Goal: Task Accomplishment & Management: Manage account settings

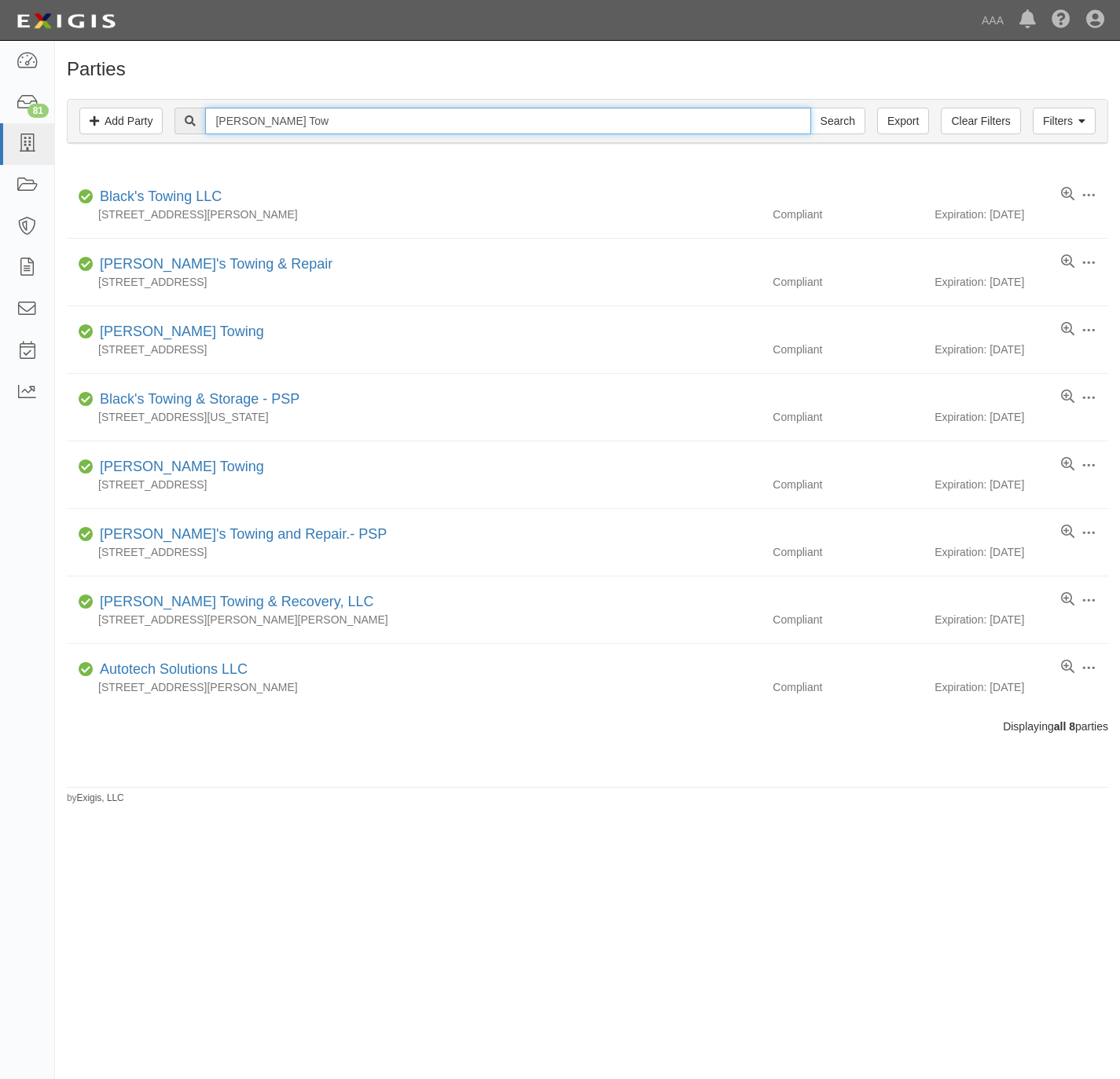
click at [708, 121] on input "Lara's Tow" at bounding box center [508, 121] width 605 height 27
click at [707, 121] on input "Lara's Tow" at bounding box center [508, 121] width 605 height 27
click at [708, 119] on input "Lara's Tow" at bounding box center [508, 121] width 605 height 27
paste input "Orange Towing"
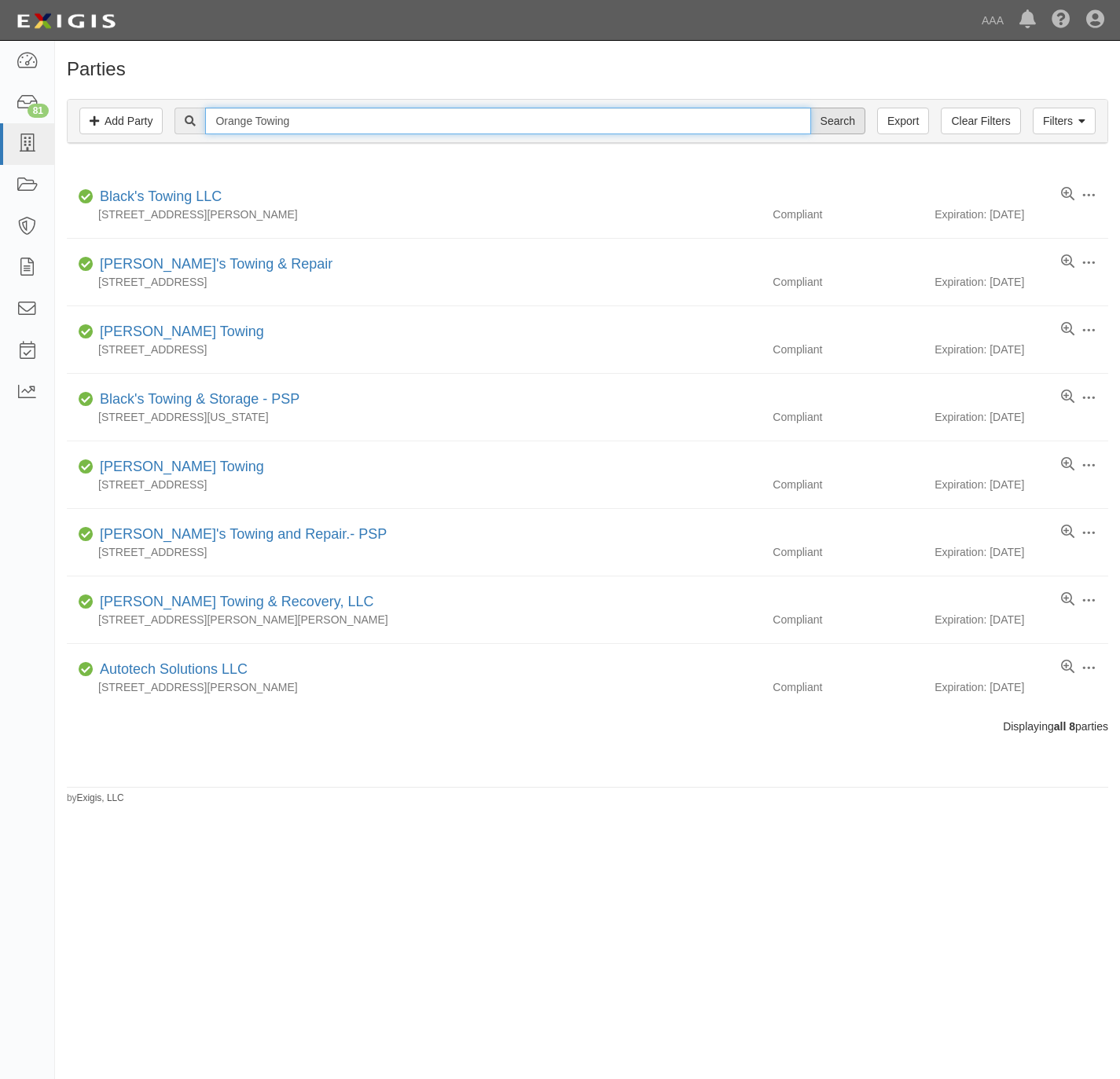
type input "Orange Towing"
click at [837, 121] on input "Search" at bounding box center [838, 121] width 55 height 27
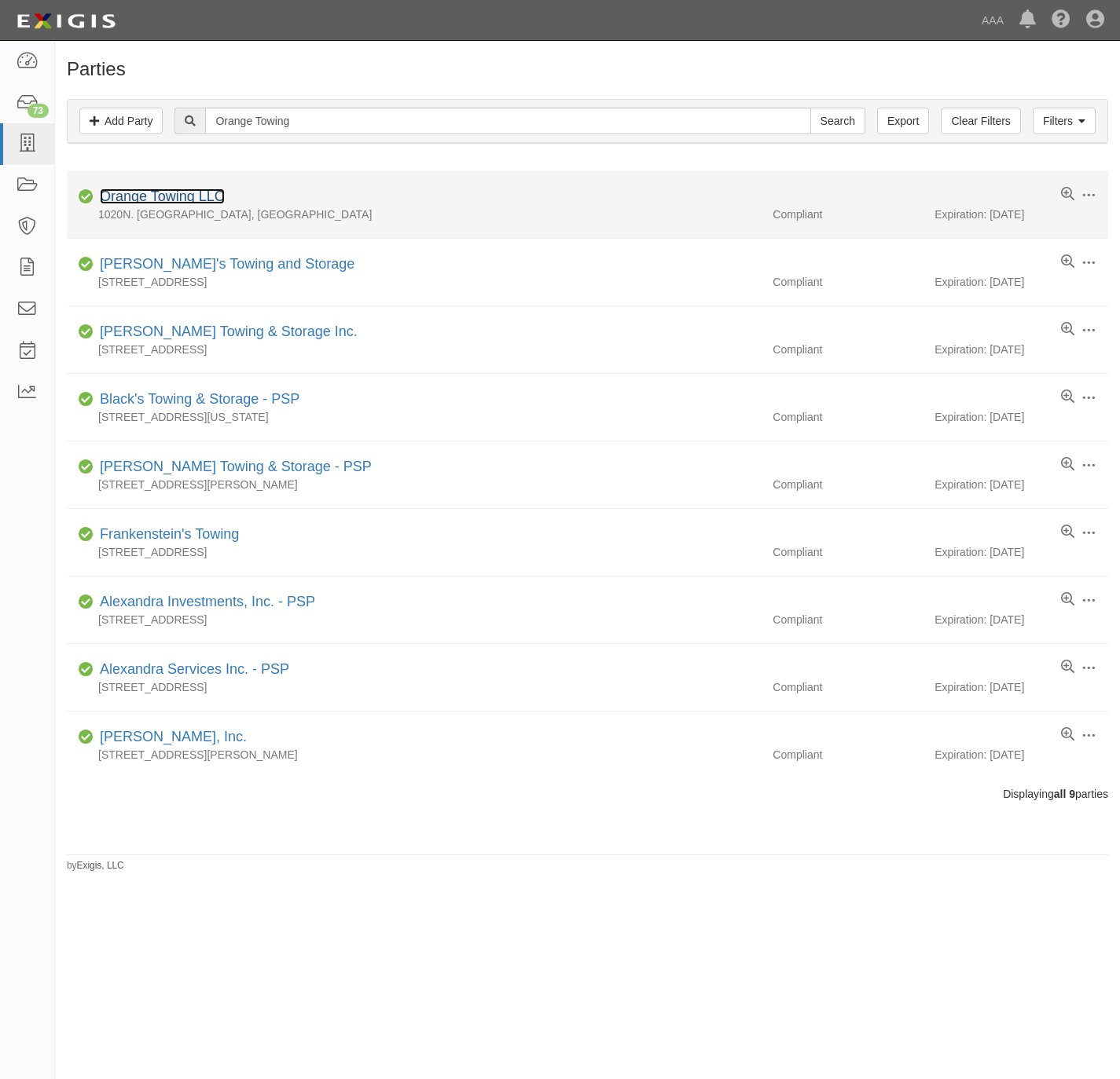
drag, startPoint x: 0, startPoint y: 0, endPoint x: 152, endPoint y: 201, distance: 252.0
click at [152, 201] on link "Orange Towing LLC" at bounding box center [162, 196] width 125 height 16
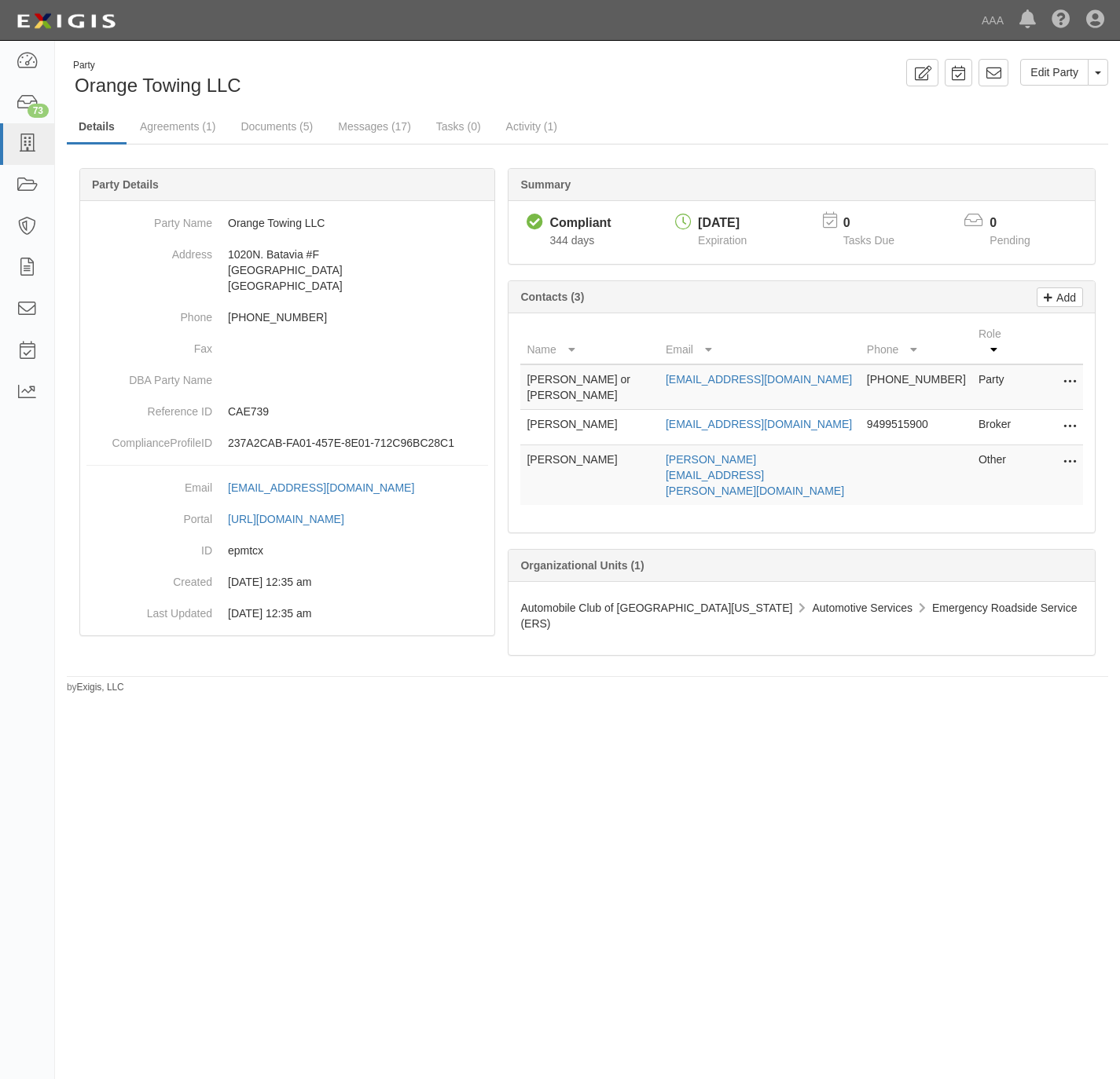
click at [1073, 452] on icon at bounding box center [1069, 462] width 13 height 20
click at [1014, 444] on link "Edit" at bounding box center [1013, 458] width 124 height 29
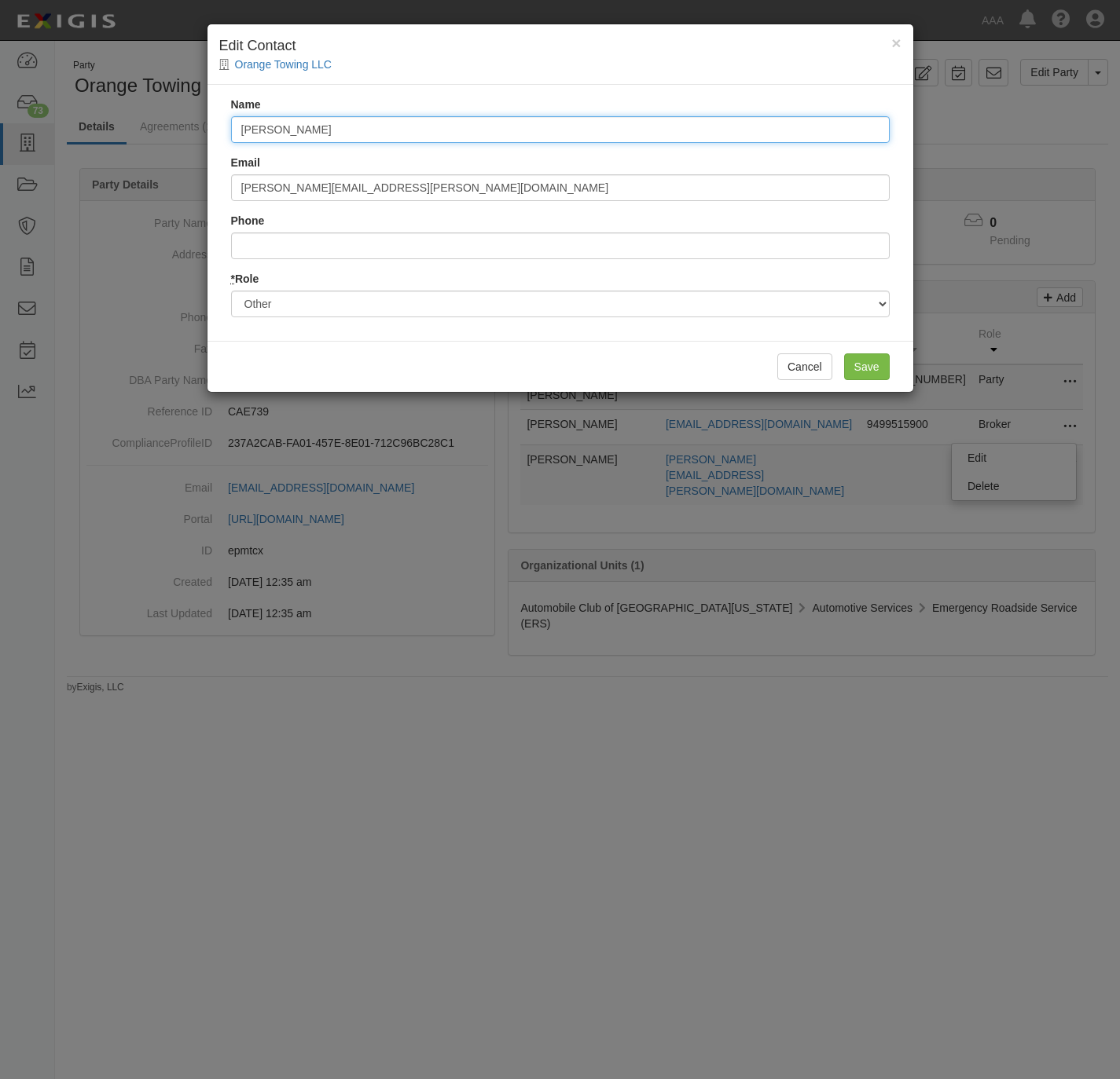
click at [343, 132] on input "Aaron Lieberman" at bounding box center [560, 129] width 659 height 27
paste input "nthony Rios"
type input "Anthony Rios"
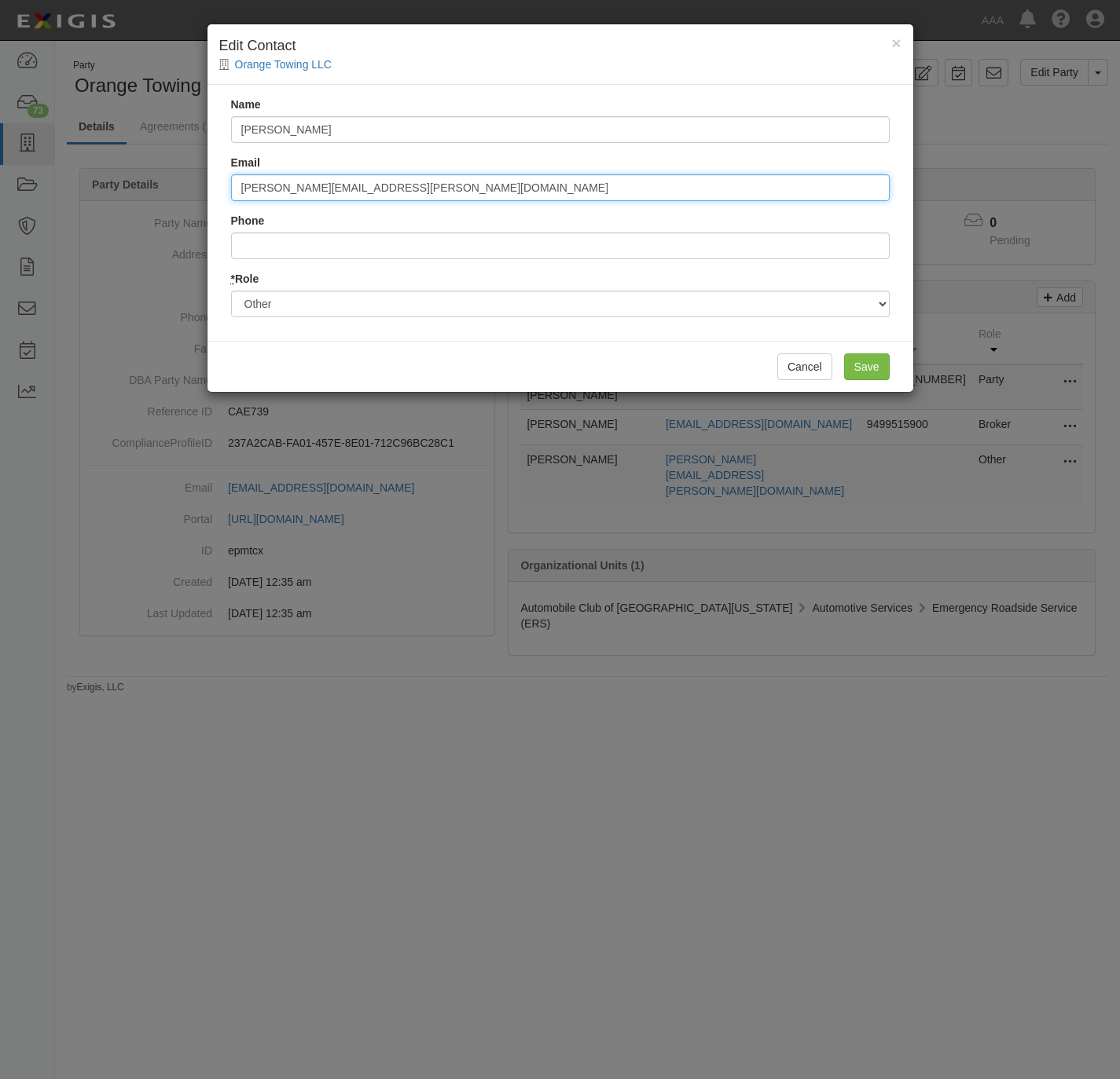
click at [329, 199] on input "lieberman.aaron@ace.aaa.com" at bounding box center [560, 187] width 659 height 27
drag, startPoint x: 325, startPoint y: 194, endPoint x: 228, endPoint y: 198, distance: 97.1
click at [228, 198] on div "Name Anthony Rios Email lieberman.aaron@ace.aaa.com Phone * Role Party Broker O…" at bounding box center [560, 213] width 706 height 256
click at [271, 195] on input "rios.anthony@ace.aaa.com" at bounding box center [560, 187] width 659 height 27
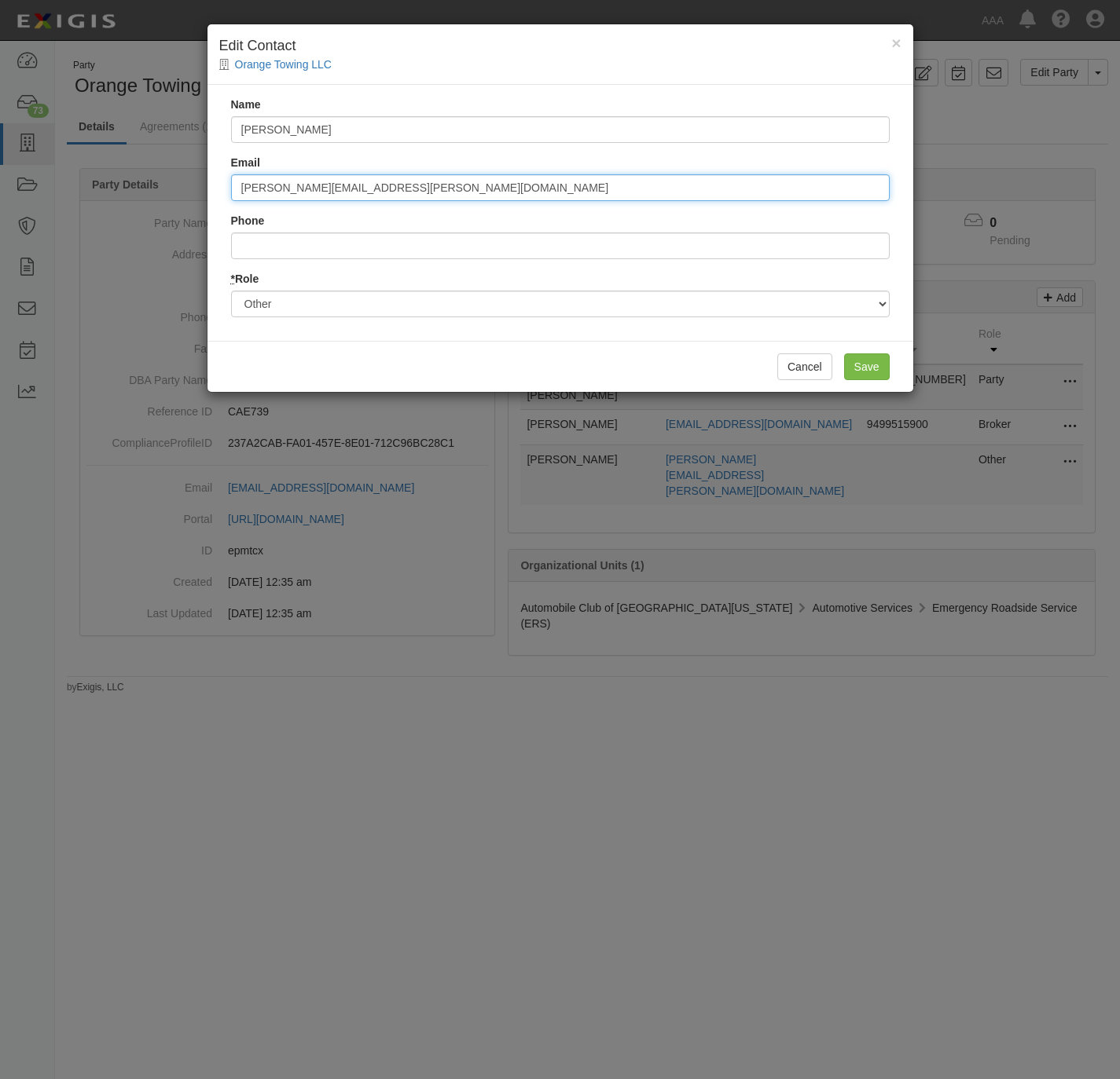
click at [271, 195] on input "rios.anthony@ace.aaa.com" at bounding box center [560, 187] width 659 height 27
type input "rios.anthony@ace.aaa.com"
click at [875, 365] on input "Save" at bounding box center [866, 366] width 45 height 27
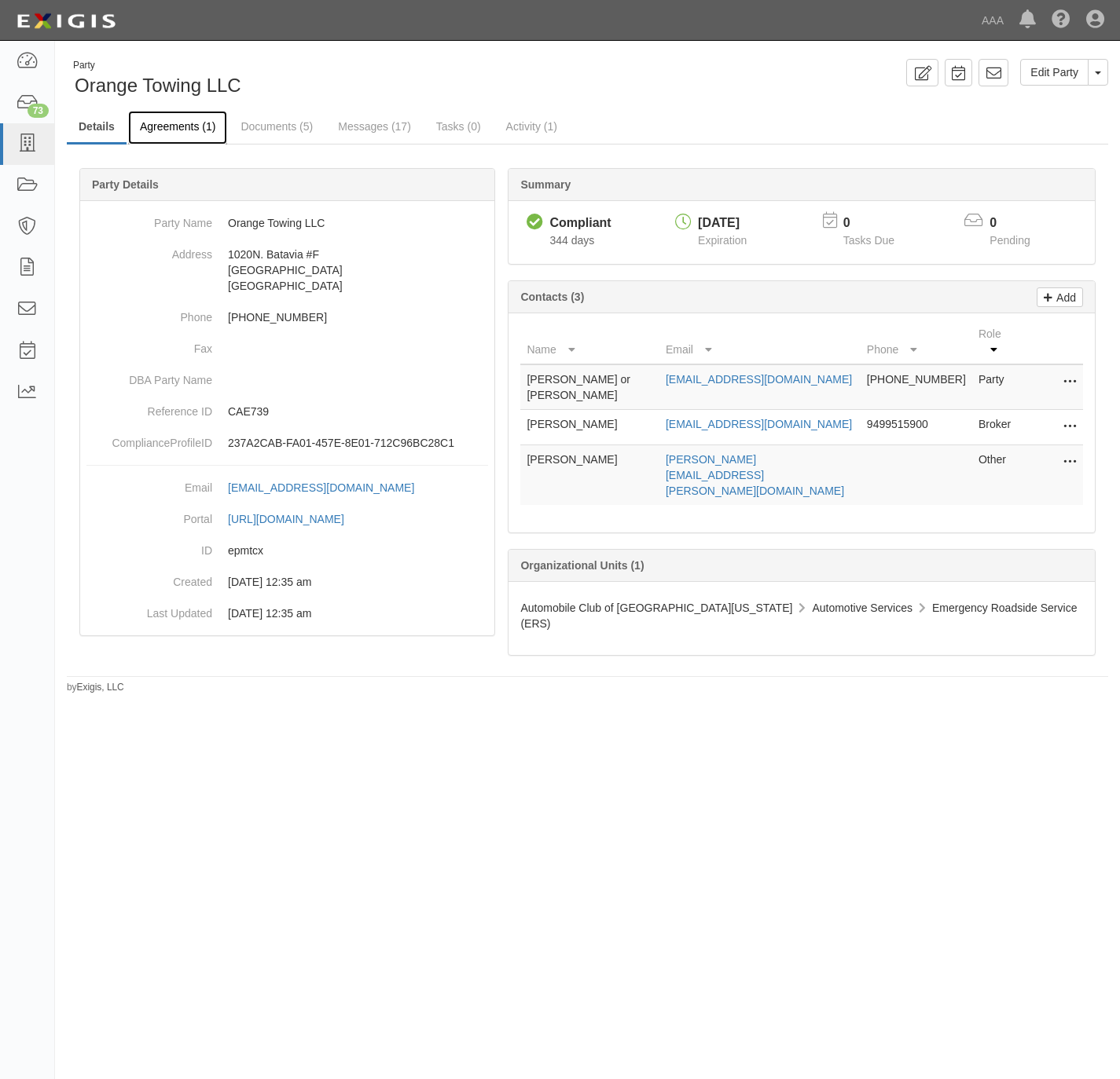
click at [180, 121] on link "Agreements (1)" at bounding box center [177, 127] width 99 height 34
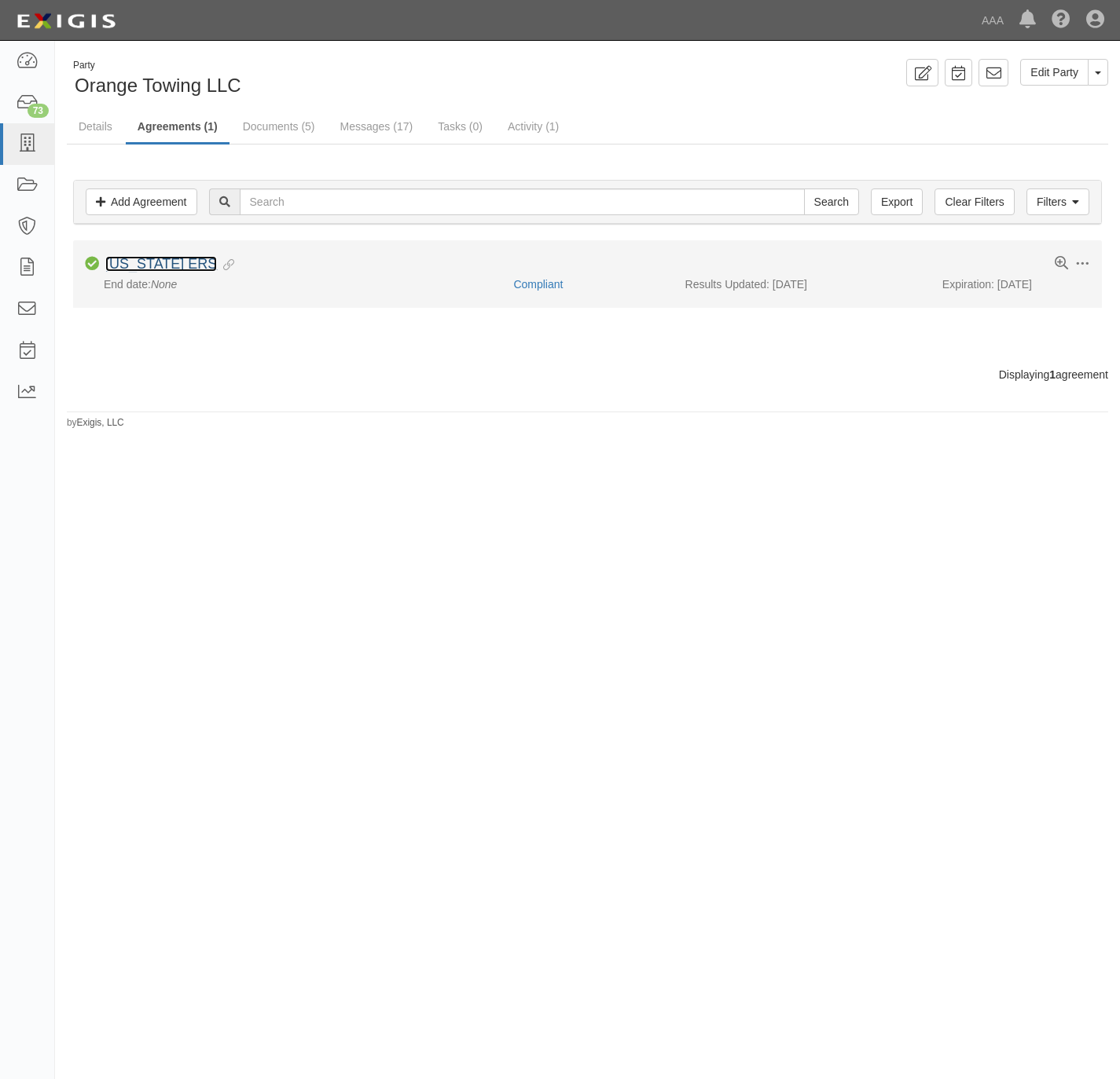
click at [140, 261] on link "[US_STATE] ERS" at bounding box center [160, 263] width 111 height 16
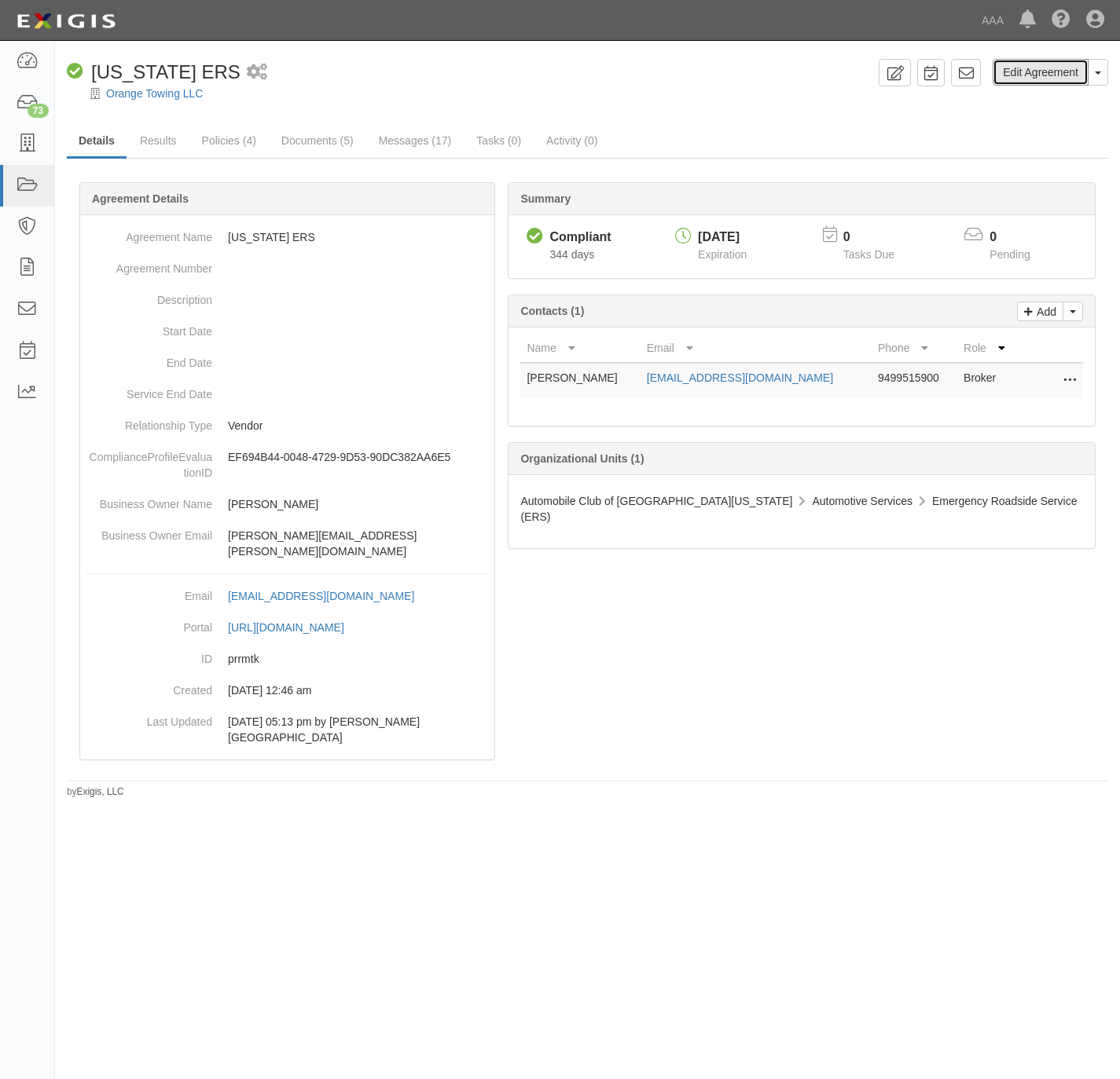
click at [1055, 72] on link "Edit Agreement" at bounding box center [1041, 72] width 96 height 27
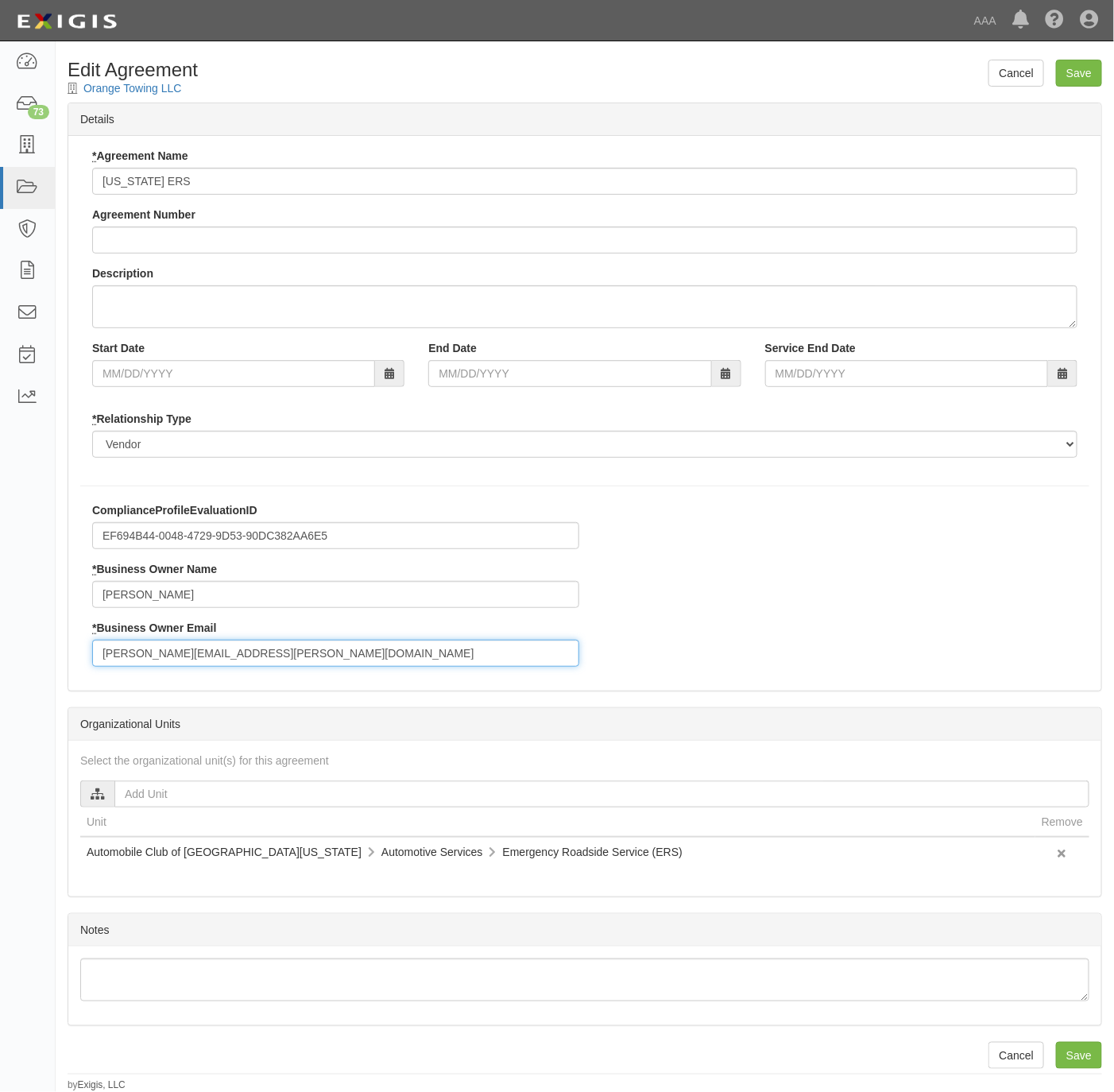
click at [299, 661] on input "[PERSON_NAME][EMAIL_ADDRESS][PERSON_NAME][DOMAIN_NAME]" at bounding box center [335, 653] width 487 height 27
click at [299, 659] on input "[PERSON_NAME][EMAIL_ADDRESS][PERSON_NAME][DOMAIN_NAME]" at bounding box center [335, 653] width 487 height 27
paste input "[PERSON_NAME].[PERSON_NAME]"
type input "[PERSON_NAME][EMAIL_ADDRESS][PERSON_NAME][DOMAIN_NAME]"
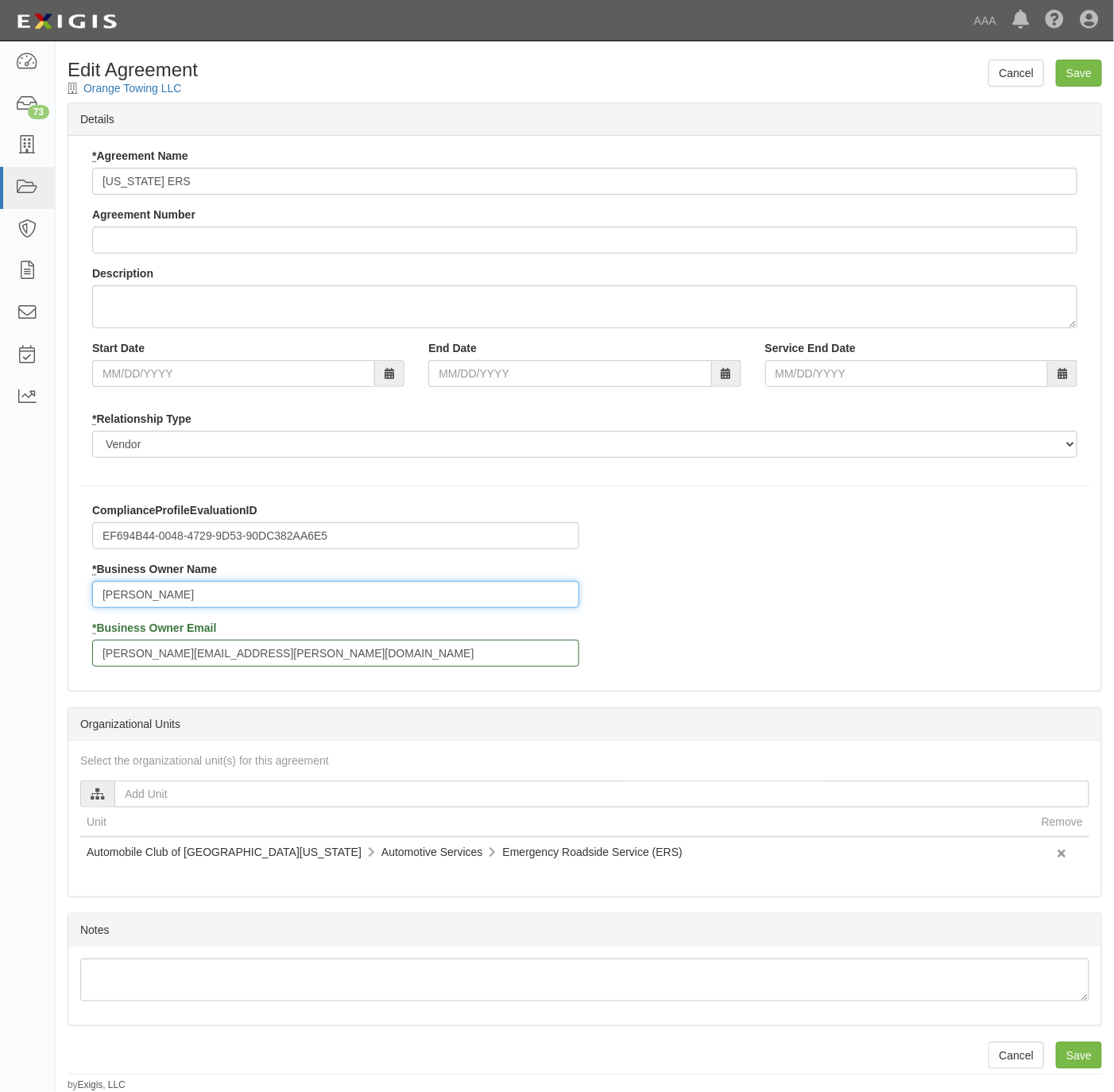
drag, startPoint x: 293, startPoint y: 606, endPoint x: 32, endPoint y: 609, distance: 261.0
click at [32, 609] on body "Toggle navigation Dashboard 73 Inbox Parties Agreements Coverages Documents Mes…" at bounding box center [557, 546] width 1114 height 1092
type input "Anthony Rios"
click at [1080, 69] on input "Save" at bounding box center [1079, 73] width 46 height 27
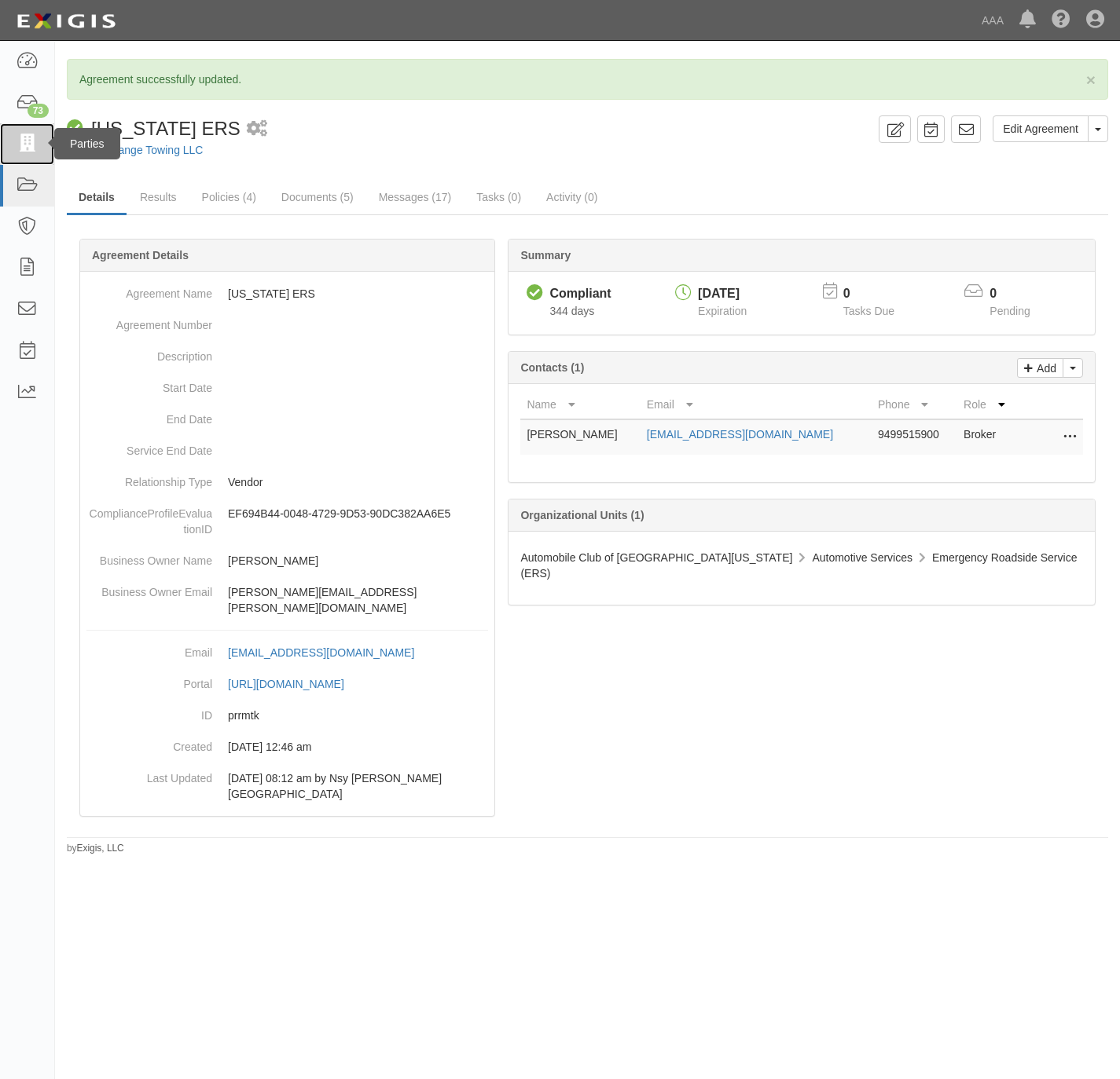
click at [30, 142] on icon at bounding box center [27, 145] width 22 height 18
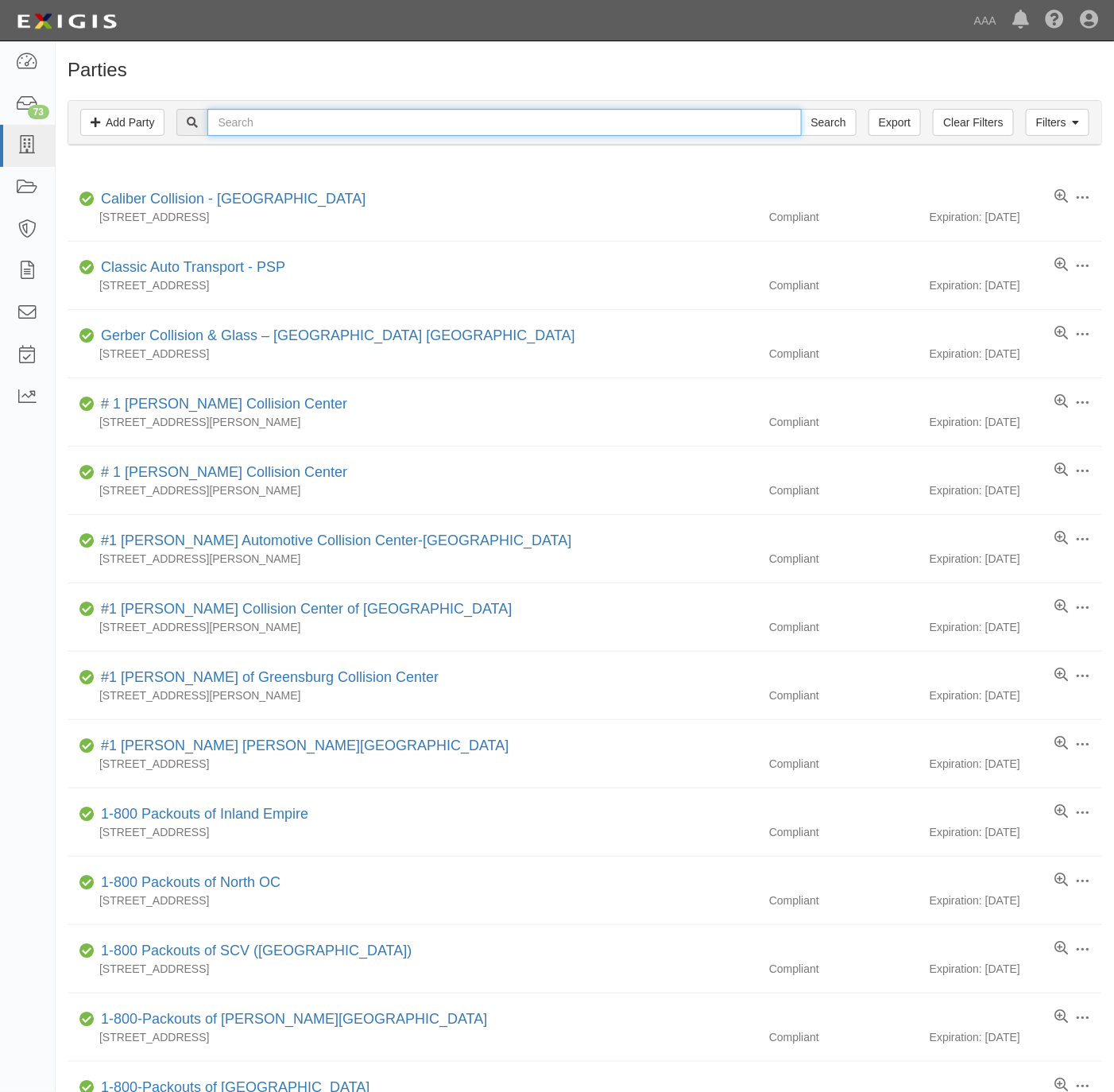
click at [625, 128] on input "text" at bounding box center [504, 122] width 593 height 27
paste input "[PERSON_NAME] Towing"
type input "[PERSON_NAME] Towing"
click at [837, 129] on input "Search" at bounding box center [829, 122] width 56 height 27
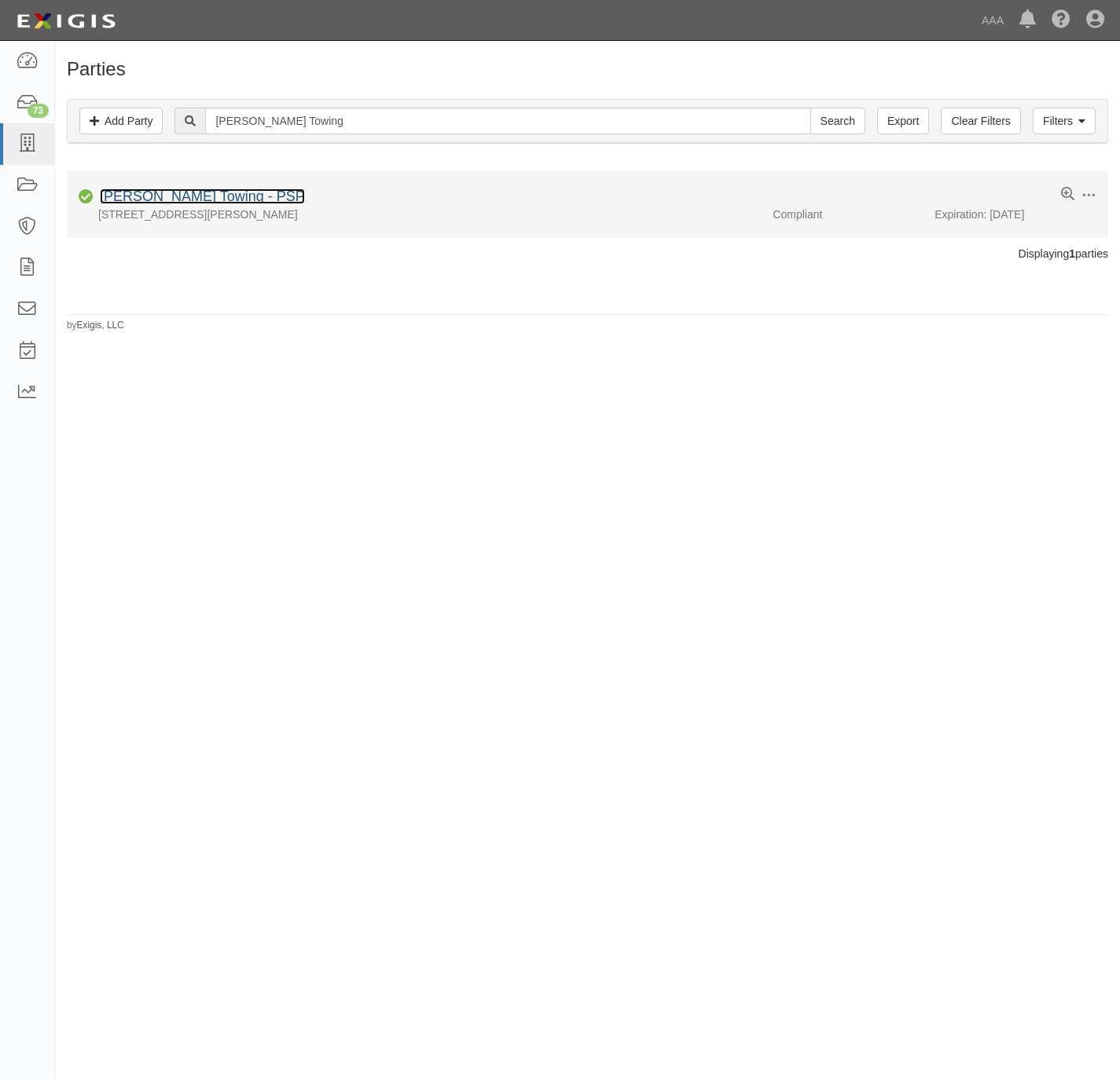
click at [132, 204] on link "[PERSON_NAME] Towing - PSP" at bounding box center [202, 196] width 205 height 16
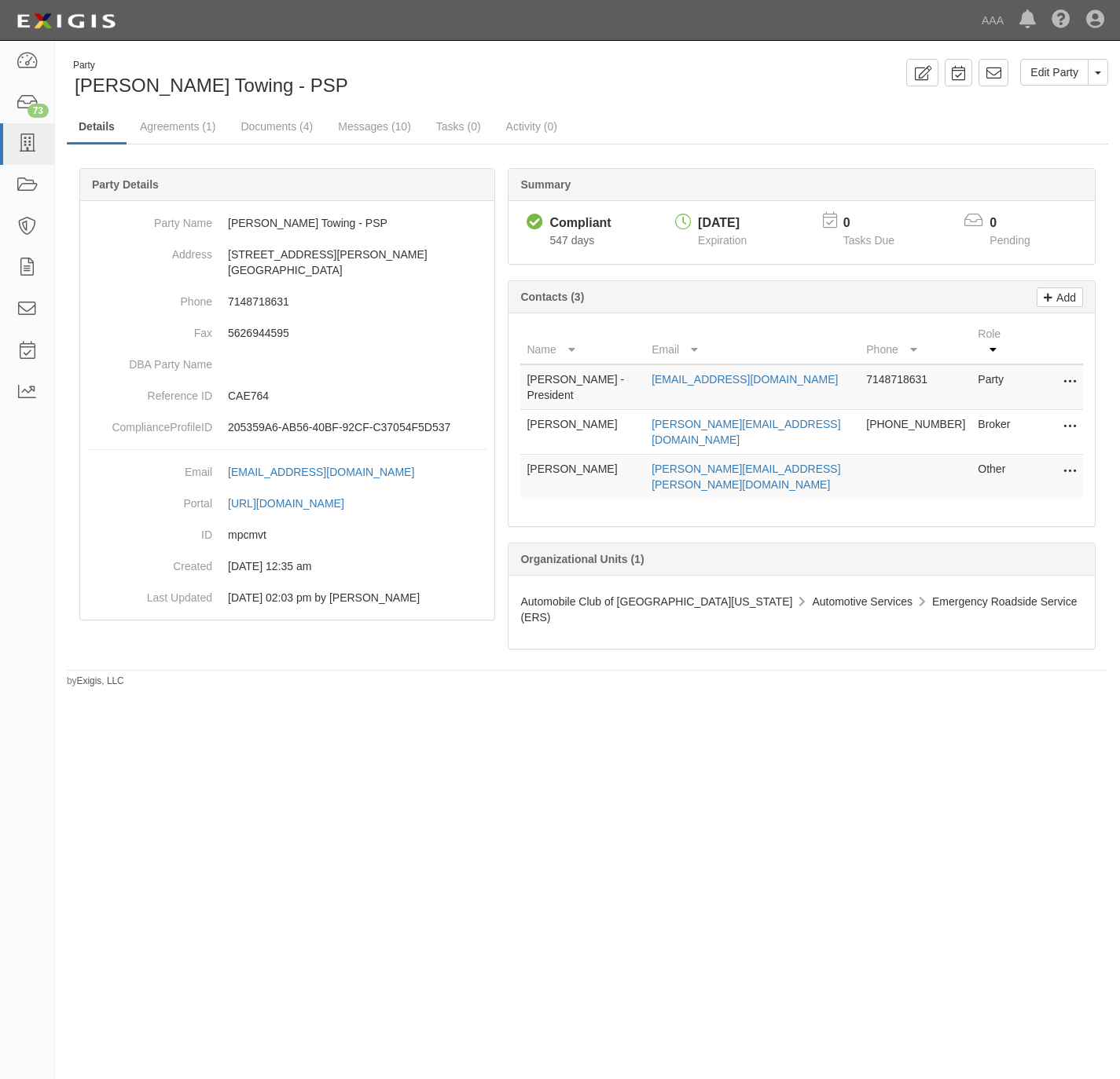
click at [1070, 462] on icon at bounding box center [1069, 472] width 13 height 20
click at [1014, 453] on link "Edit" at bounding box center [1013, 467] width 124 height 29
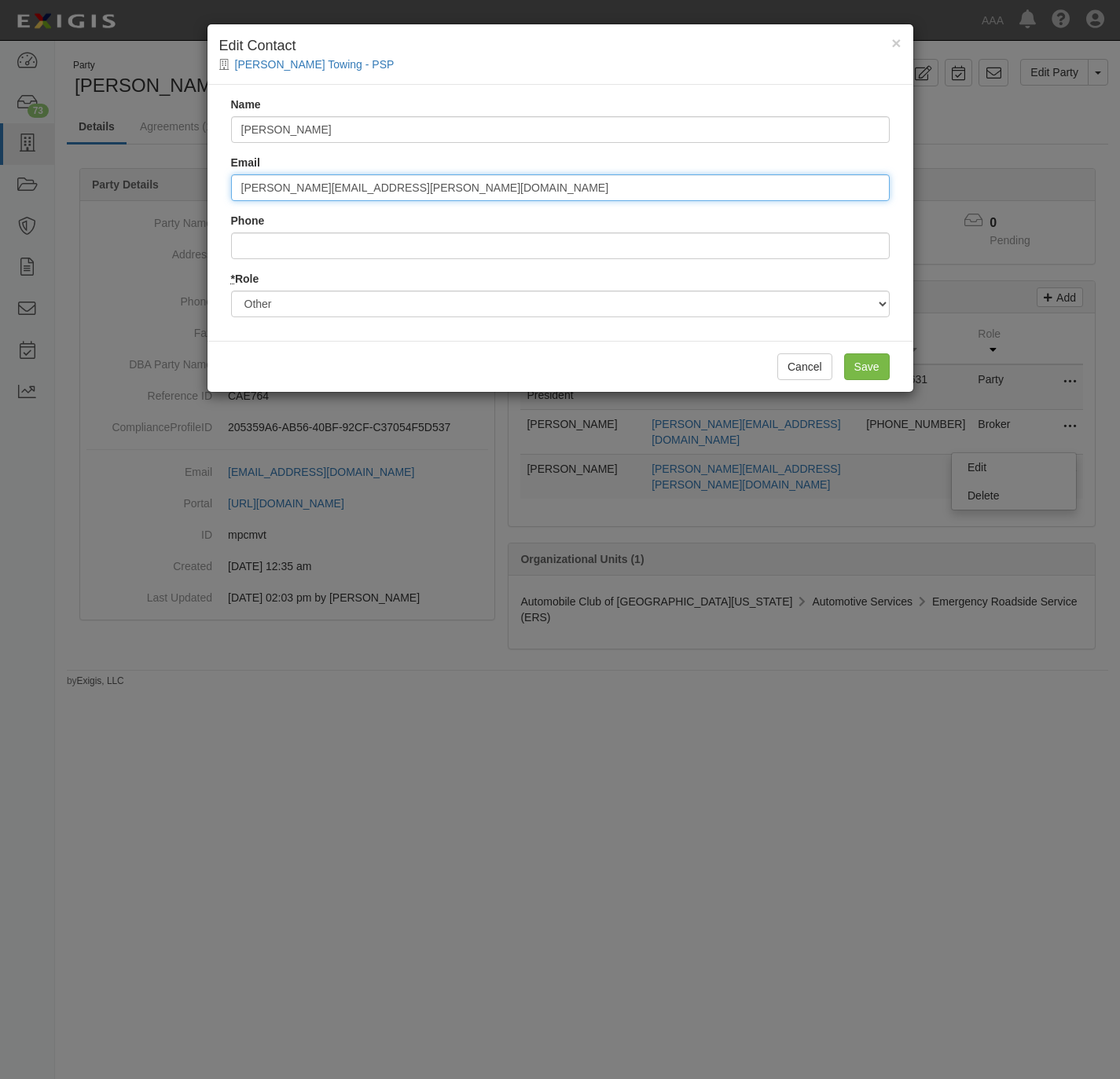
drag, startPoint x: 426, startPoint y: 198, endPoint x: 227, endPoint y: 201, distance: 199.0
click at [227, 201] on div "Name Aaron Lieberman Email lieberman.aaron@ace.aaa.com Phone * Role Party Broke…" at bounding box center [560, 213] width 706 height 256
paste input "[PERSON_NAME] Towing"
type input "[PERSON_NAME] Towing"
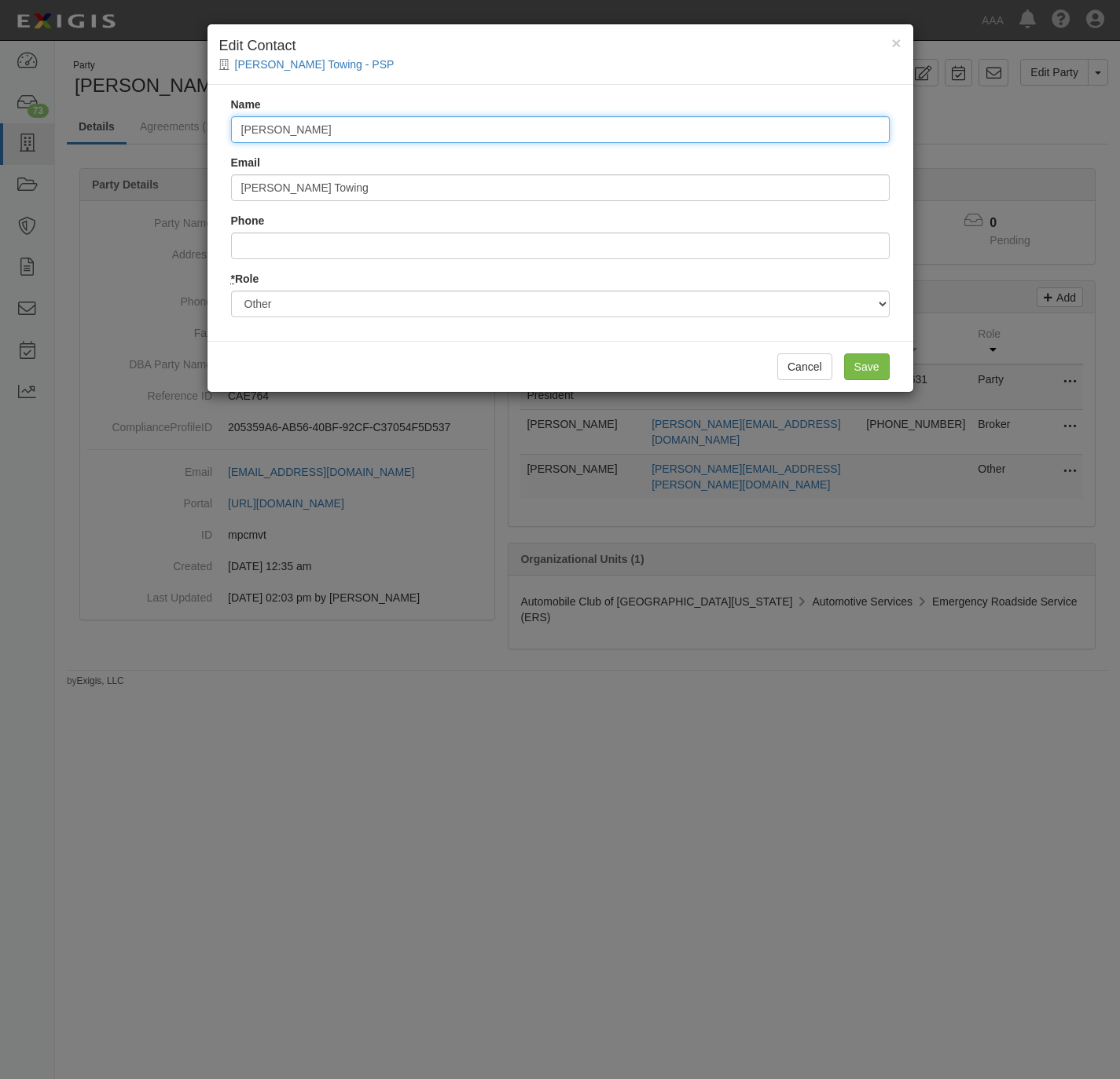
click at [414, 131] on input "Aaron Lieberman" at bounding box center [560, 129] width 659 height 27
click at [414, 132] on input "Aaron Lieberman" at bounding box center [560, 129] width 659 height 27
paste input "nthony Rios"
type input "Anthony Rios"
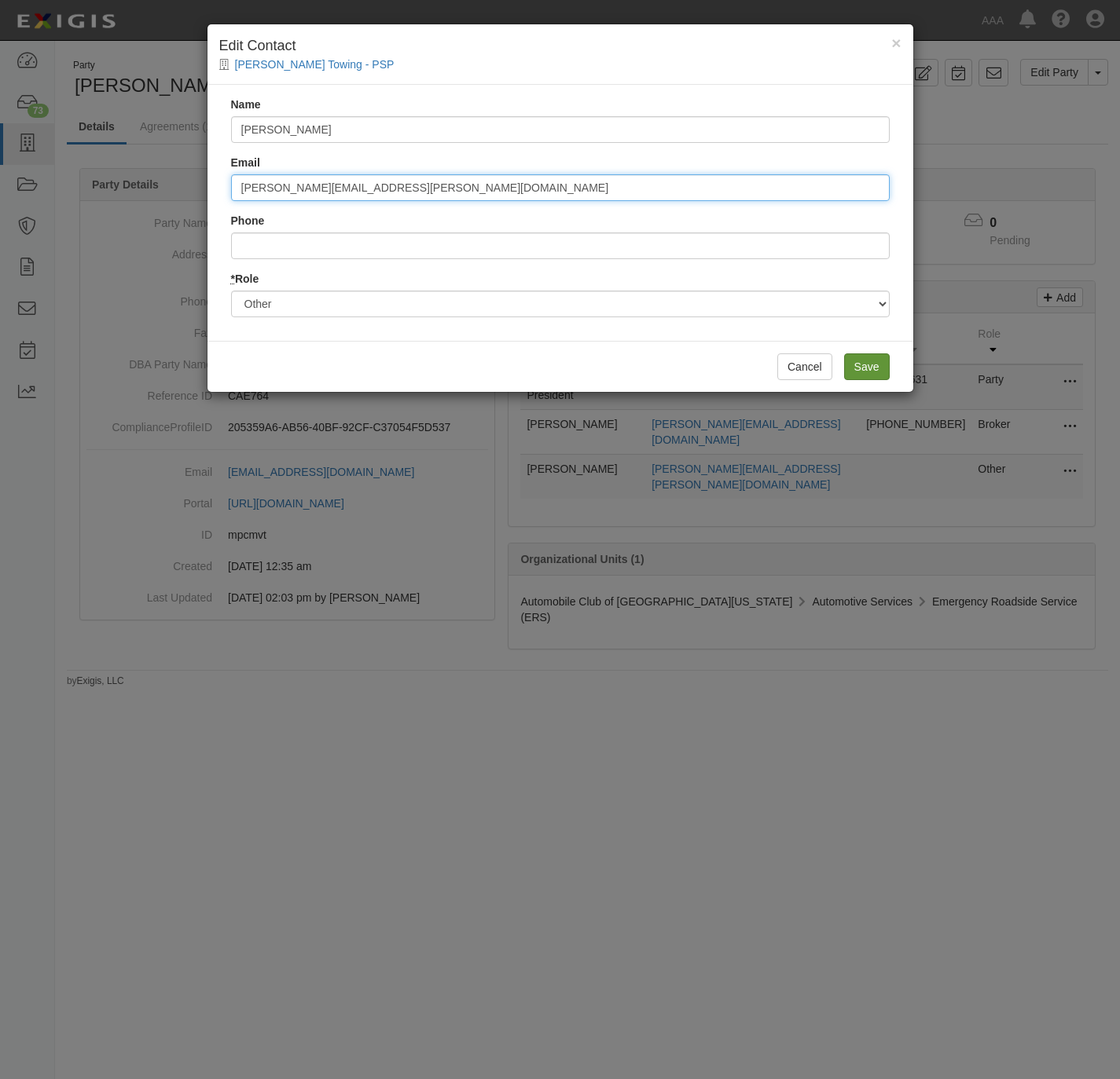
type input "rios.anthony@ace.aaa.com"
click at [863, 363] on input "Save" at bounding box center [866, 366] width 45 height 27
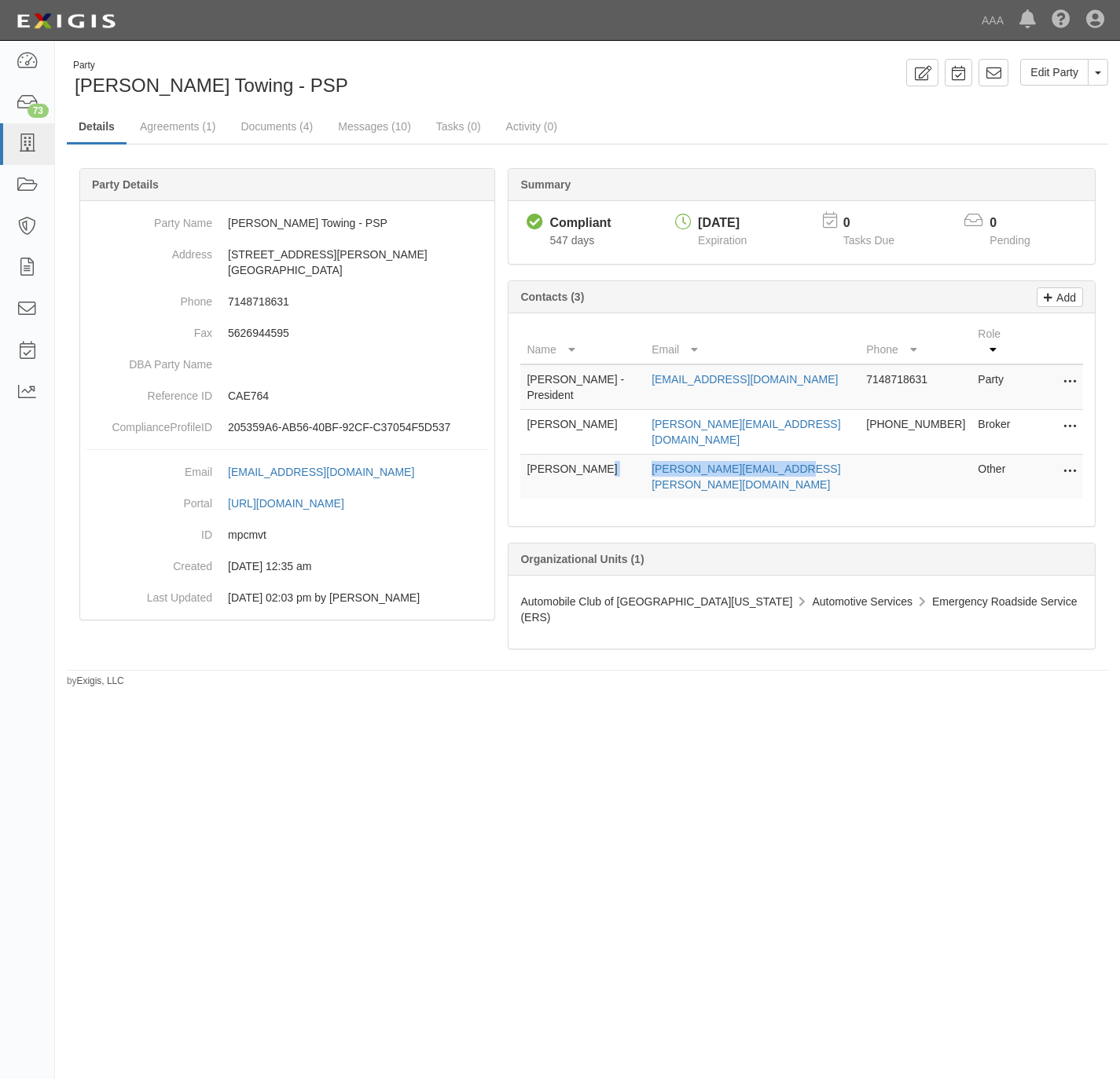
drag, startPoint x: 837, startPoint y: 436, endPoint x: 682, endPoint y: 450, distance: 155.6
click at [682, 455] on tr "Anthony Rios rios.anthony@ace.aaa.com Other Edit Delete" at bounding box center [801, 477] width 563 height 45
copy tr "rios.anthony@ace.aaa.com"
click at [190, 127] on link "Agreements (1)" at bounding box center [177, 127] width 99 height 34
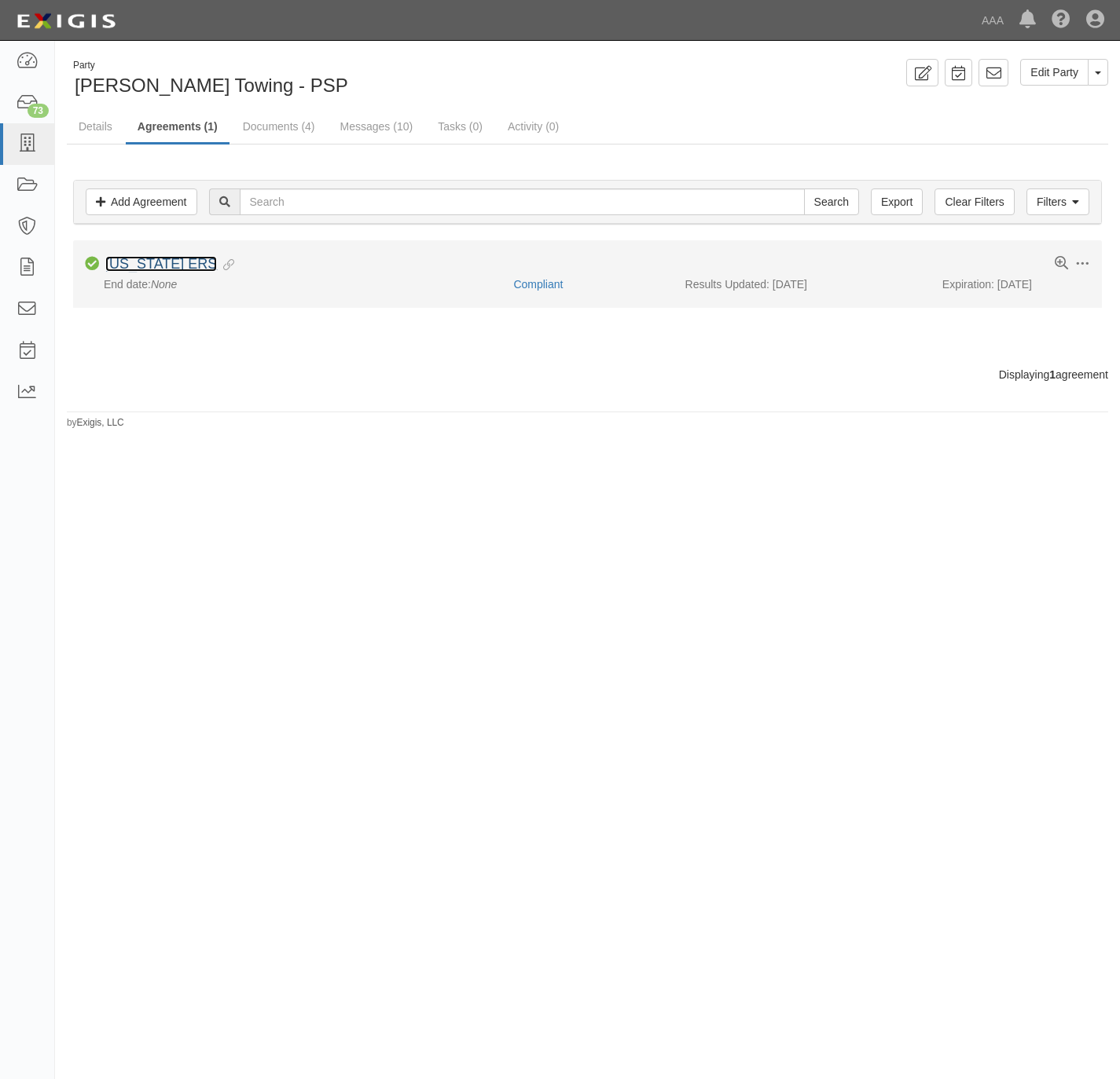
click at [156, 270] on link "[US_STATE] ERS" at bounding box center [160, 263] width 111 height 16
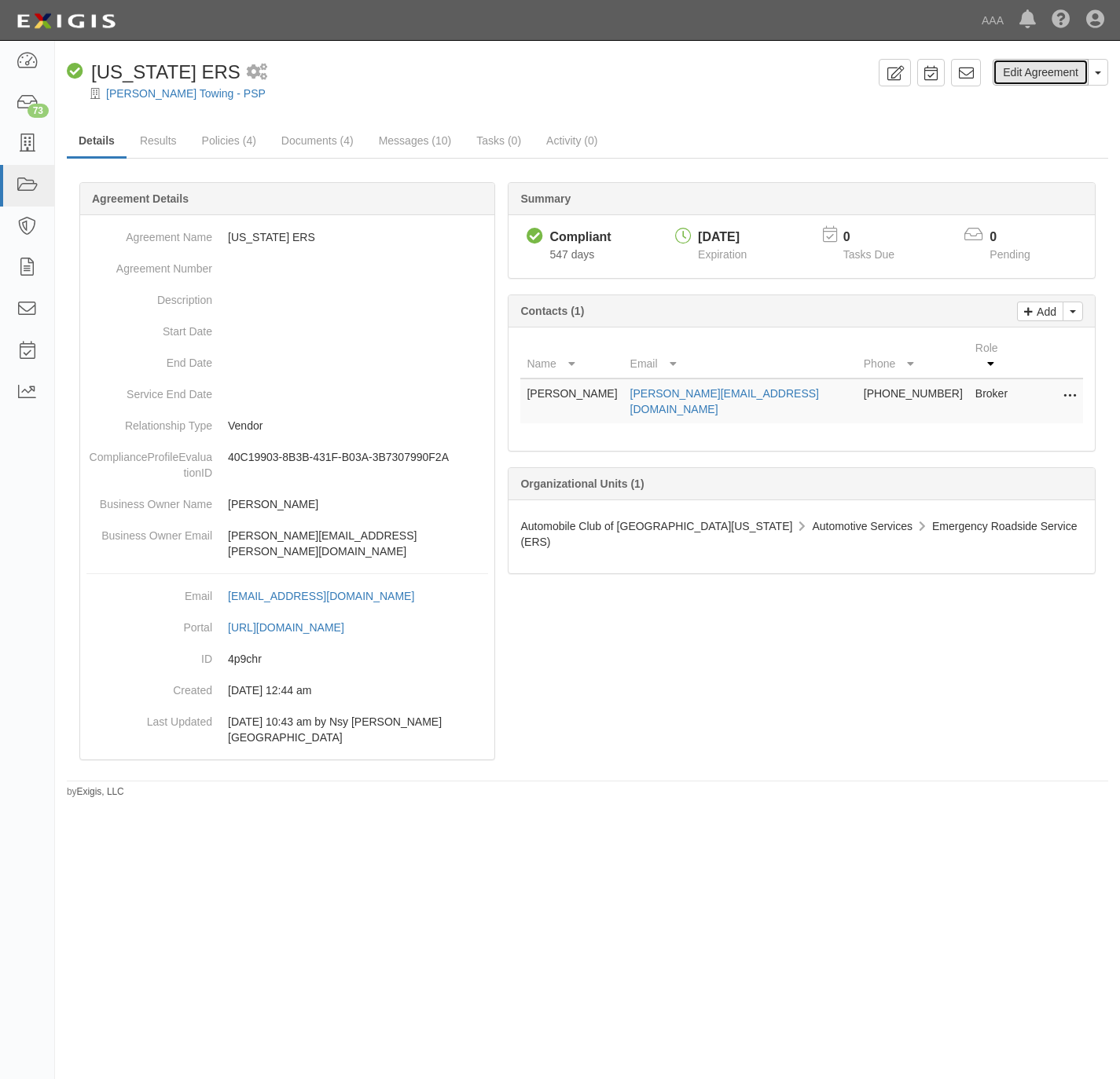
click at [1050, 75] on link "Edit Agreement" at bounding box center [1041, 72] width 96 height 27
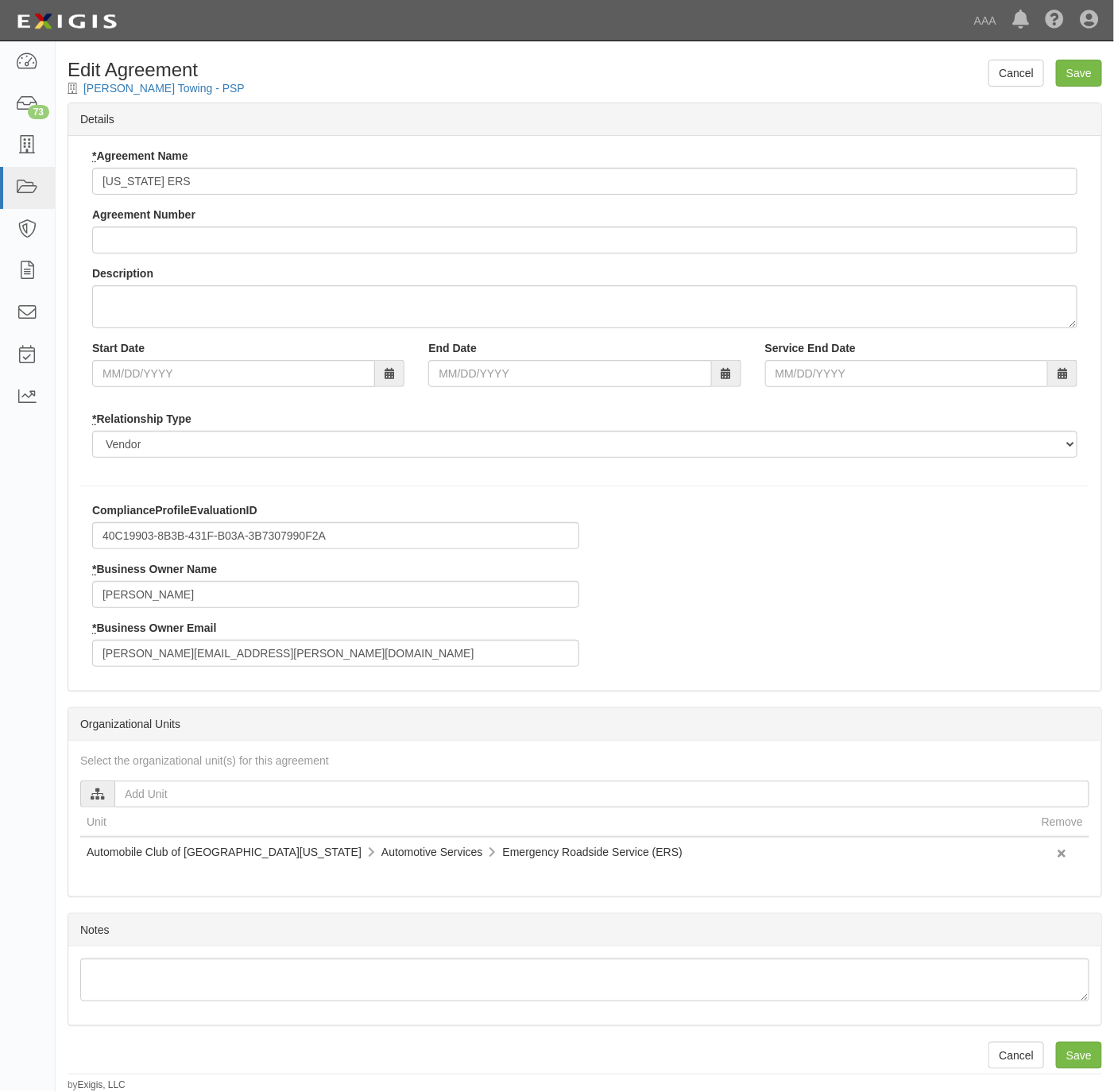
click at [293, 668] on div "ComplianceProfileEvaluationID 40C19903-8B3B-431F-B03A-3B7307990F2A * Business O…" at bounding box center [335, 590] width 511 height 176
click at [292, 654] on input "lieberman.aaron@ace.aaa.com" at bounding box center [335, 653] width 487 height 27
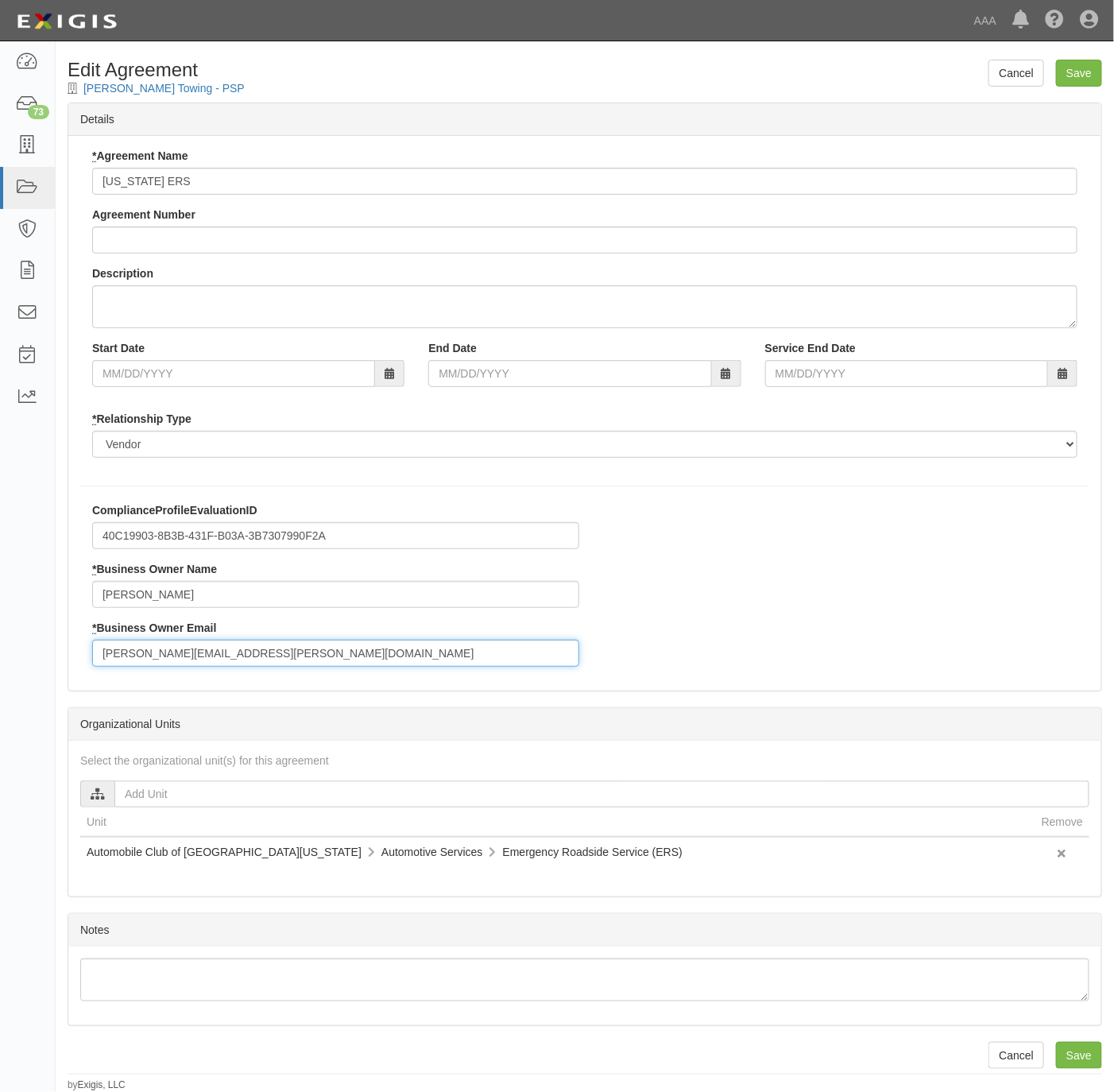
paste input "rios.anthony"
type input "rios.anthony@ace.aaa.com"
click at [277, 598] on input "[PERSON_NAME]" at bounding box center [335, 594] width 487 height 27
click at [277, 598] on input "Aaron Lieberman" at bounding box center [335, 594] width 487 height 27
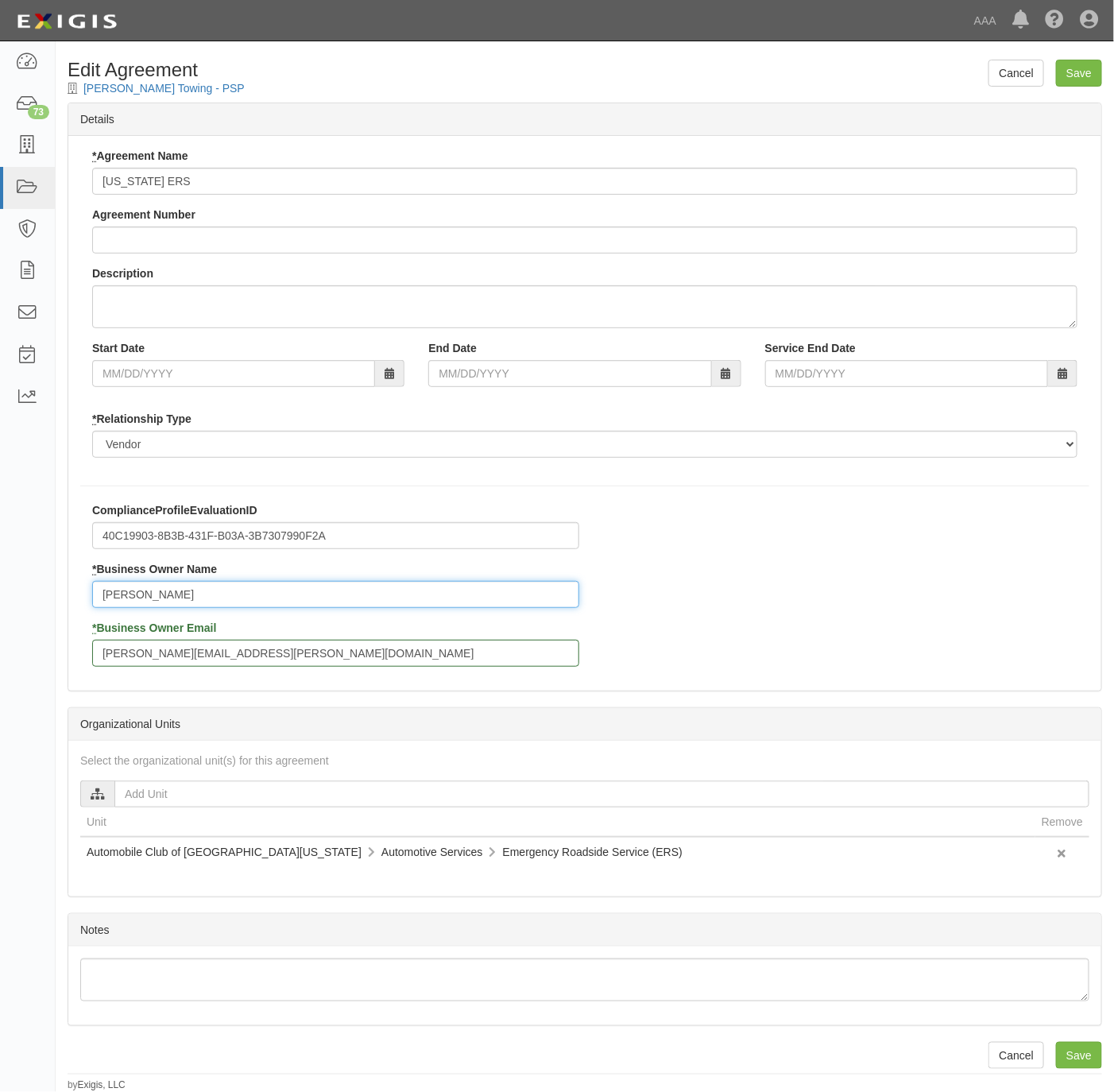
paste input "nthony Rios"
type input "Anthony Rios"
click at [1092, 73] on input "Save" at bounding box center [1079, 73] width 46 height 27
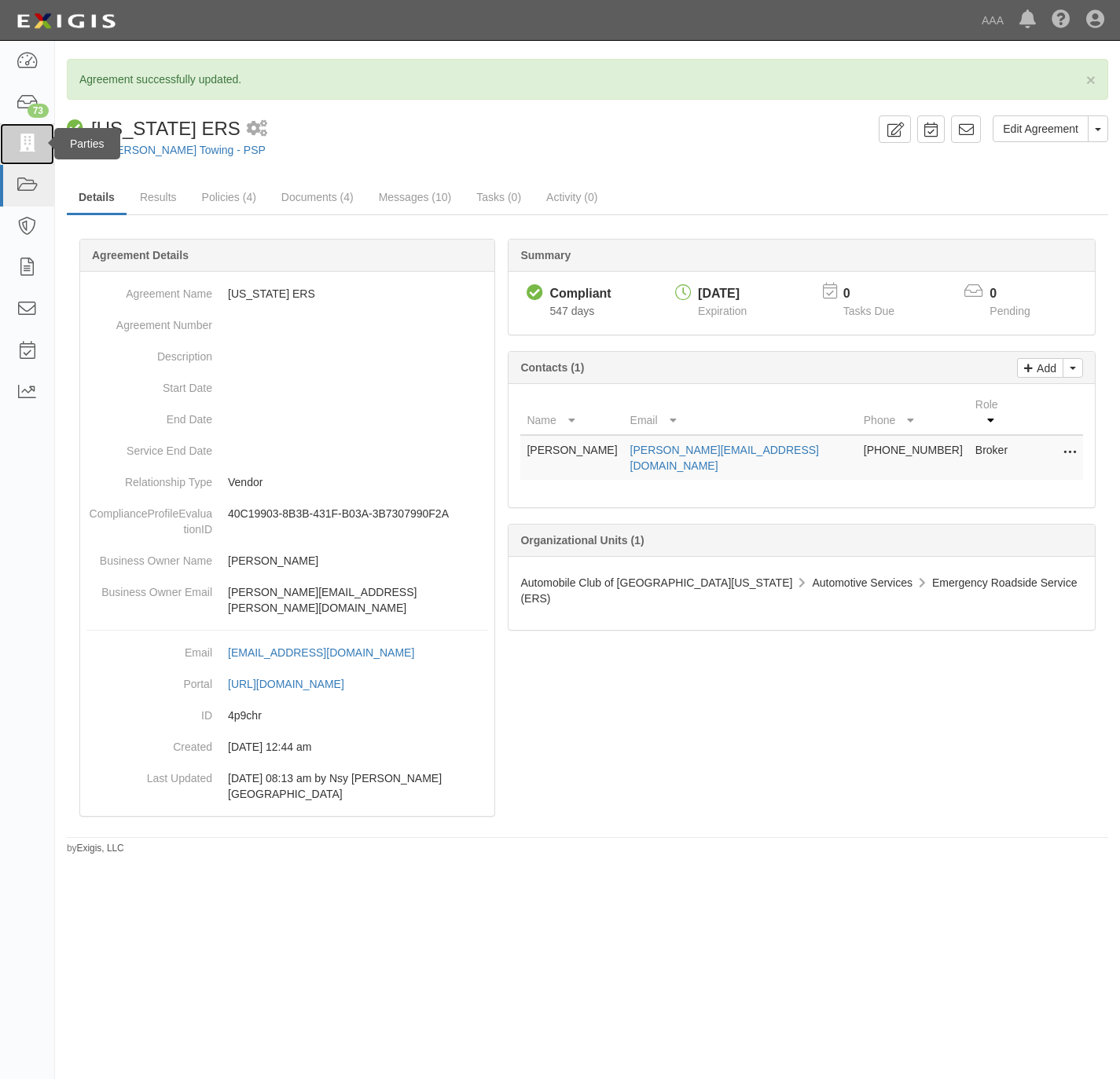
click at [30, 142] on icon at bounding box center [27, 145] width 22 height 18
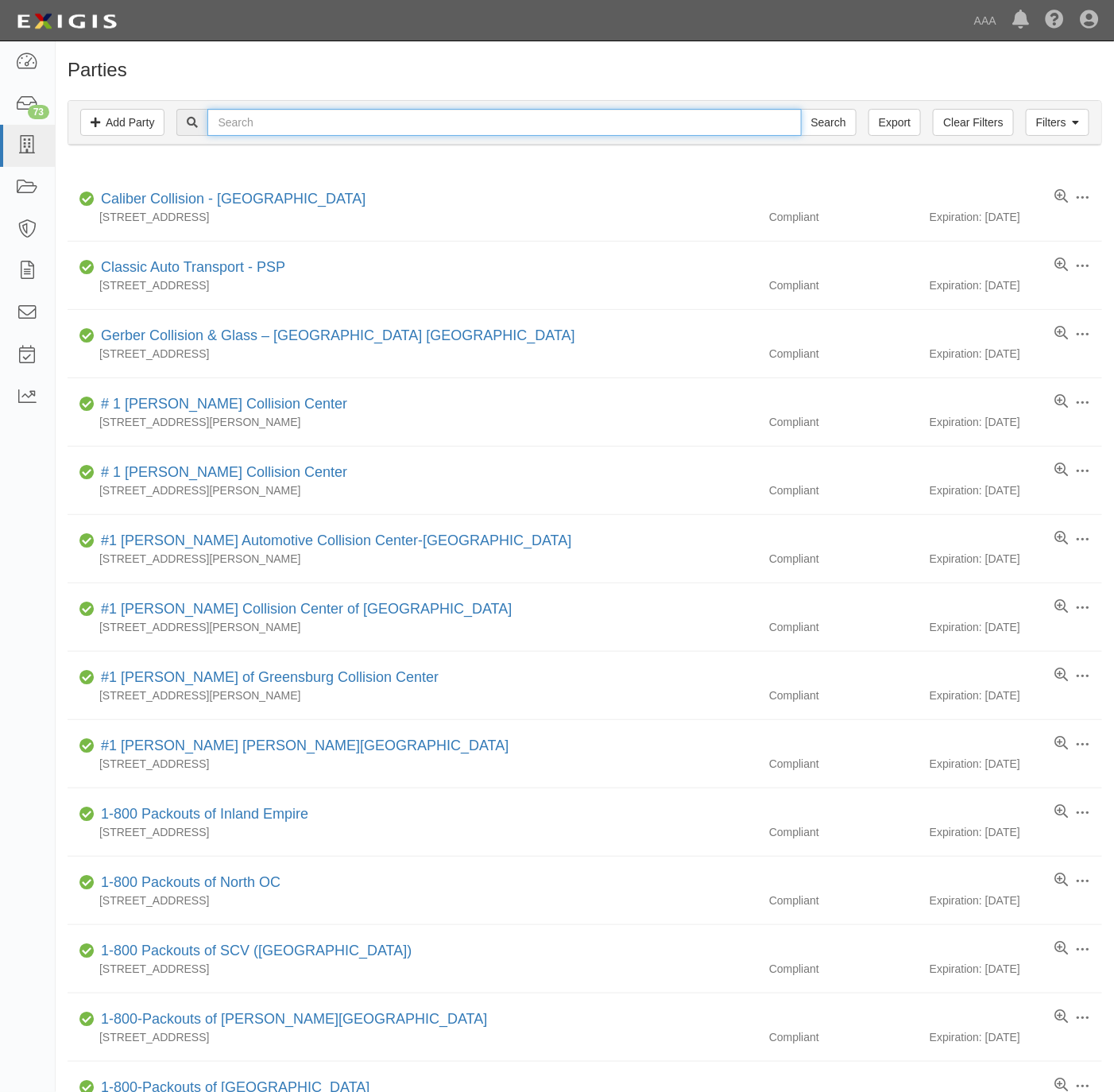
click at [327, 116] on input "text" at bounding box center [504, 122] width 593 height 27
paste input "Mission Viejo Towing"
type input "Mission Viejo Towing"
click at [842, 128] on input "Search" at bounding box center [829, 122] width 56 height 27
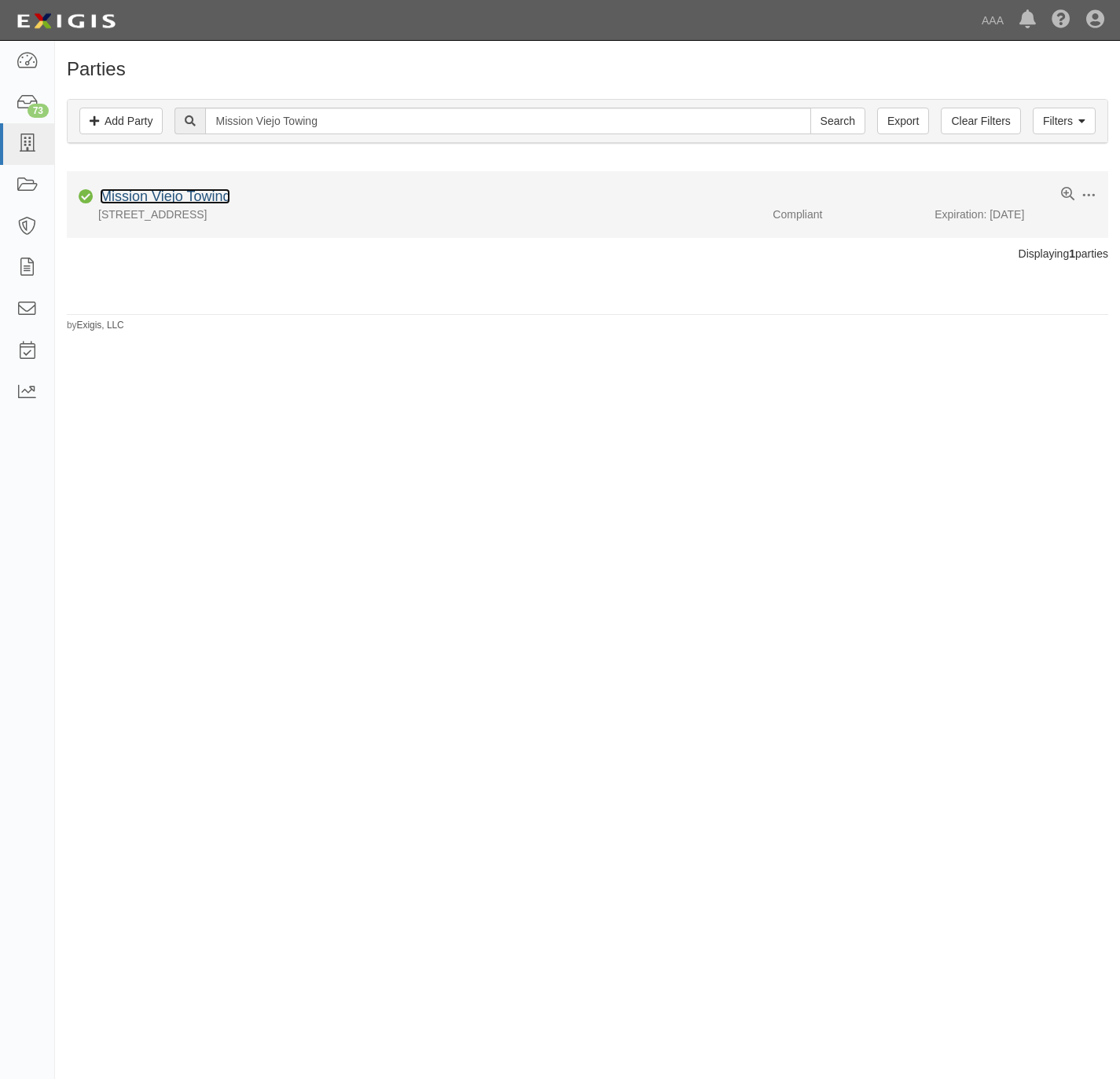
click at [184, 201] on link "Mission Viejo Towing" at bounding box center [165, 196] width 131 height 16
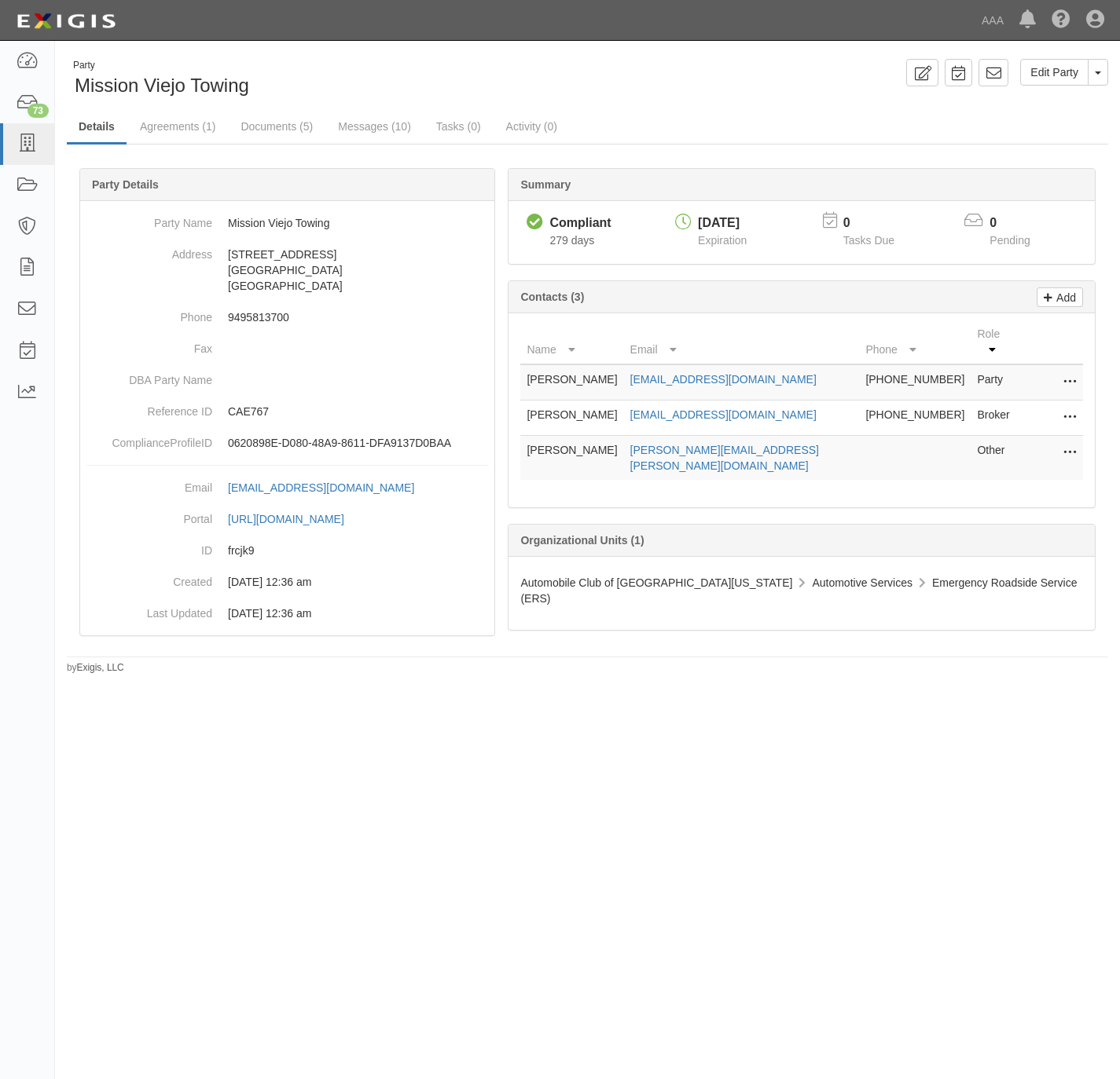
click at [1073, 452] on icon at bounding box center [1069, 453] width 13 height 20
click at [1005, 435] on link "Edit" at bounding box center [1013, 448] width 124 height 29
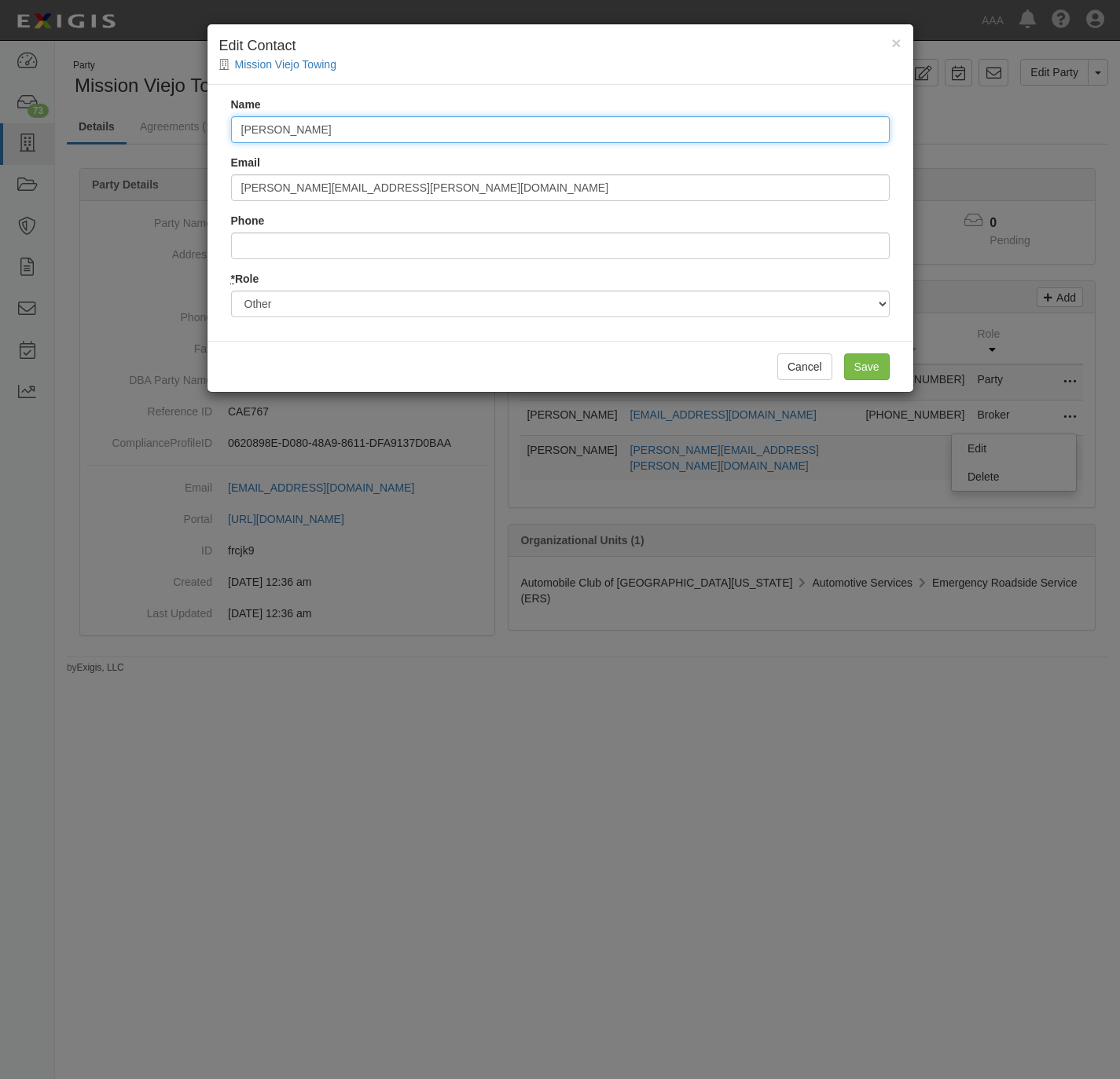
click at [278, 140] on input "Aaron Lieberman" at bounding box center [560, 129] width 659 height 27
paste input "Jose Escoto"
type input "Jose Escoto"
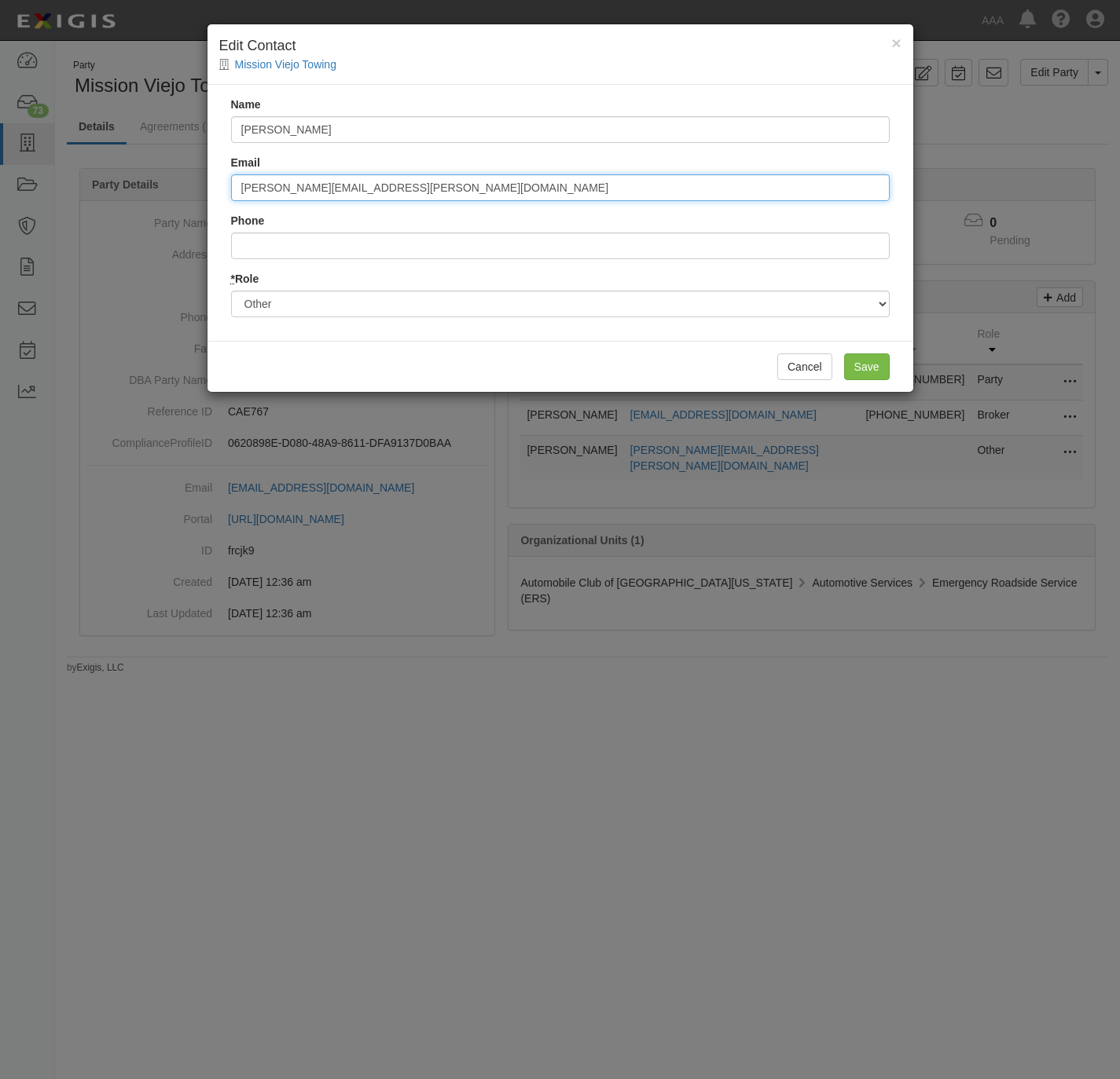
click at [260, 191] on input "lieberman.aaron@ace.aaa.com" at bounding box center [560, 187] width 659 height 27
click at [258, 191] on input "lieberman.aaron@ace.aaa.com" at bounding box center [560, 187] width 659 height 27
click at [346, 194] on input "escoto.jose@ace.aaa.com" at bounding box center [560, 187] width 659 height 27
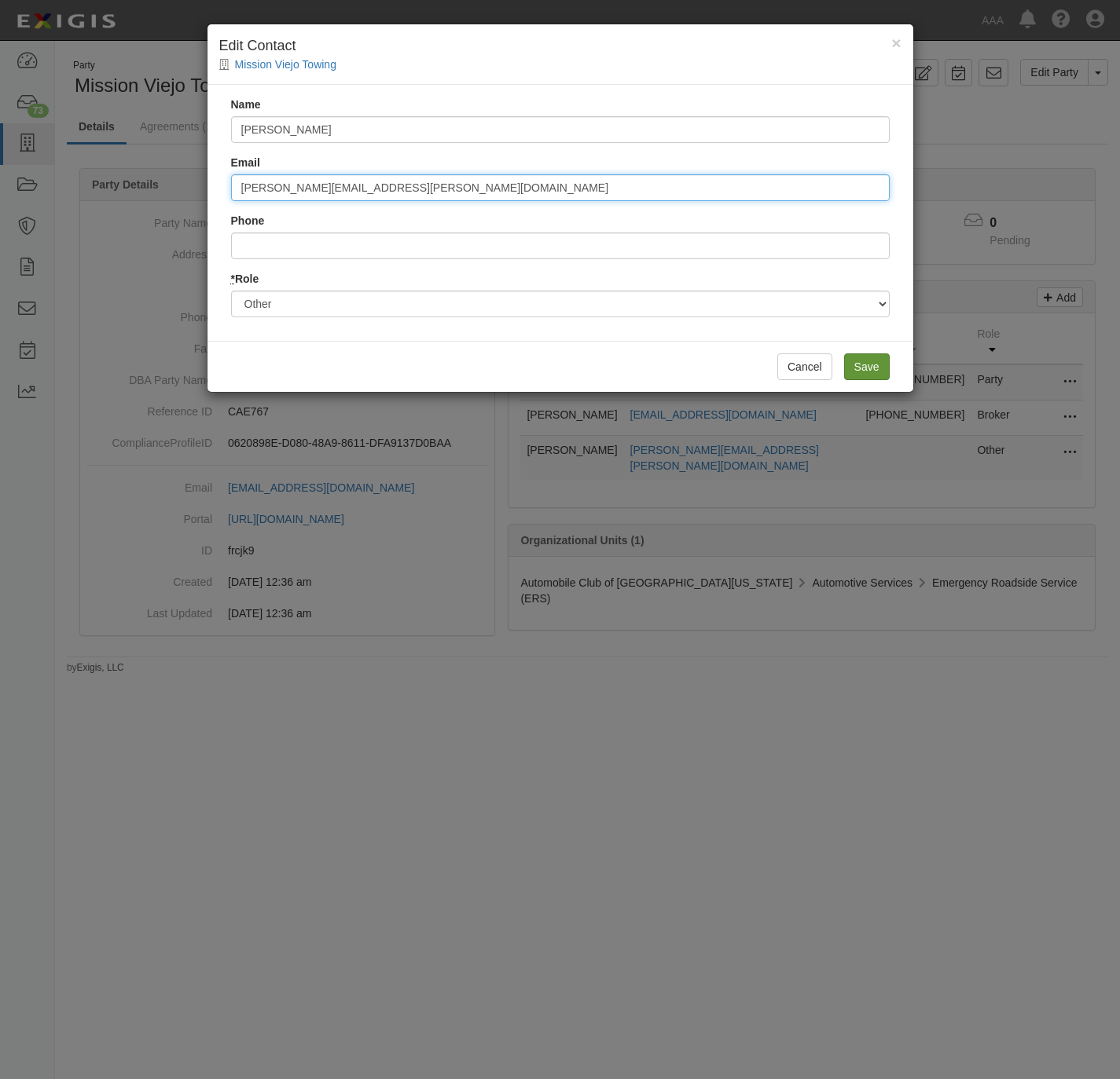
type input "escoto.jose@ace.aaa.com"
click at [875, 372] on input "Save" at bounding box center [866, 366] width 45 height 27
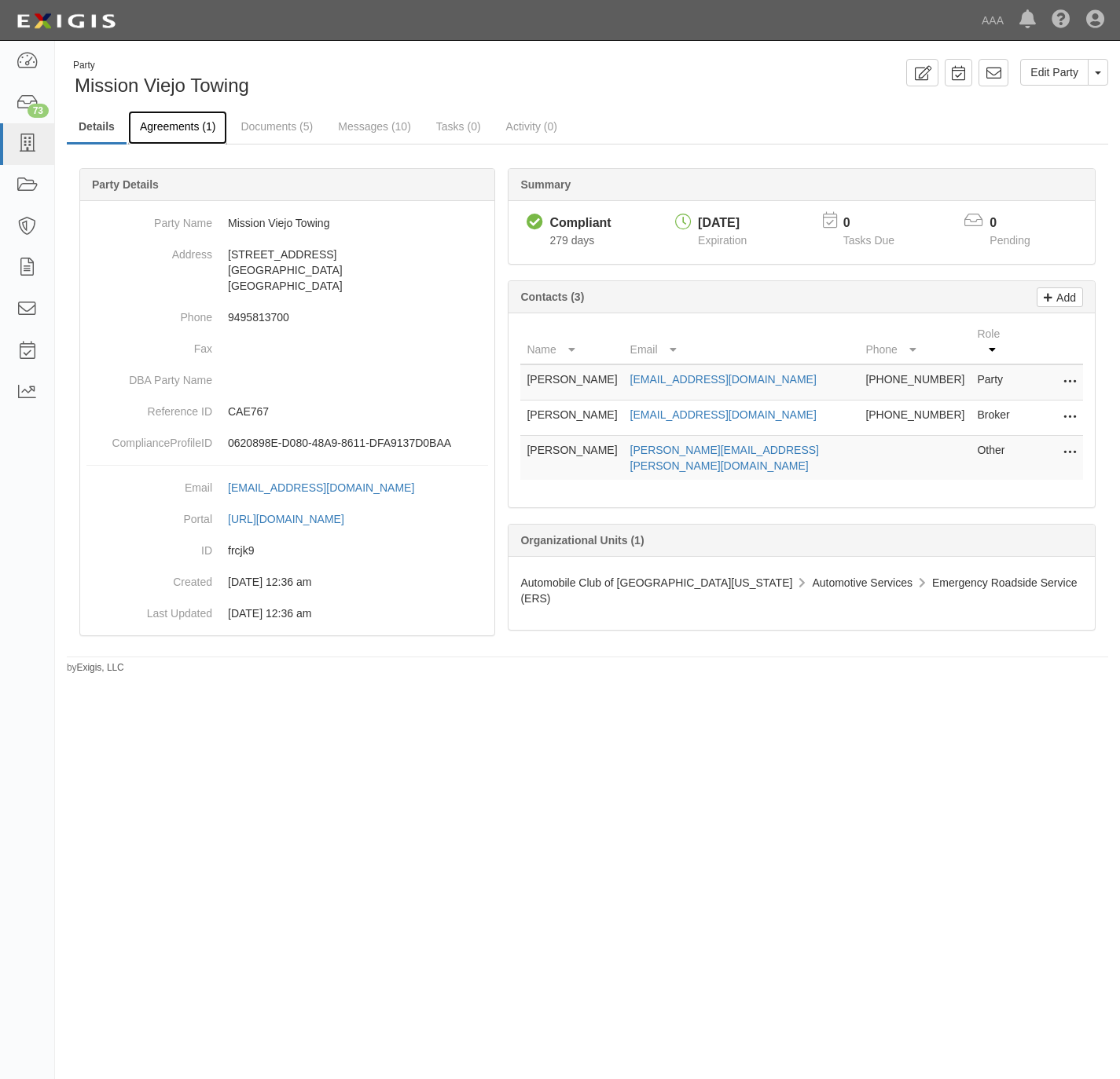
click at [178, 123] on link "Agreements (1)" at bounding box center [177, 127] width 99 height 34
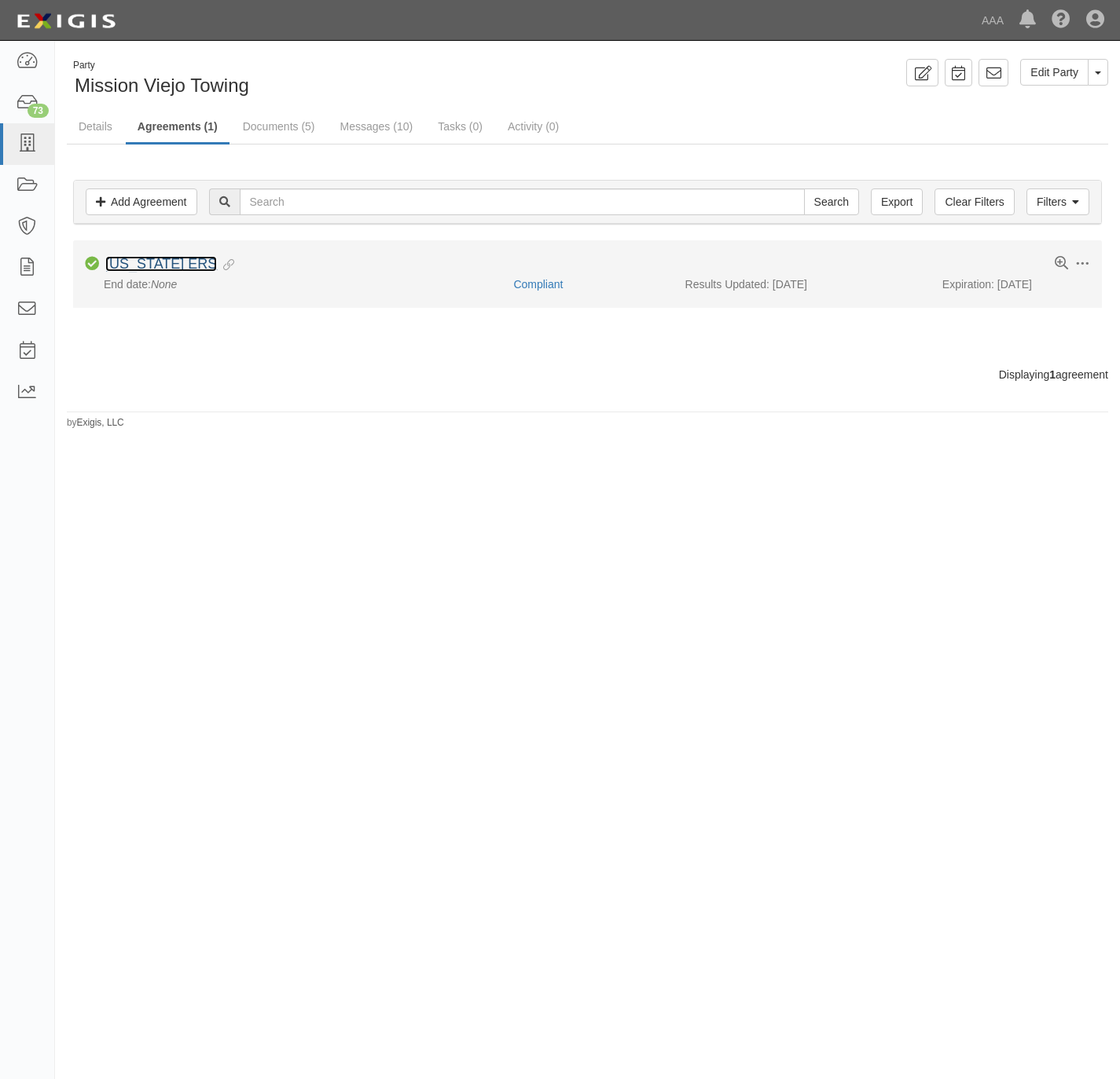
drag, startPoint x: 0, startPoint y: 0, endPoint x: 130, endPoint y: 261, distance: 291.6
click at [130, 262] on link "[US_STATE] ERS" at bounding box center [160, 263] width 111 height 16
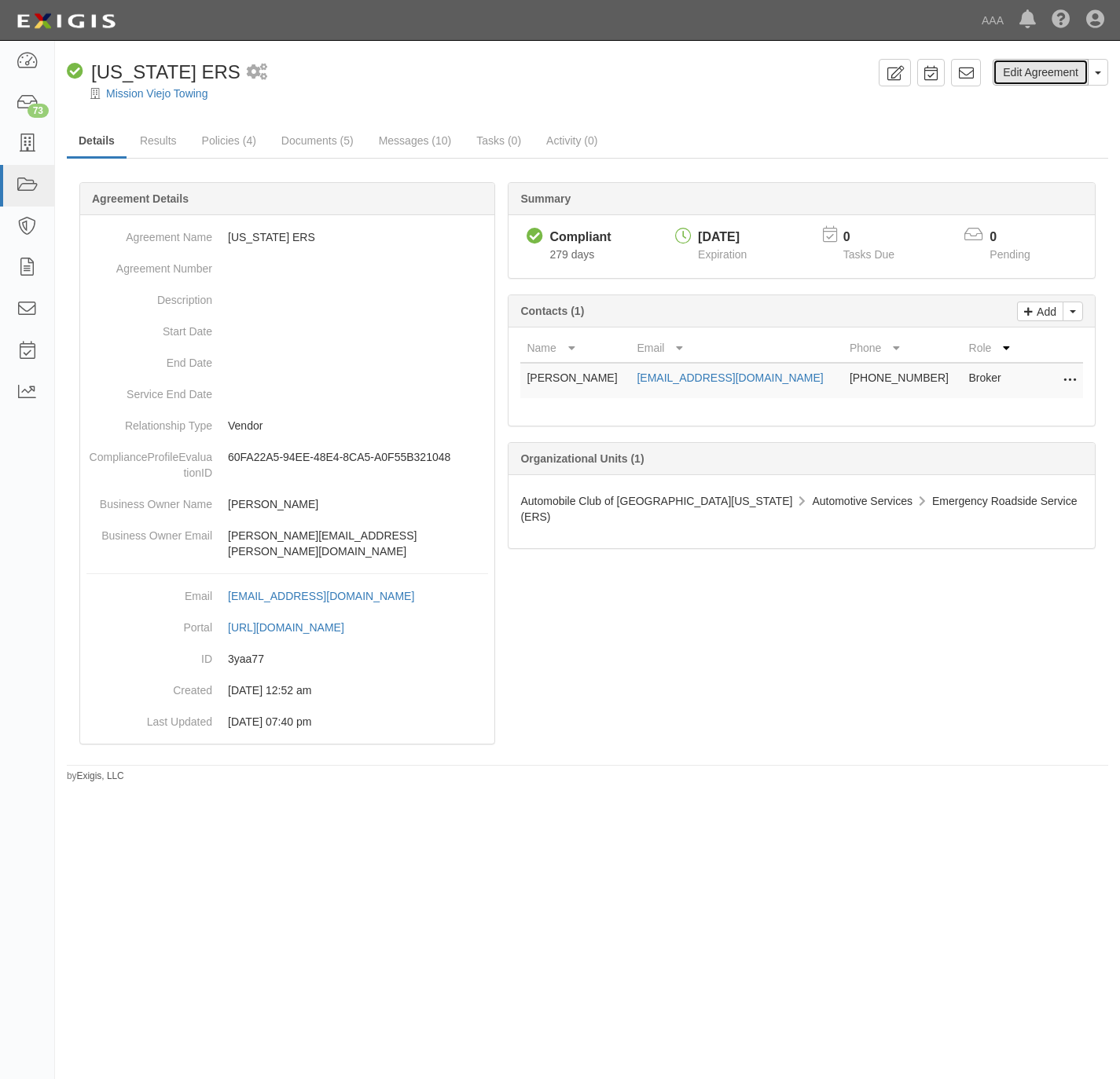
click at [1035, 67] on link "Edit Agreement" at bounding box center [1041, 72] width 96 height 27
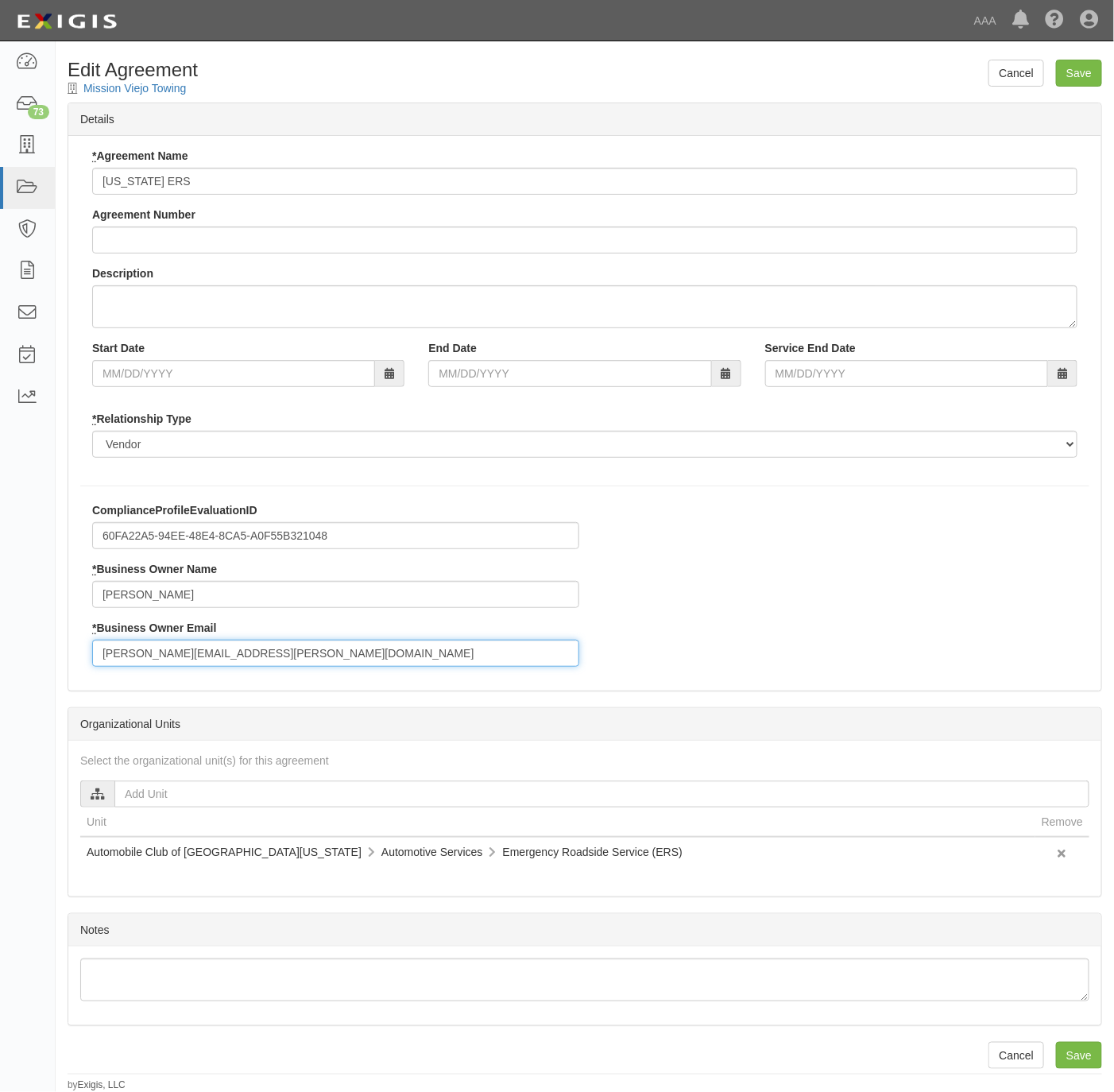
click at [279, 657] on input "lieberman.aaron@aaa-calif.com" at bounding box center [335, 653] width 487 height 27
click at [284, 656] on input "lieberman.aaron@aaa-calif.com" at bounding box center [335, 653] width 487 height 27
click at [284, 654] on input "lieberman.aaron@aaa-calif.com" at bounding box center [335, 653] width 487 height 27
click at [284, 656] on input "lieberman.aaron@aaa-calif.com" at bounding box center [335, 653] width 487 height 27
paste input "escoto.jose@ace.aaa"
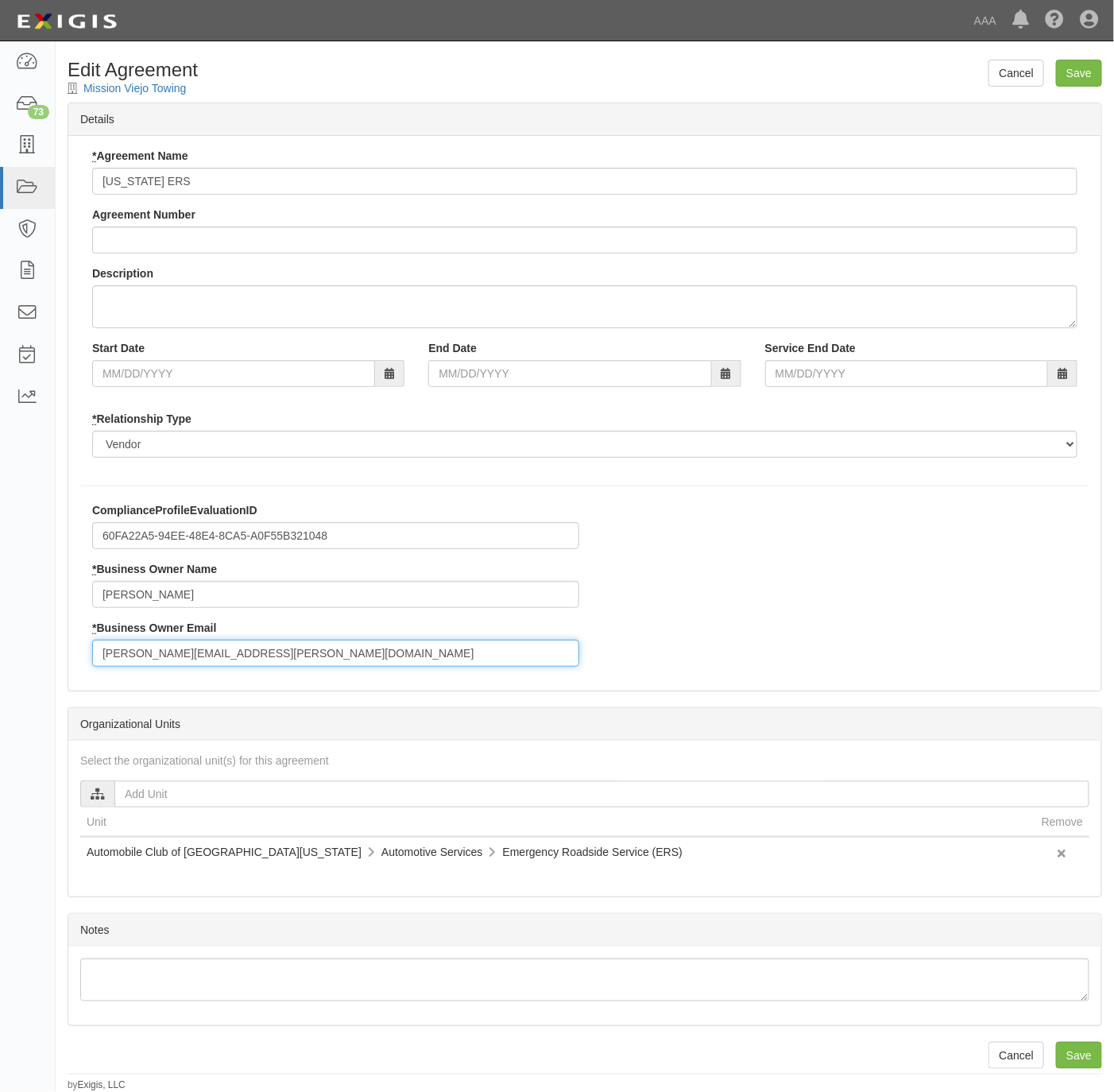
type input "escoto.jose@ace.aaa.com"
click at [219, 596] on input "Aaron Lieberman" at bounding box center [335, 594] width 487 height 27
paste input "Jose Escoto"
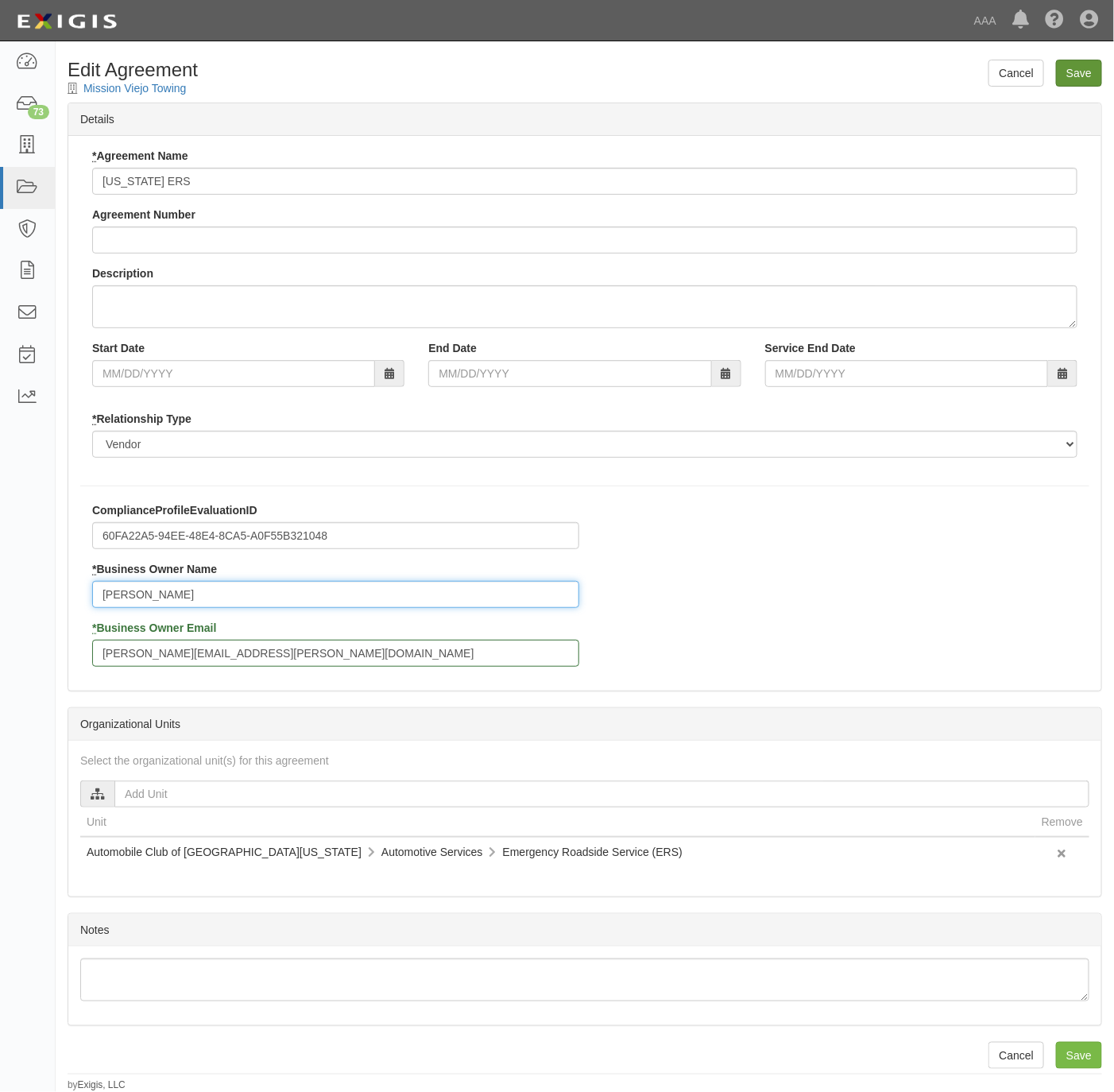
type input "Jose Escoto"
click at [1088, 77] on input "Save" at bounding box center [1079, 73] width 46 height 27
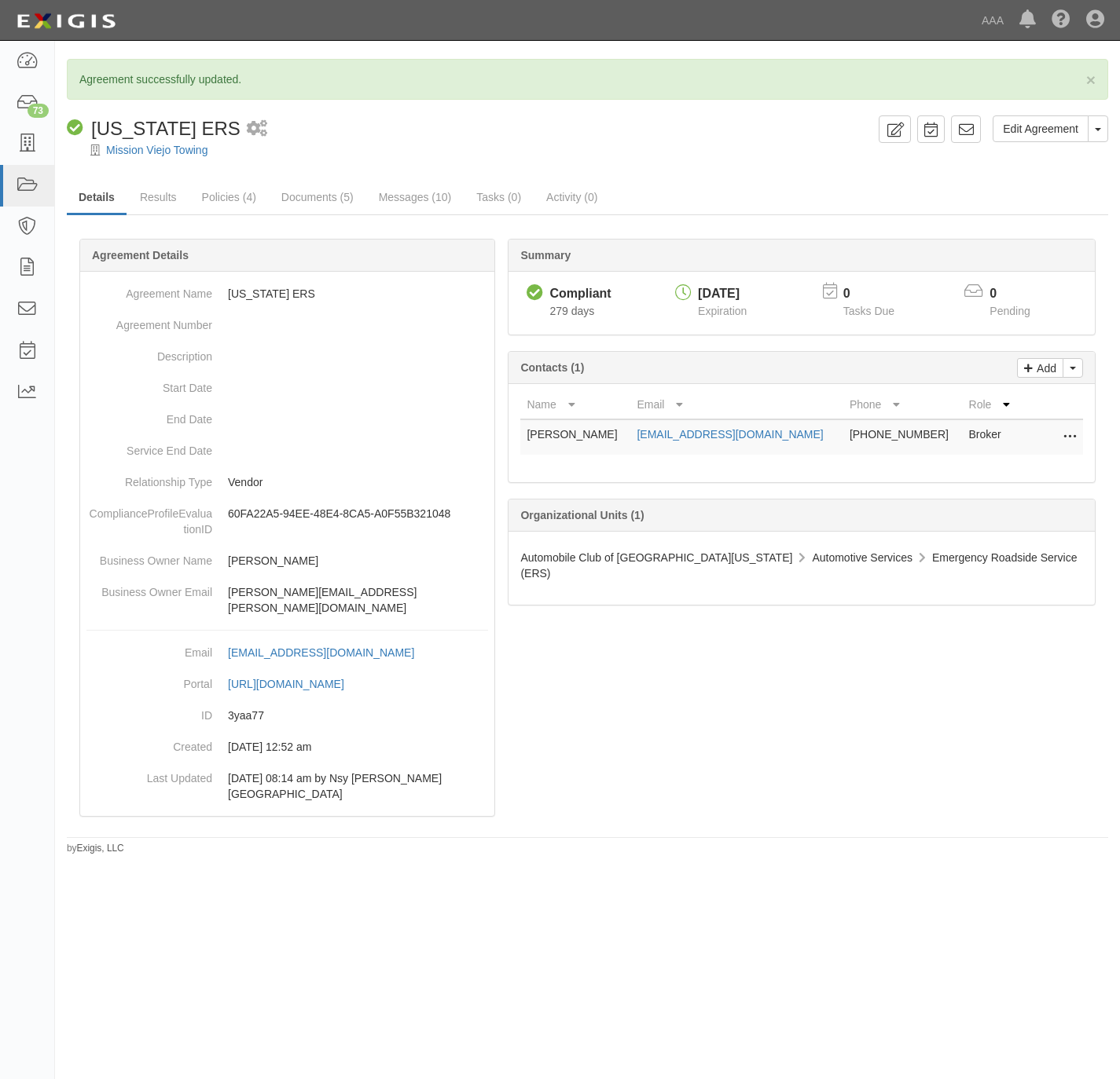
click at [557, 118] on div "Compliant [US_STATE] ERS 1 scheduled workflow" at bounding box center [470, 128] width 805 height 27
click at [36, 142] on icon at bounding box center [27, 145] width 22 height 18
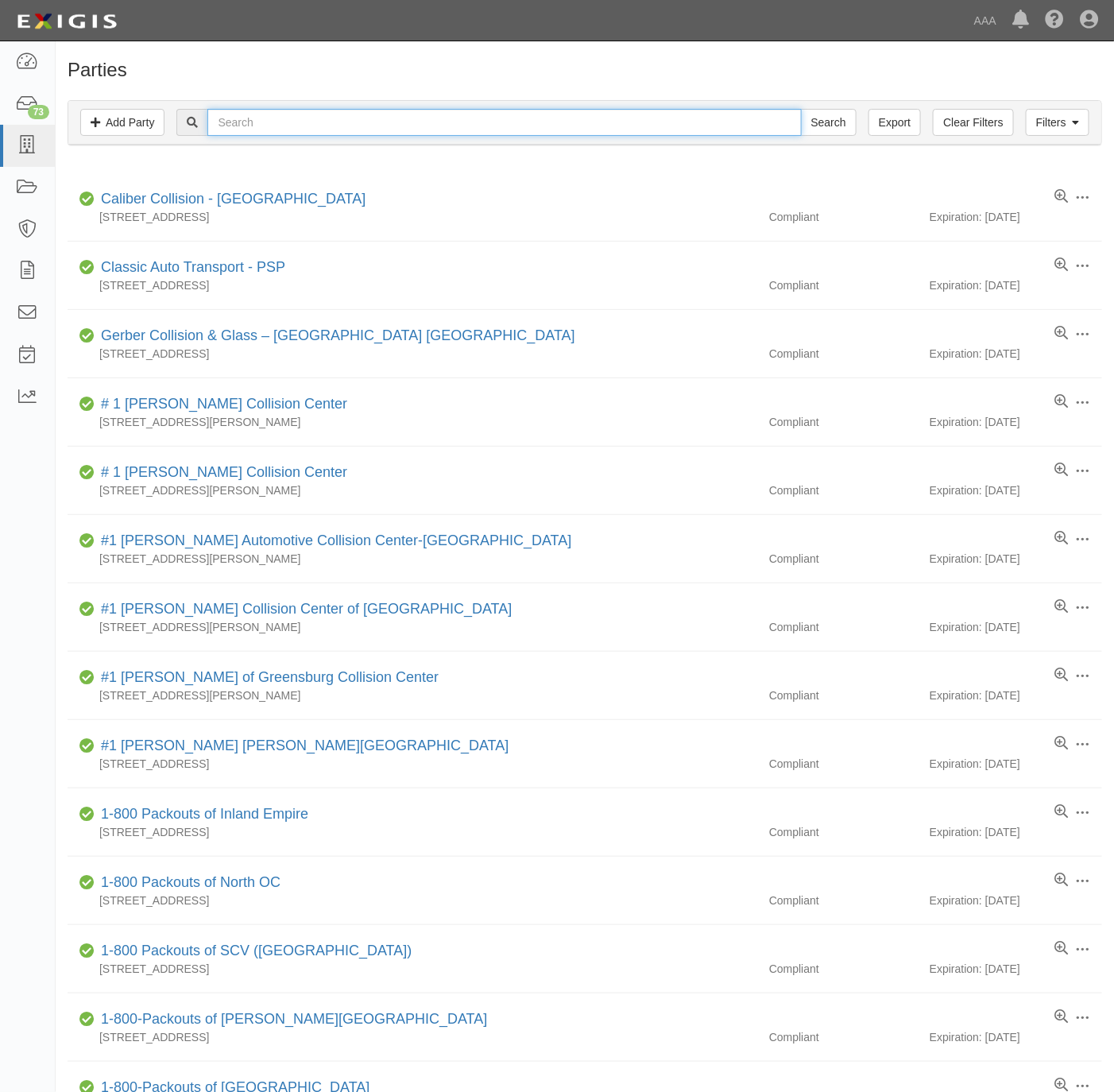
click at [289, 124] on input "text" at bounding box center [504, 122] width 593 height 27
paste input "[PERSON_NAME]’s Towing"
type input "Chuck’s Towing"
click at [810, 119] on input "Search" at bounding box center [829, 122] width 56 height 27
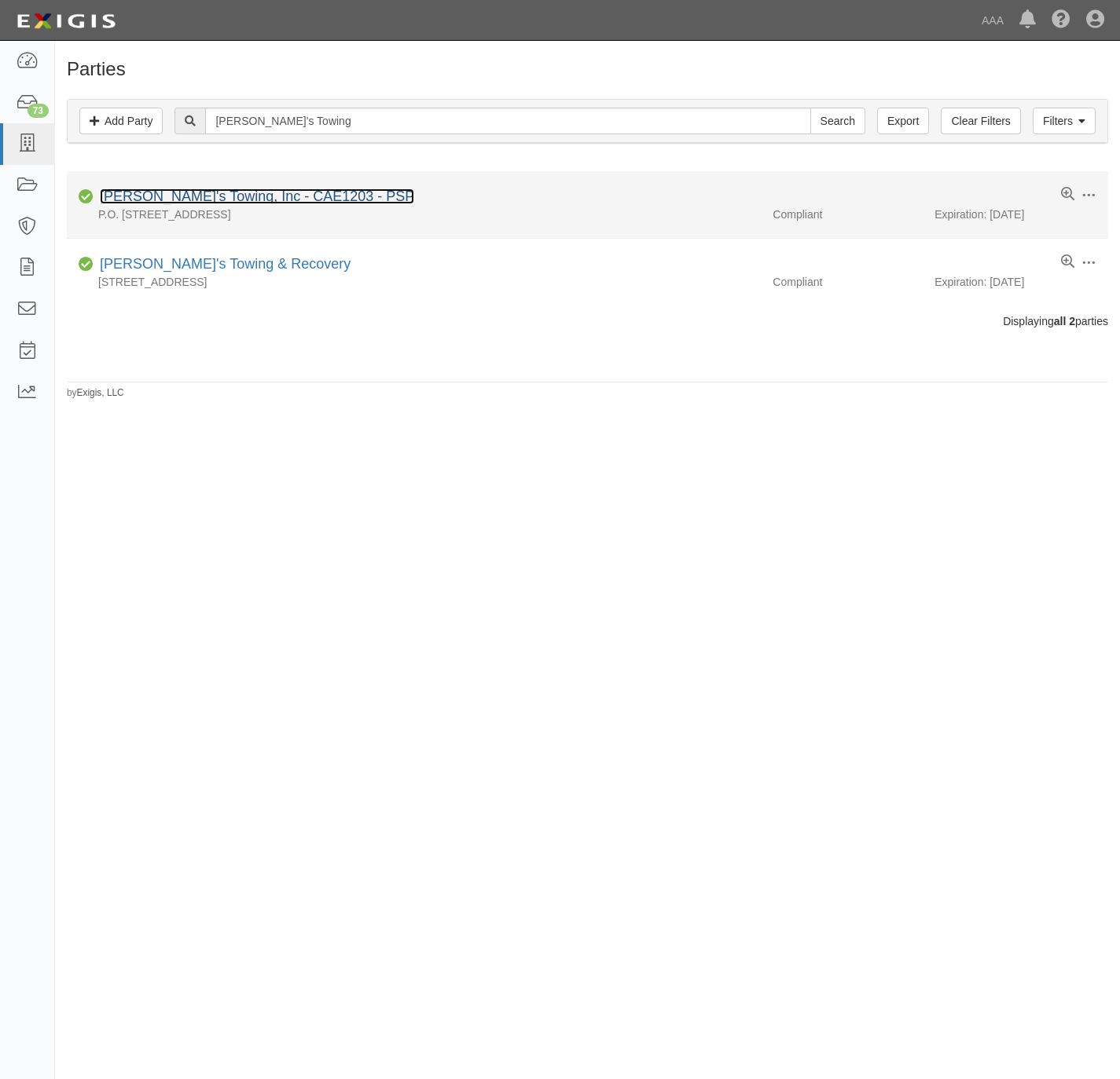
click at [227, 199] on link "[PERSON_NAME]'s Towing, Inc - CAE1203 - PSP" at bounding box center [256, 196] width 314 height 16
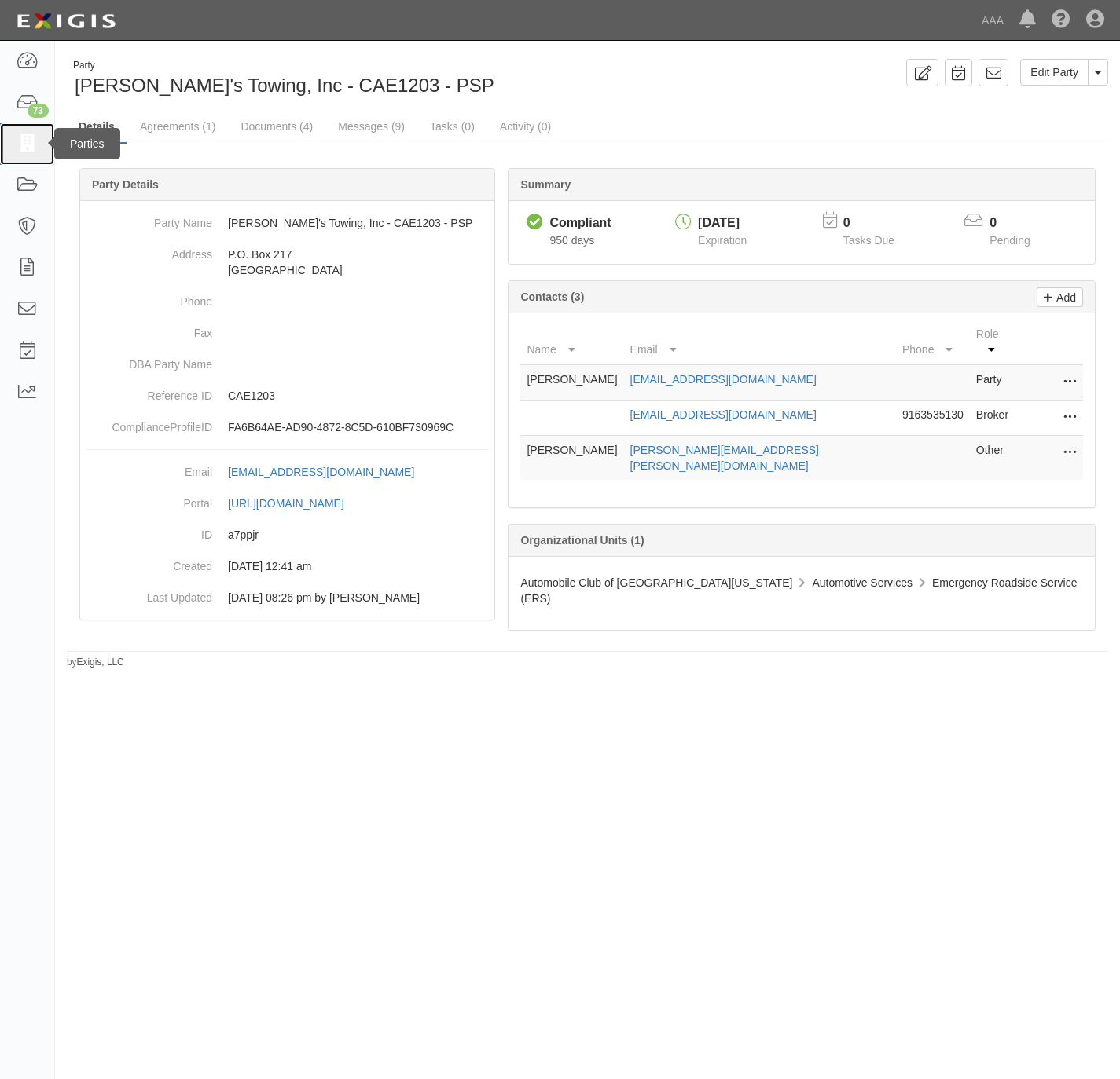
click at [29, 136] on icon at bounding box center [27, 145] width 22 height 18
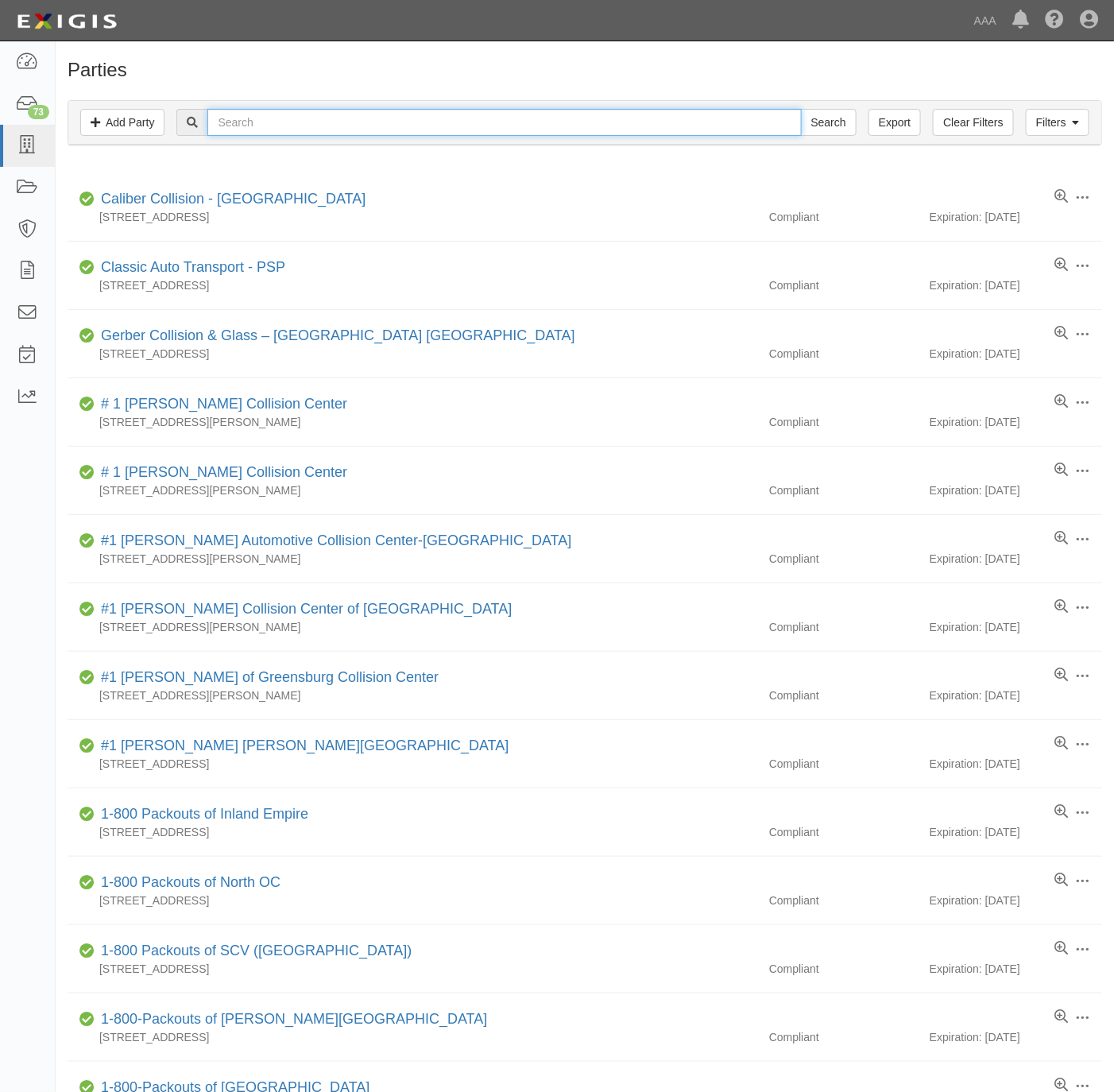
click at [284, 127] on input "text" at bounding box center [504, 122] width 593 height 27
type input "ace tire"
click at [801, 109] on input "Search" at bounding box center [829, 122] width 56 height 27
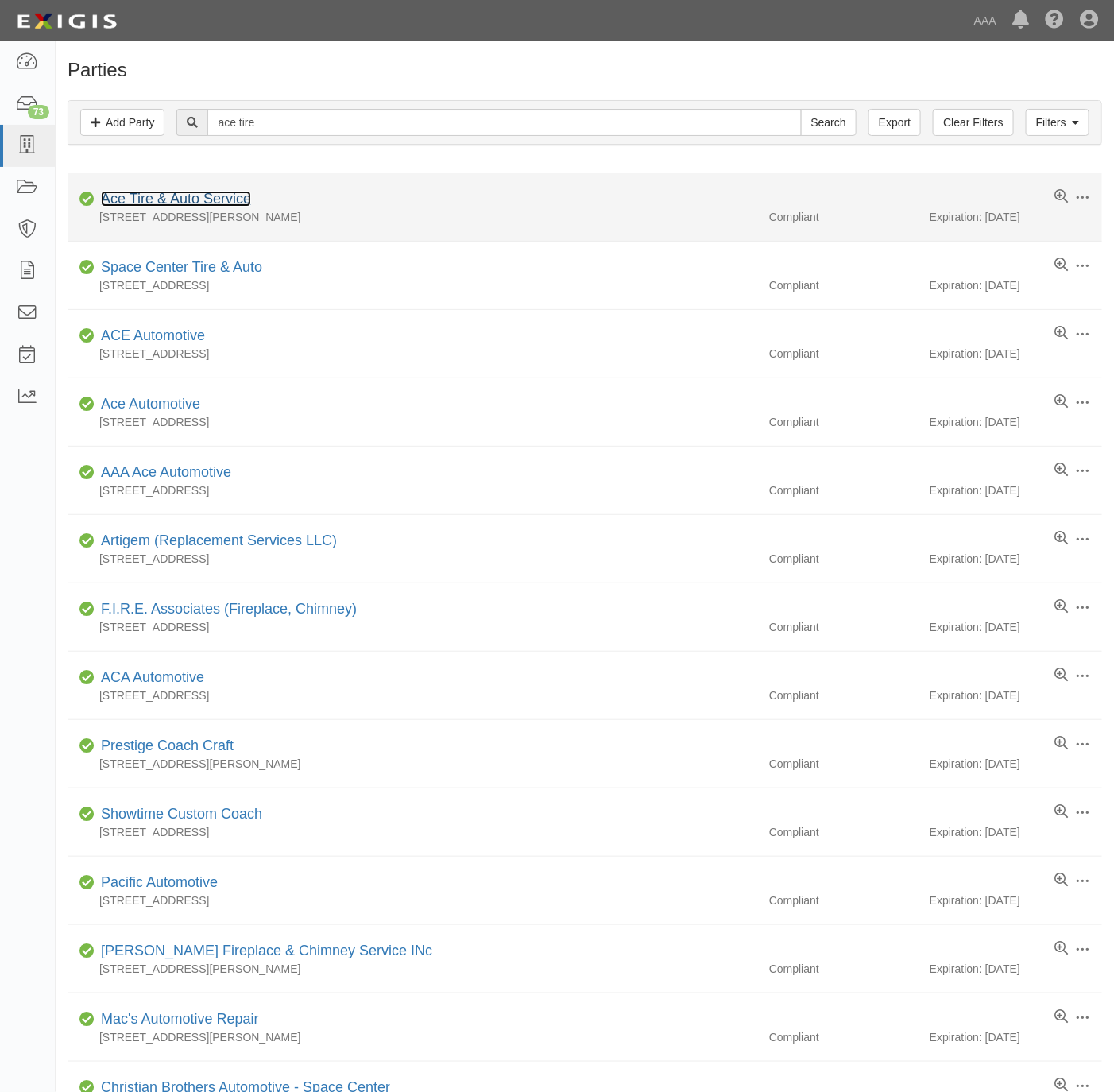
click at [189, 201] on link "Ace Tire & Auto Service" at bounding box center [175, 198] width 150 height 16
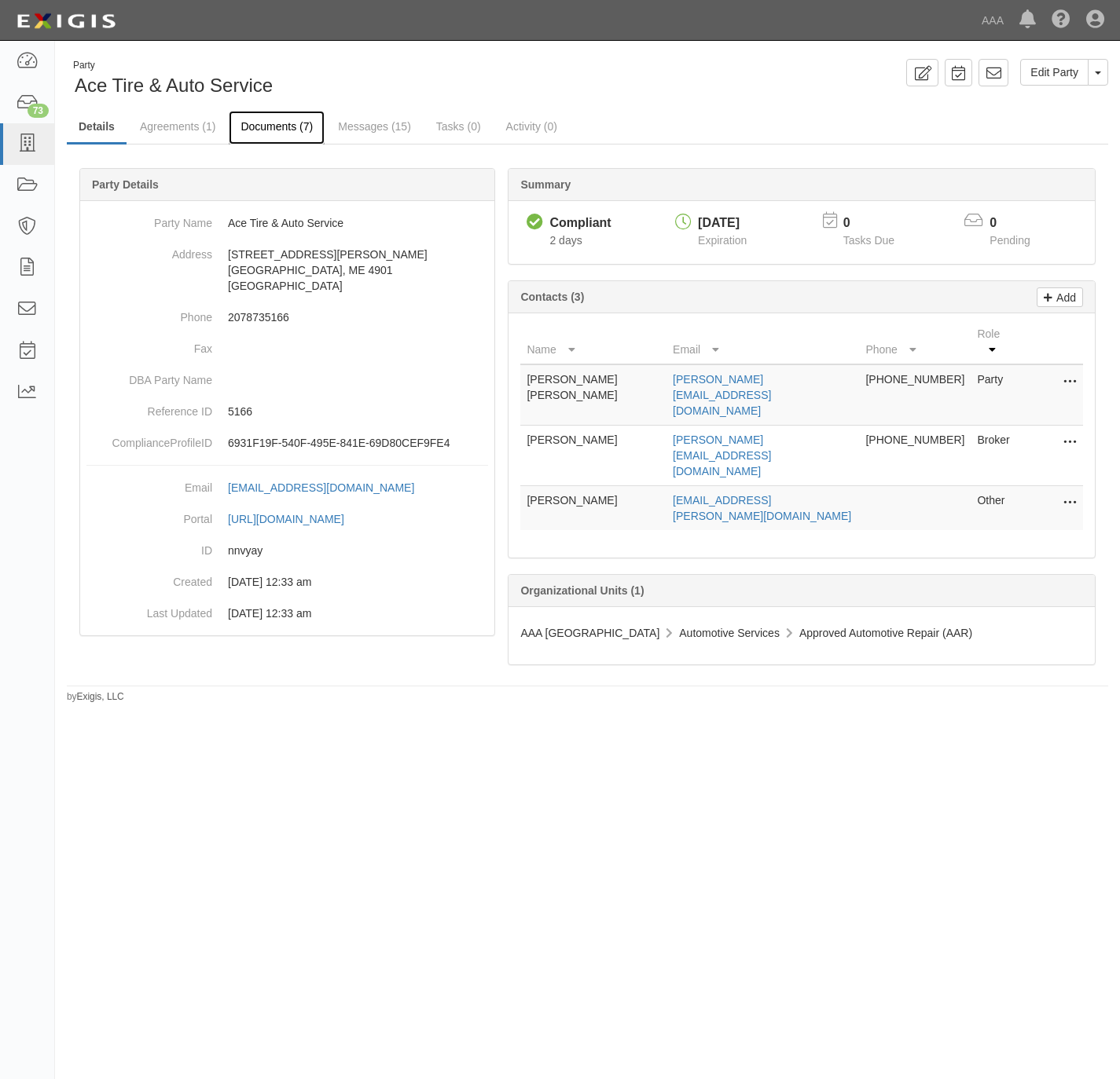
click at [267, 126] on link "Documents (7)" at bounding box center [276, 127] width 96 height 34
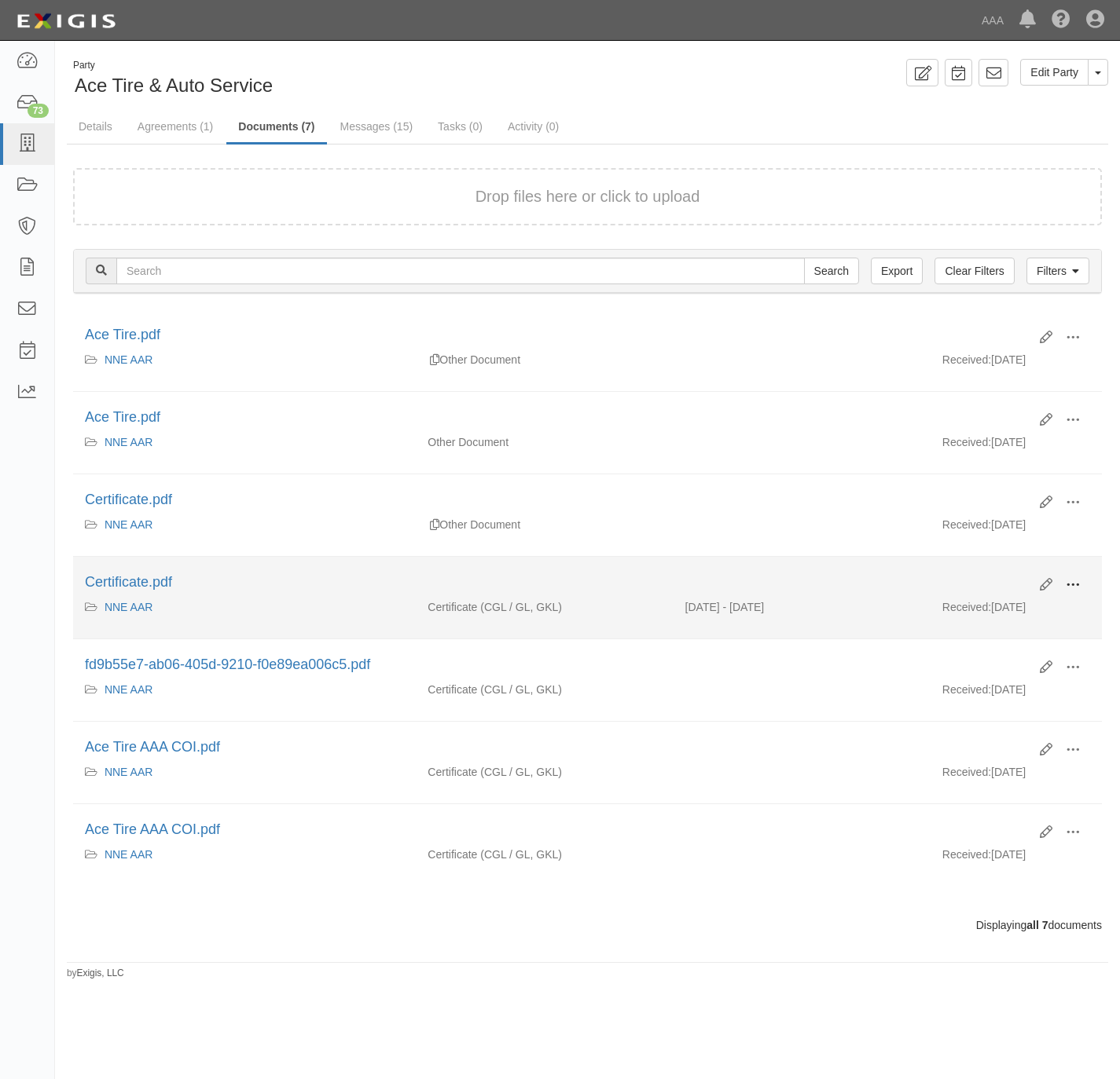
click at [1076, 591] on span at bounding box center [1072, 585] width 14 height 14
click at [993, 615] on link "View" at bounding box center [996, 608] width 124 height 29
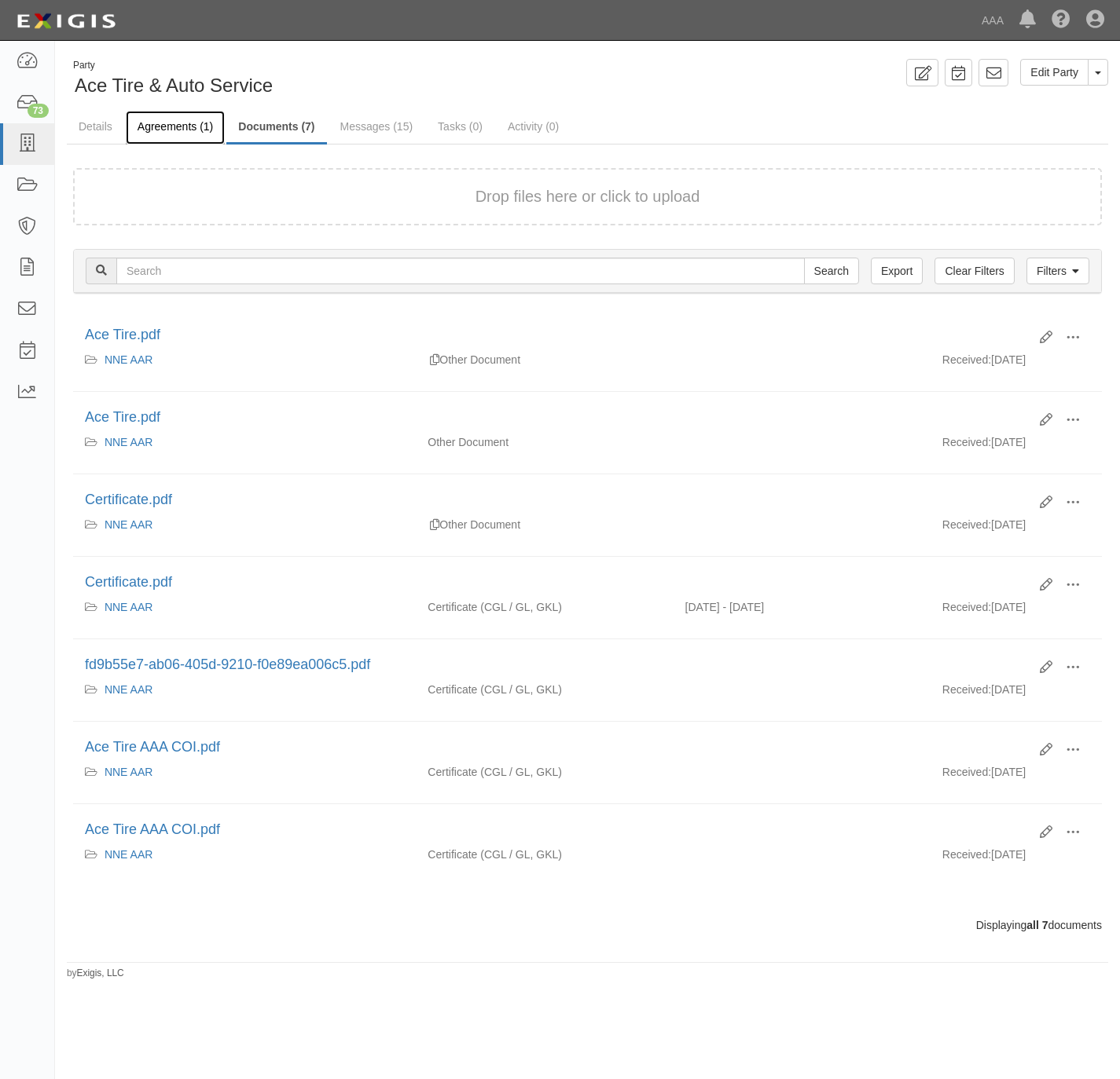
click at [172, 118] on link "Agreements (1)" at bounding box center [175, 127] width 99 height 34
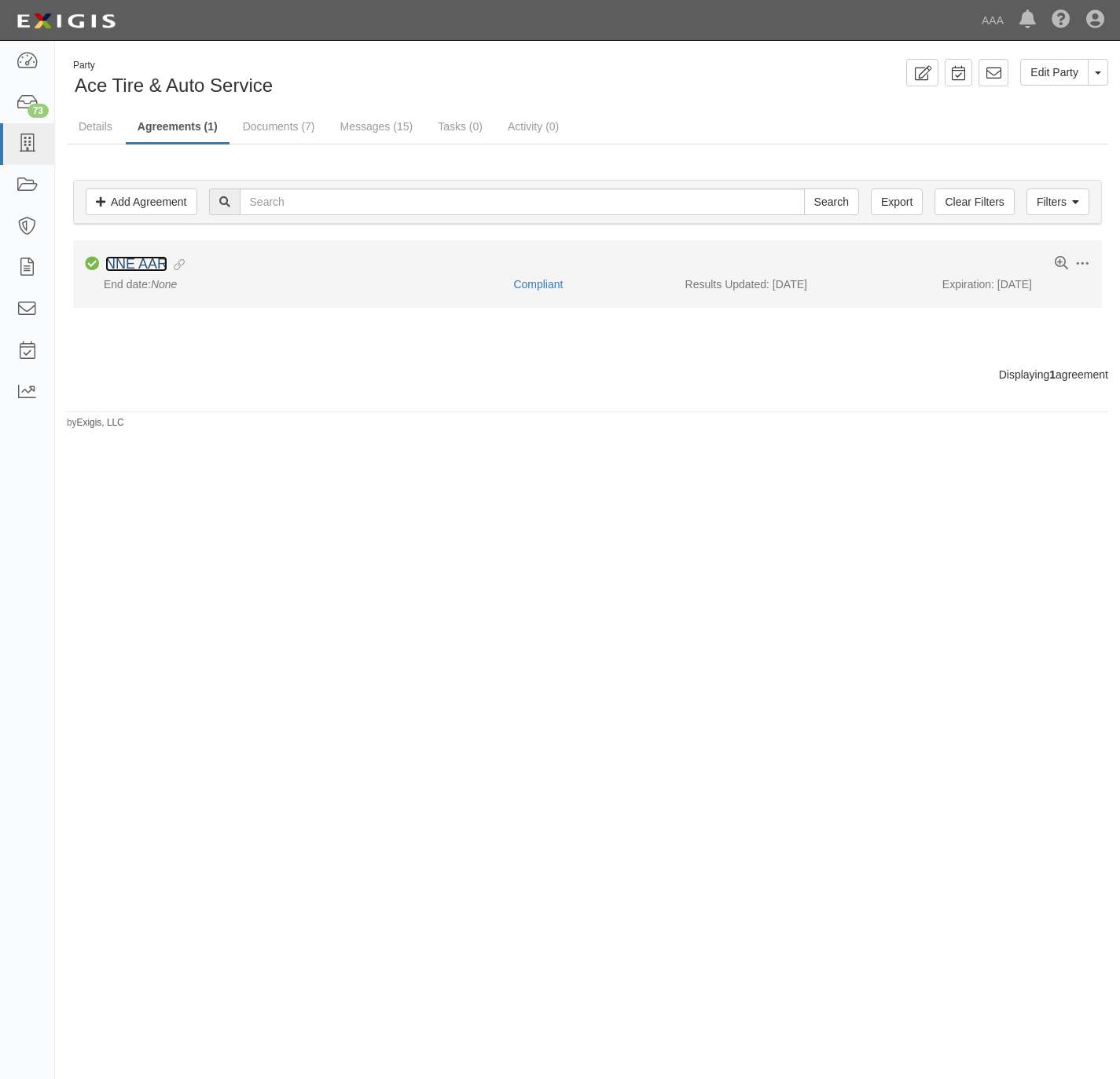
click at [158, 267] on link "NNE AAR" at bounding box center [135, 263] width 62 height 16
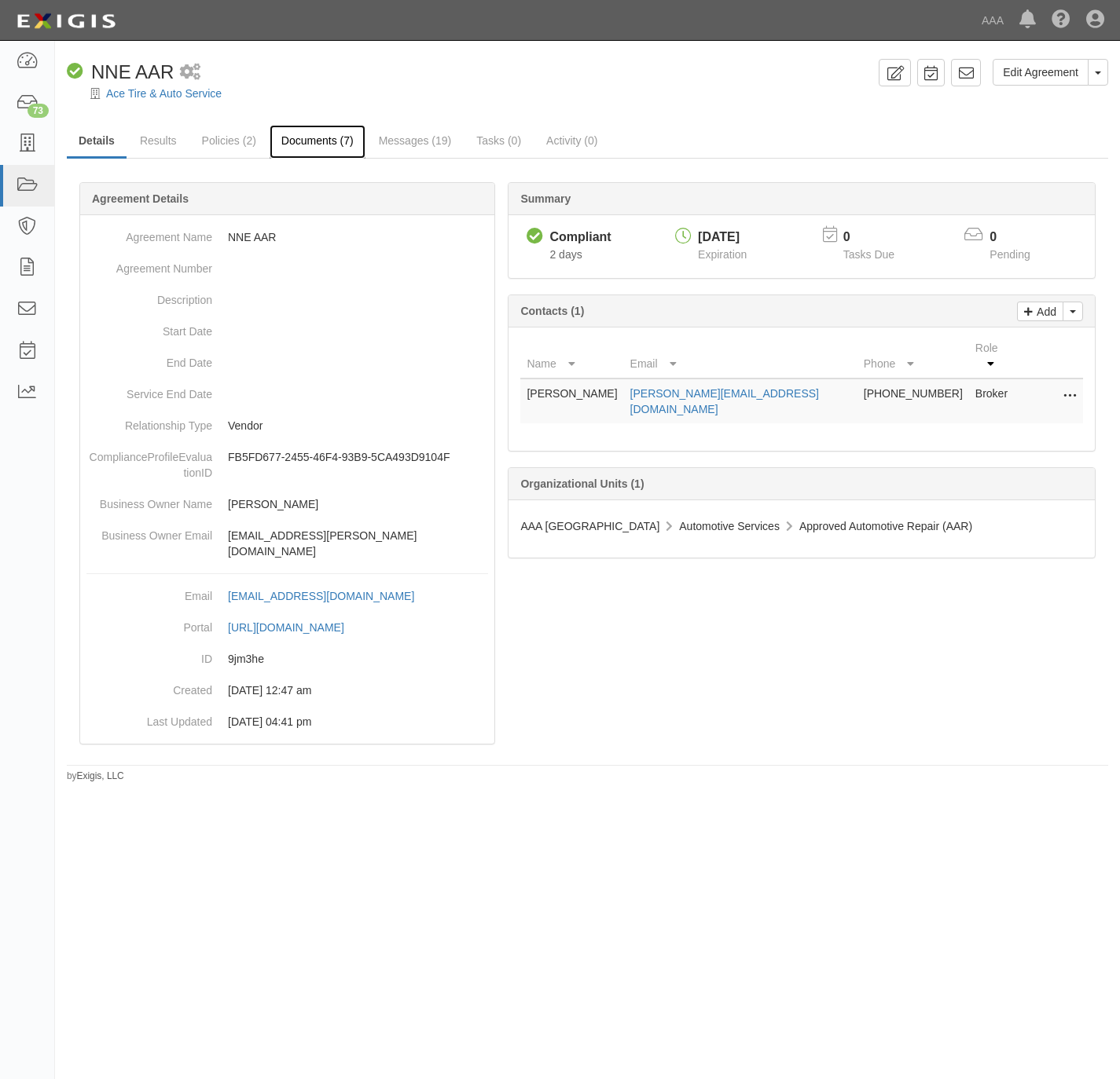
click at [314, 145] on link "Documents (7)" at bounding box center [318, 142] width 96 height 34
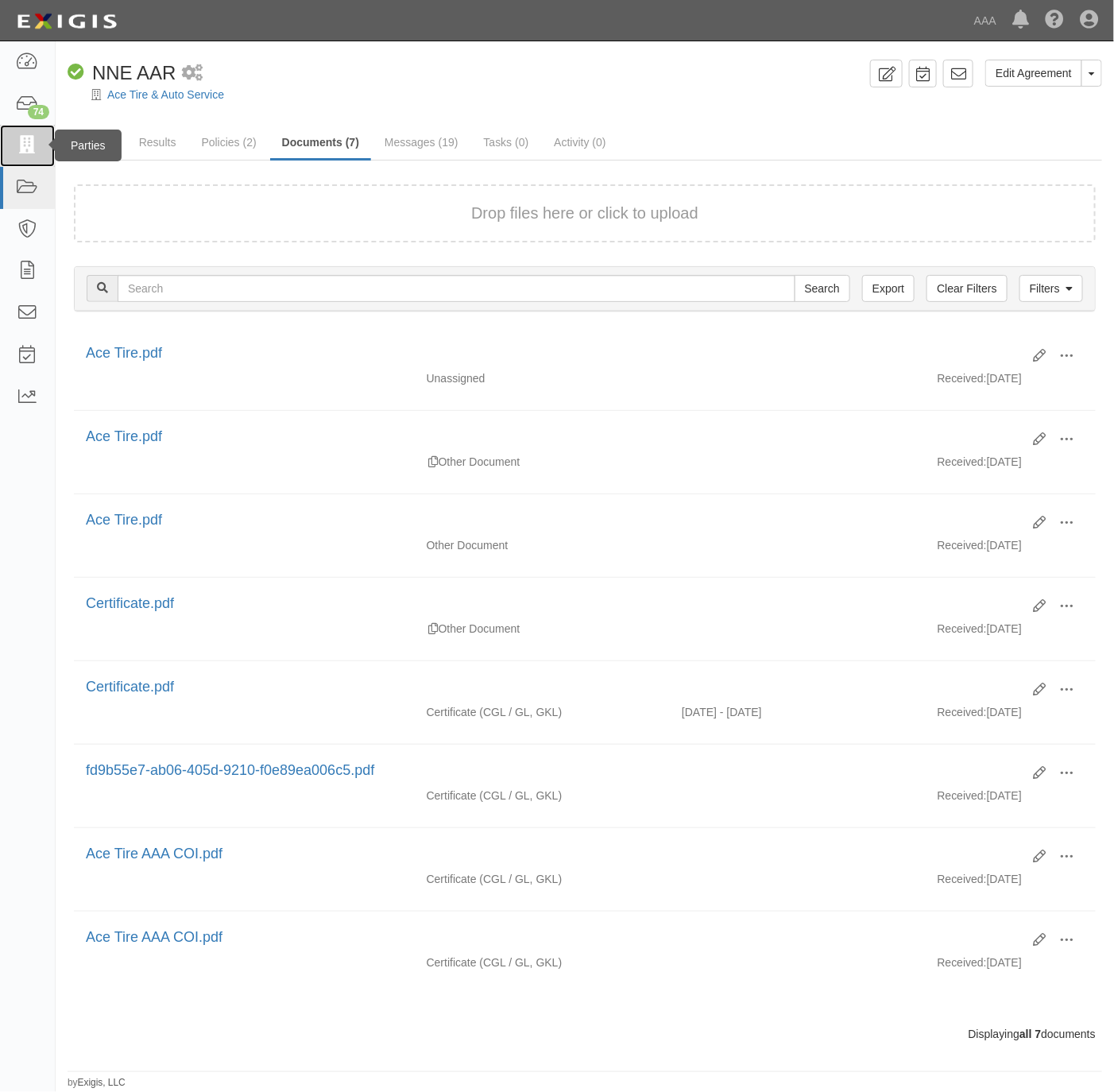
drag, startPoint x: 22, startPoint y: 146, endPoint x: 31, endPoint y: 132, distance: 16.6
click at [22, 145] on icon at bounding box center [27, 146] width 22 height 19
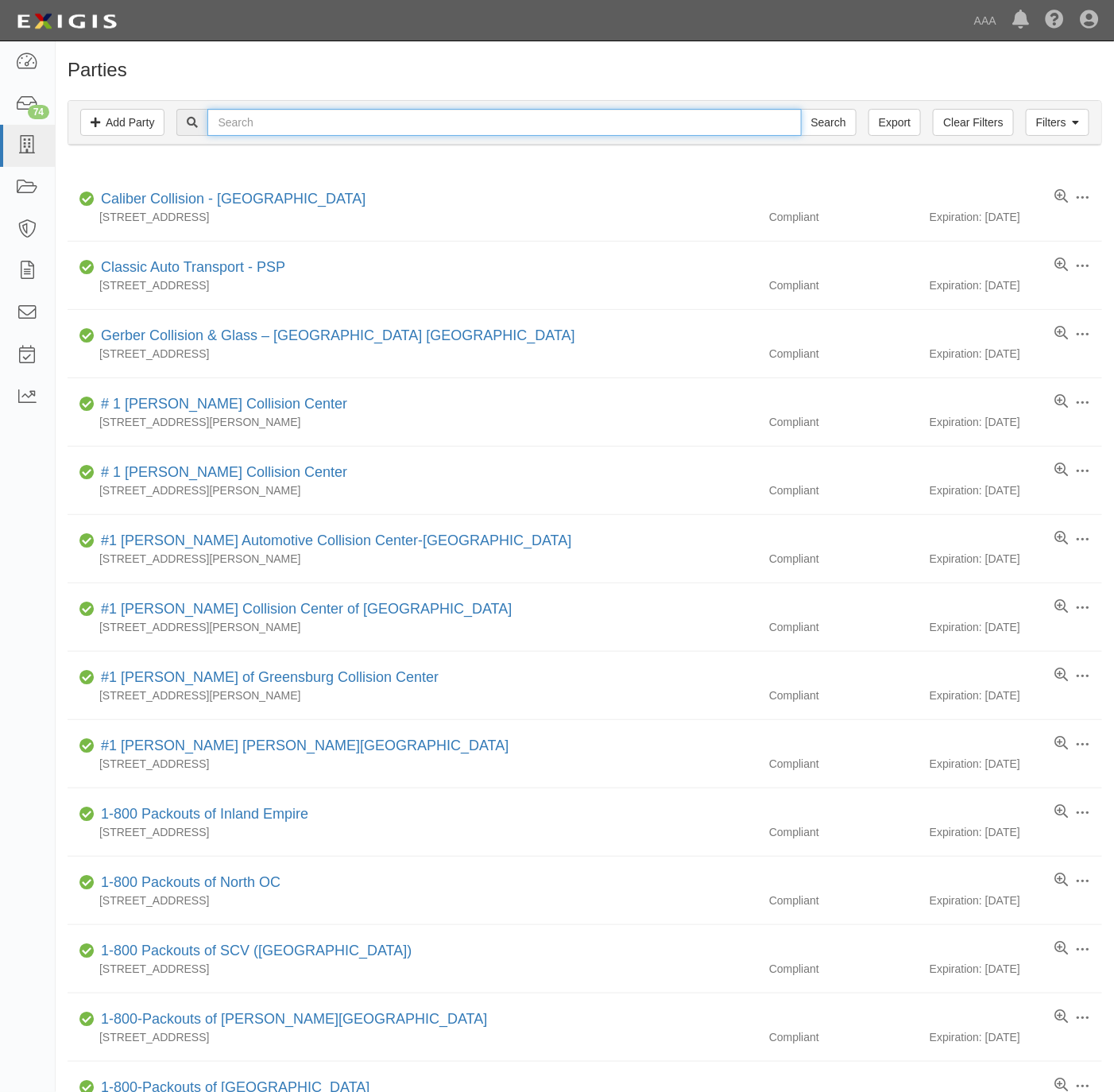
click at [570, 132] on input "text" at bounding box center [504, 122] width 593 height 27
paste input "Ford of Downtown LA"
type input "Ford of Downtown LA"
click at [815, 125] on input "Search" at bounding box center [829, 122] width 56 height 27
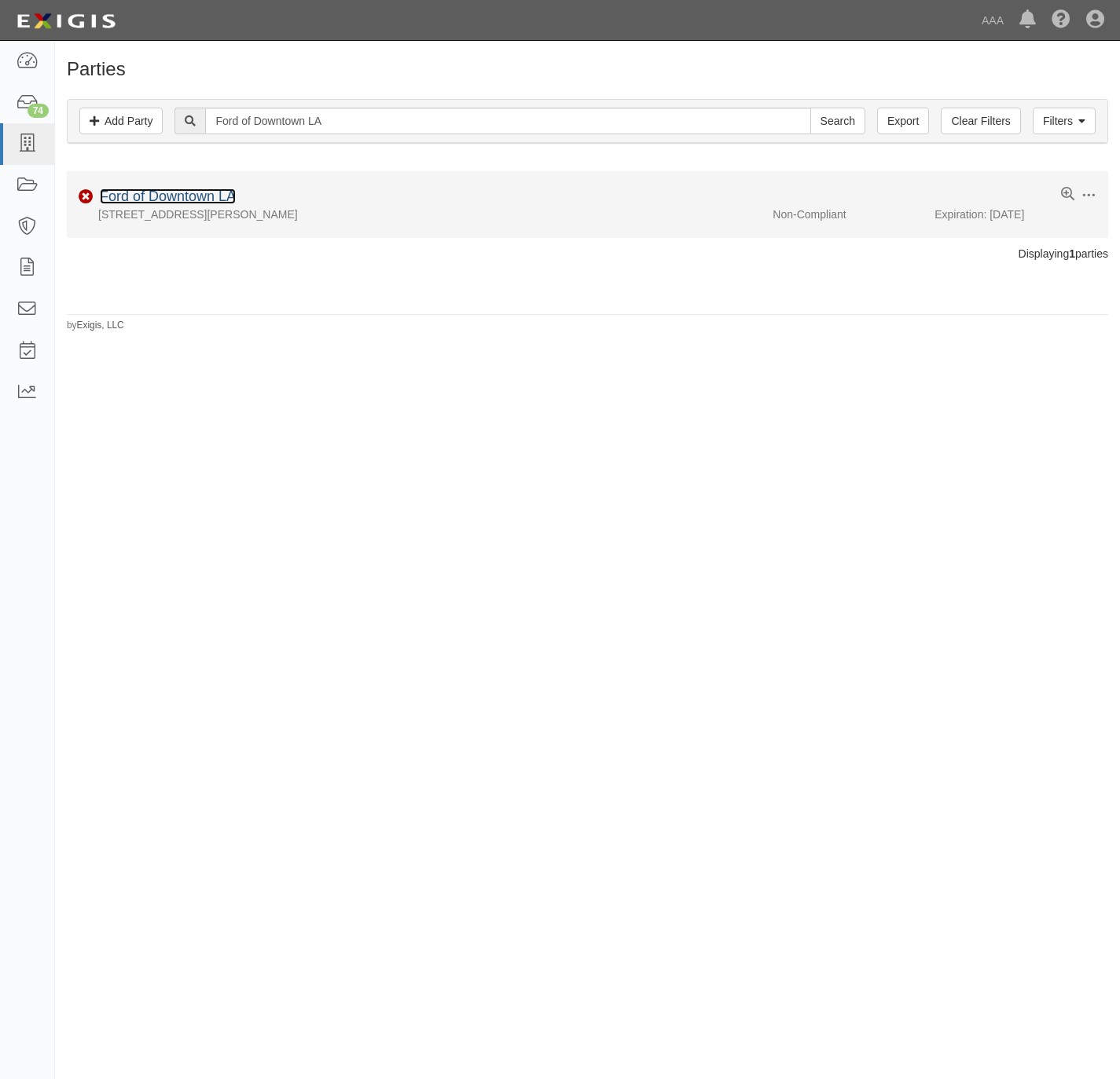
click at [163, 198] on link "Ford of Downtown LA" at bounding box center [168, 196] width 136 height 16
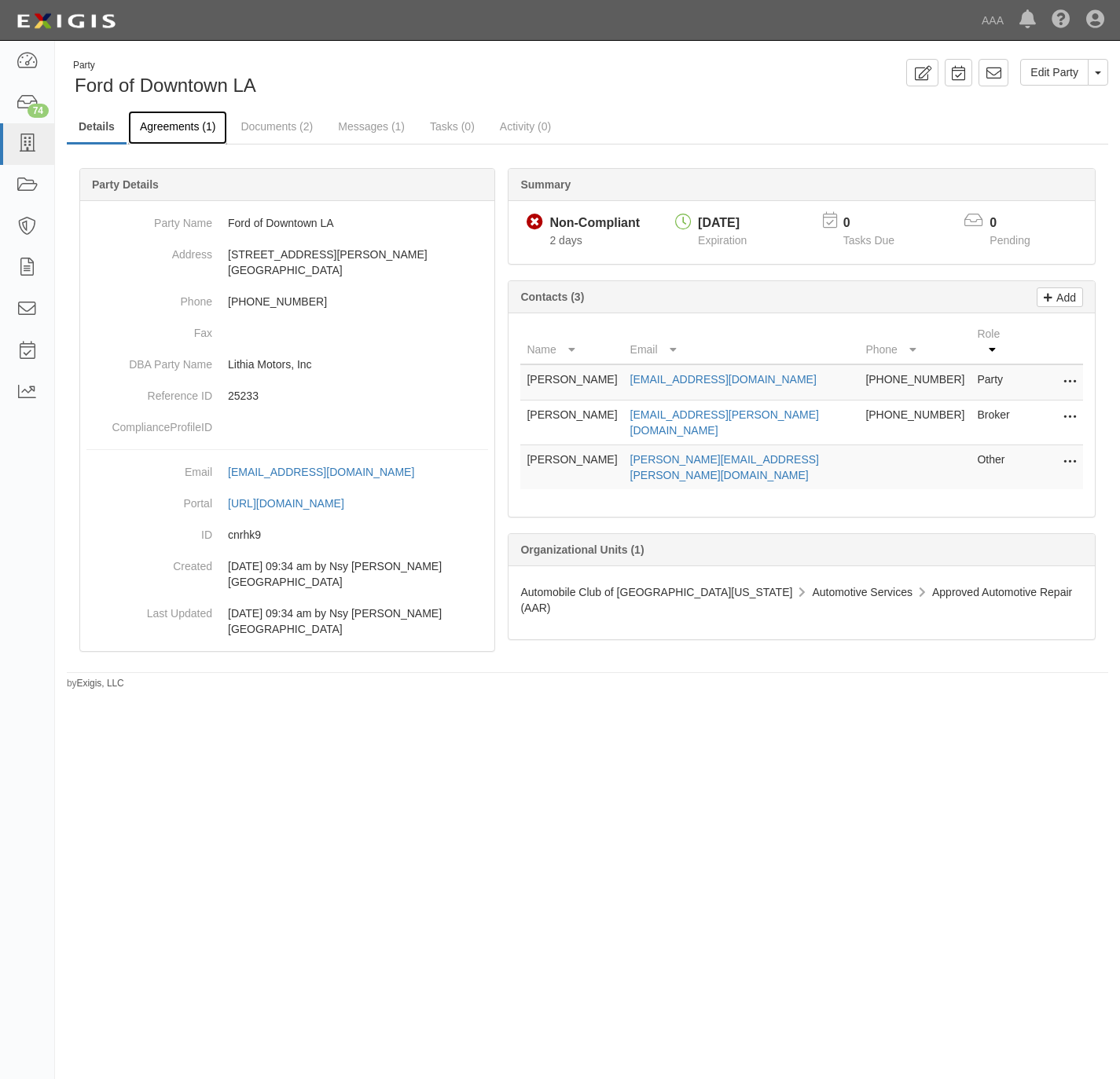
click at [201, 131] on link "Agreements (1)" at bounding box center [177, 127] width 99 height 34
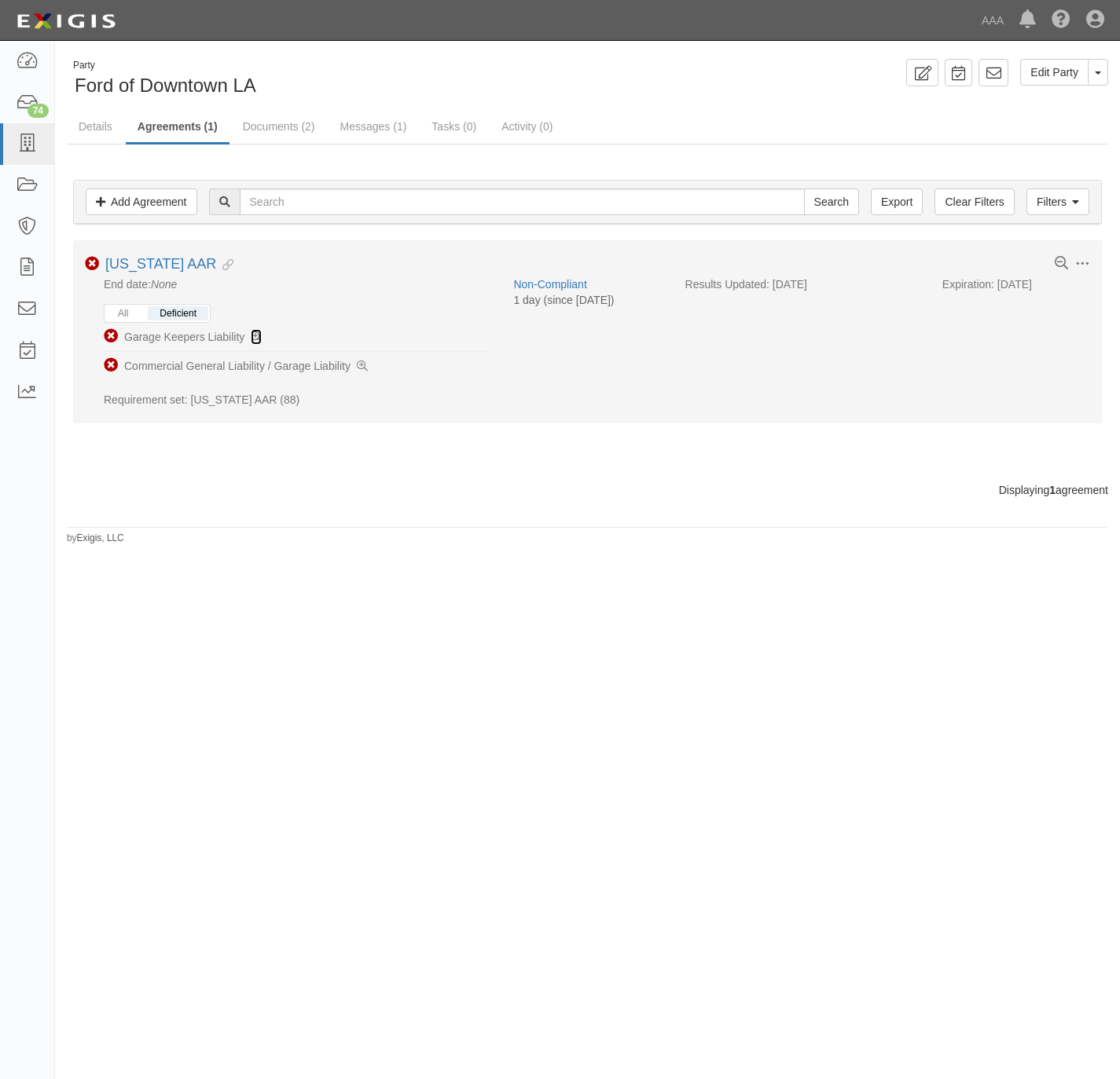
click at [257, 337] on icon at bounding box center [256, 338] width 11 height 11
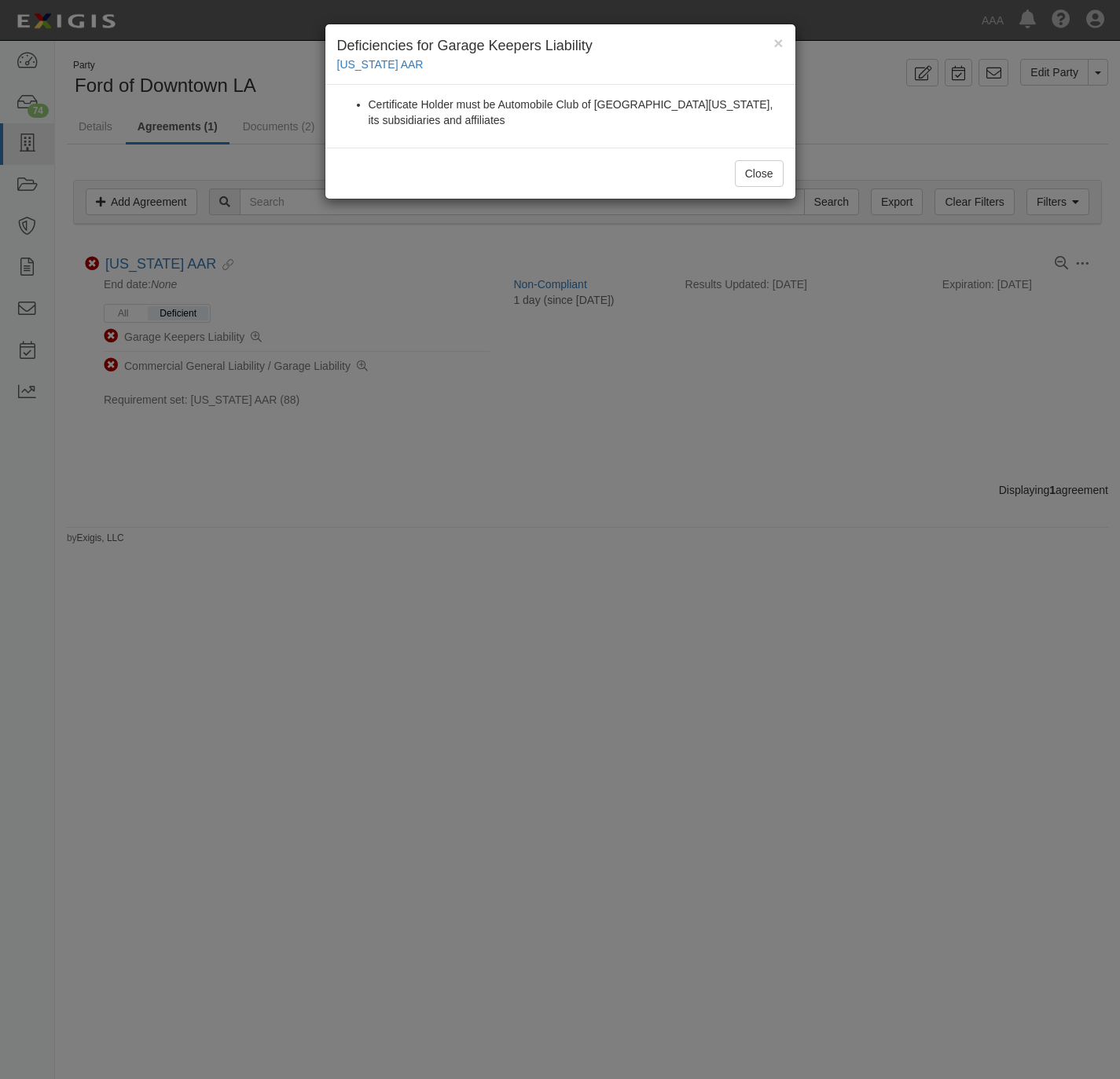
click at [506, 486] on div "× Deficiencies for Garage Keepers Liability California AAR Certificate Holder m…" at bounding box center [560, 540] width 1120 height 1079
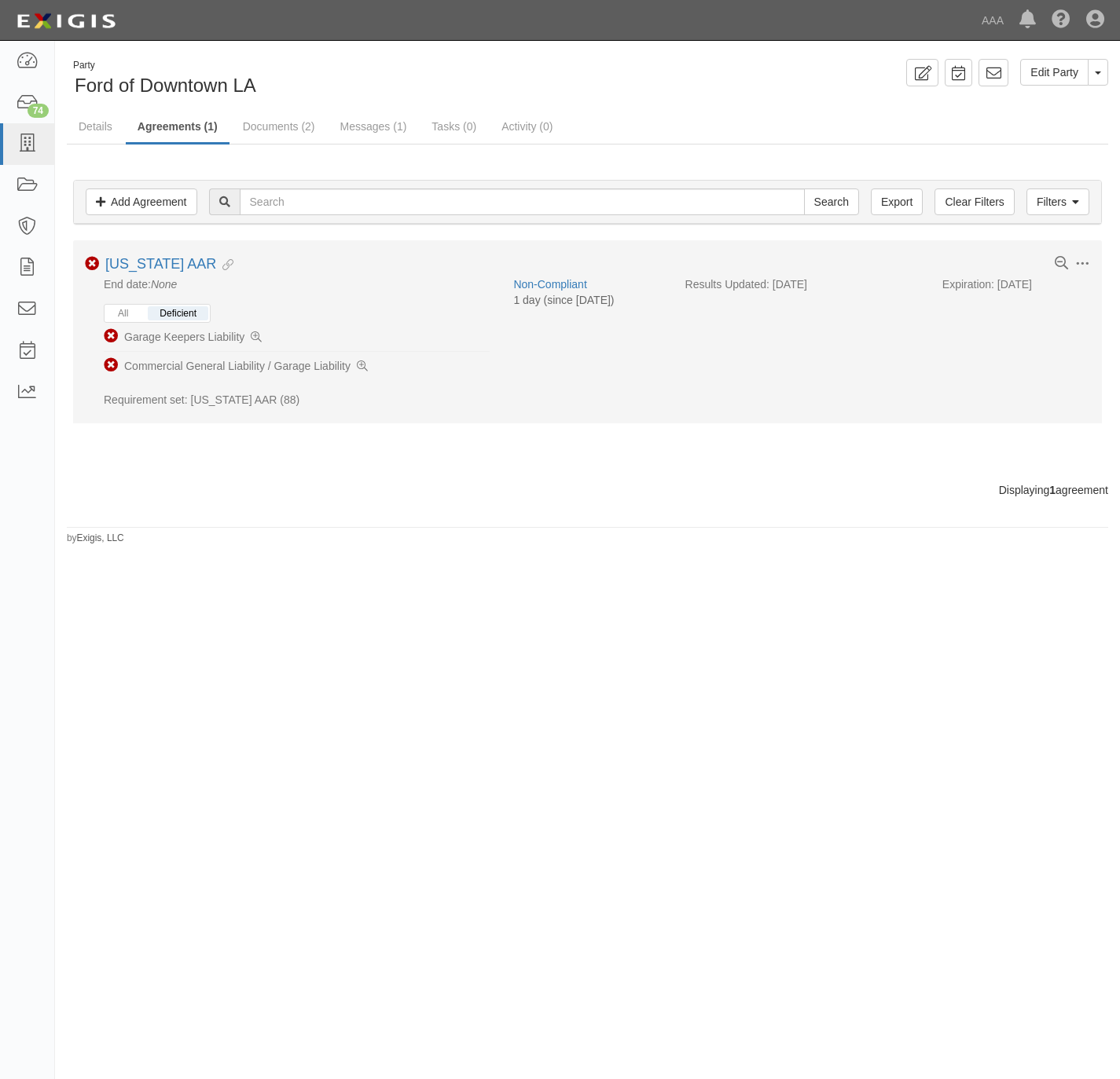
click at [370, 366] on li "Non-Compliant Commercial General Liability / Garage Liability" at bounding box center [297, 365] width 386 height 29
click at [364, 370] on icon at bounding box center [362, 366] width 11 height 11
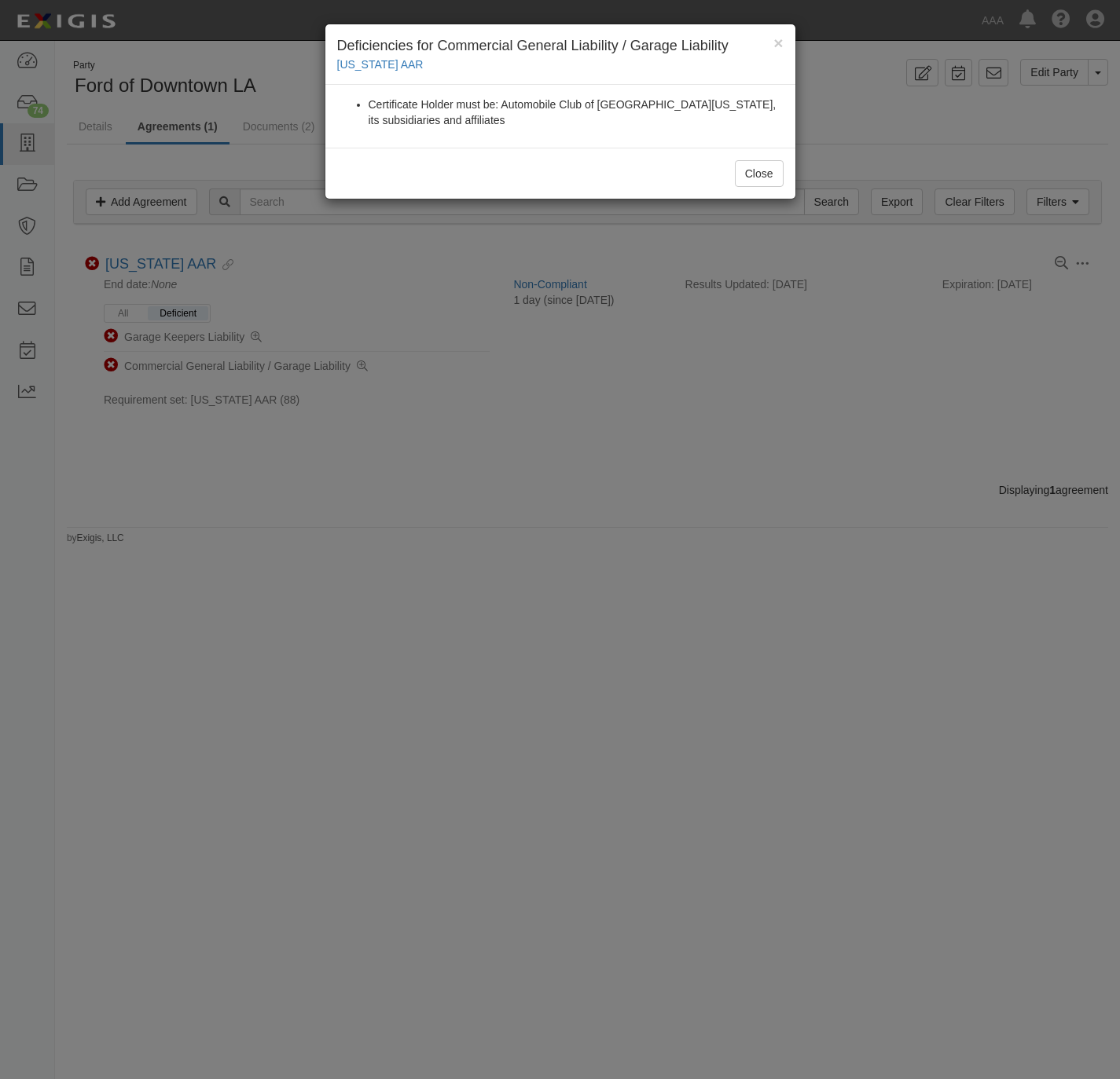
click at [544, 484] on div "× Deficiencies for Commercial General Liability / Garage Liability California A…" at bounding box center [560, 540] width 1120 height 1079
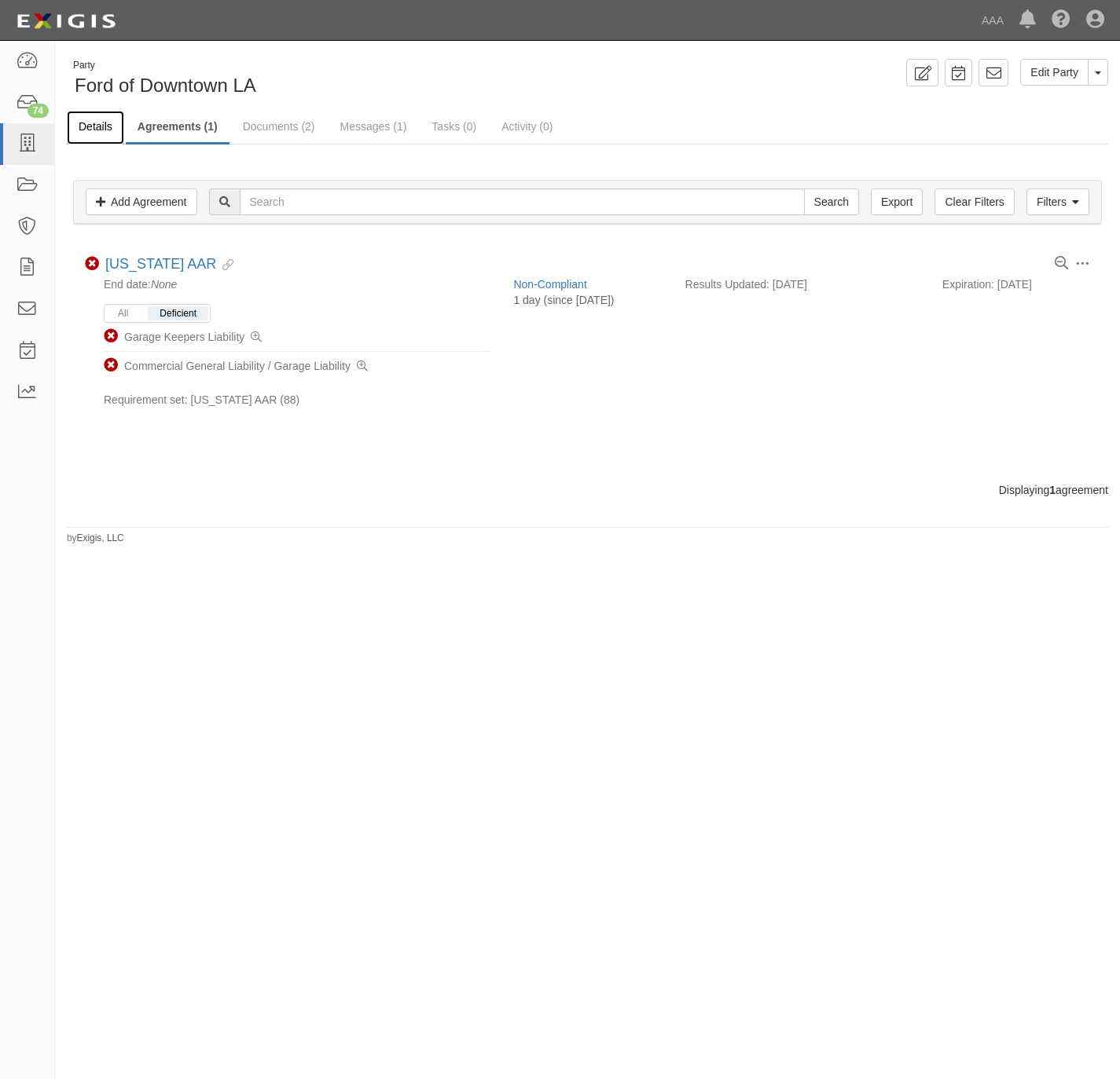
click at [101, 125] on link "Details" at bounding box center [96, 127] width 57 height 34
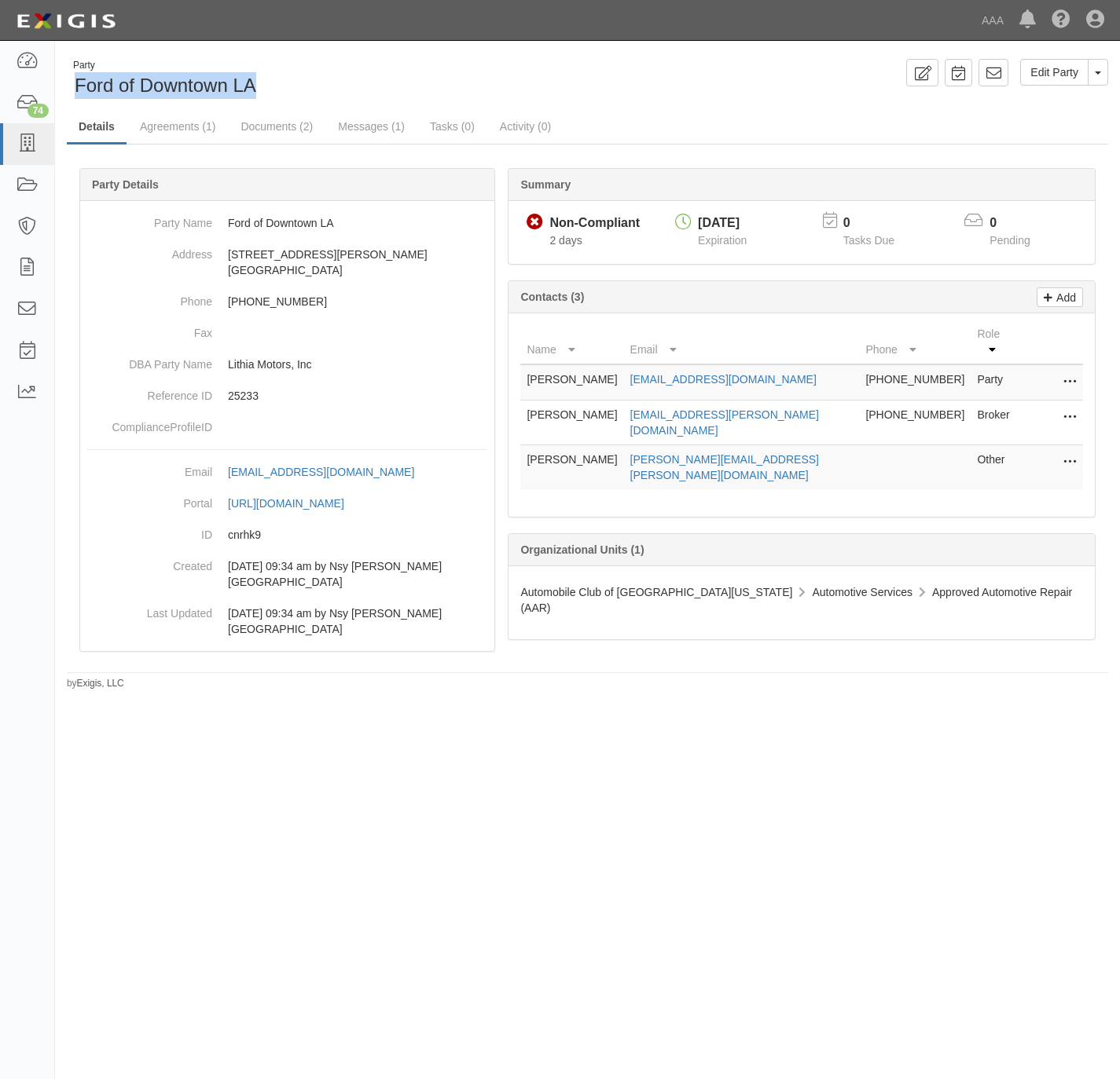
drag, startPoint x: 234, startPoint y: 86, endPoint x: 76, endPoint y: 95, distance: 158.3
click at [76, 95] on div "Party Ford of Downtown LA" at bounding box center [321, 79] width 509 height 41
copy span "Ford of Downtown LA"
click at [283, 121] on link "Documents (2)" at bounding box center [276, 127] width 96 height 34
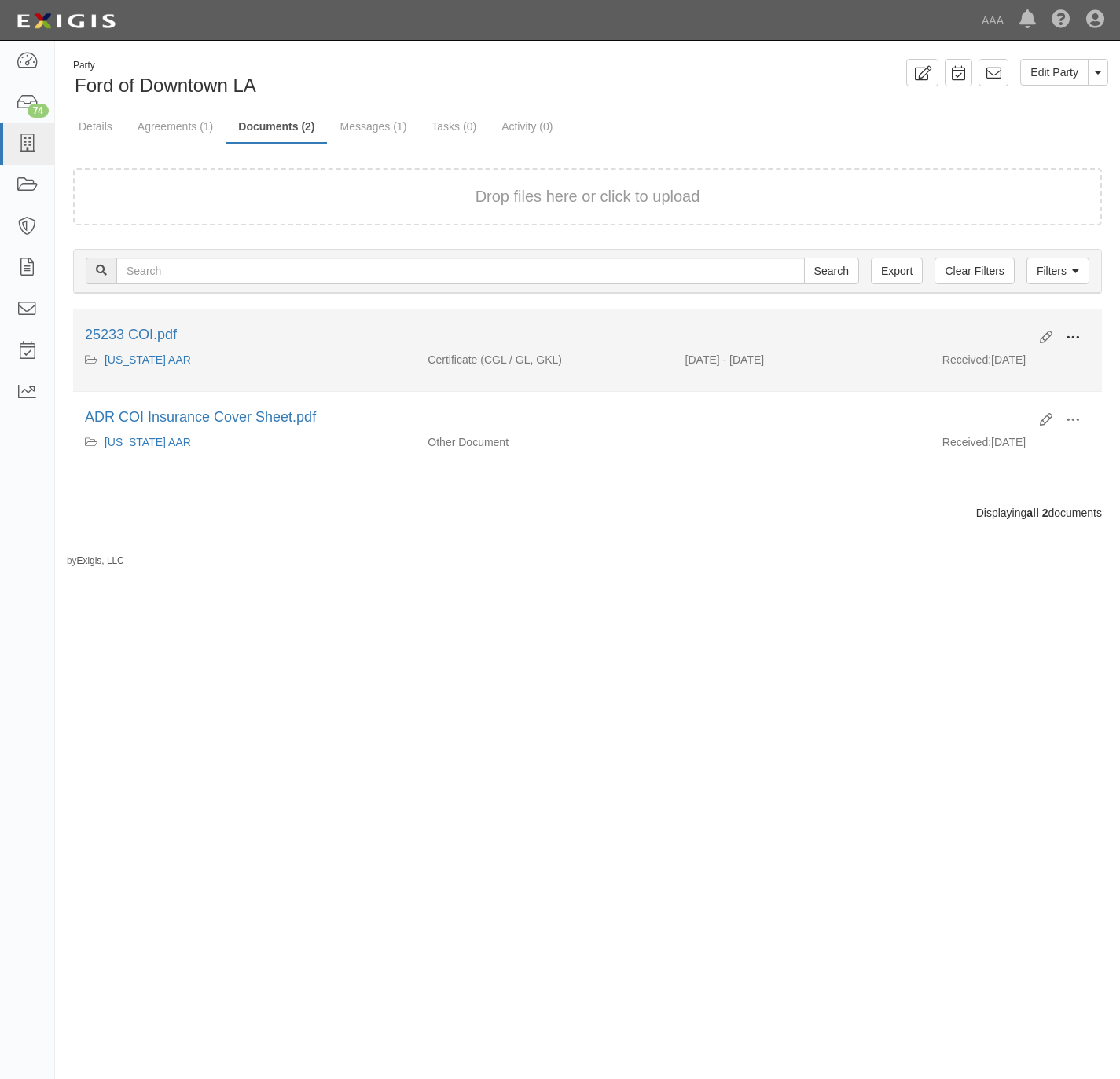
click at [1076, 332] on span at bounding box center [1072, 337] width 14 height 14
click at [993, 397] on link "View details" at bounding box center [996, 389] width 124 height 29
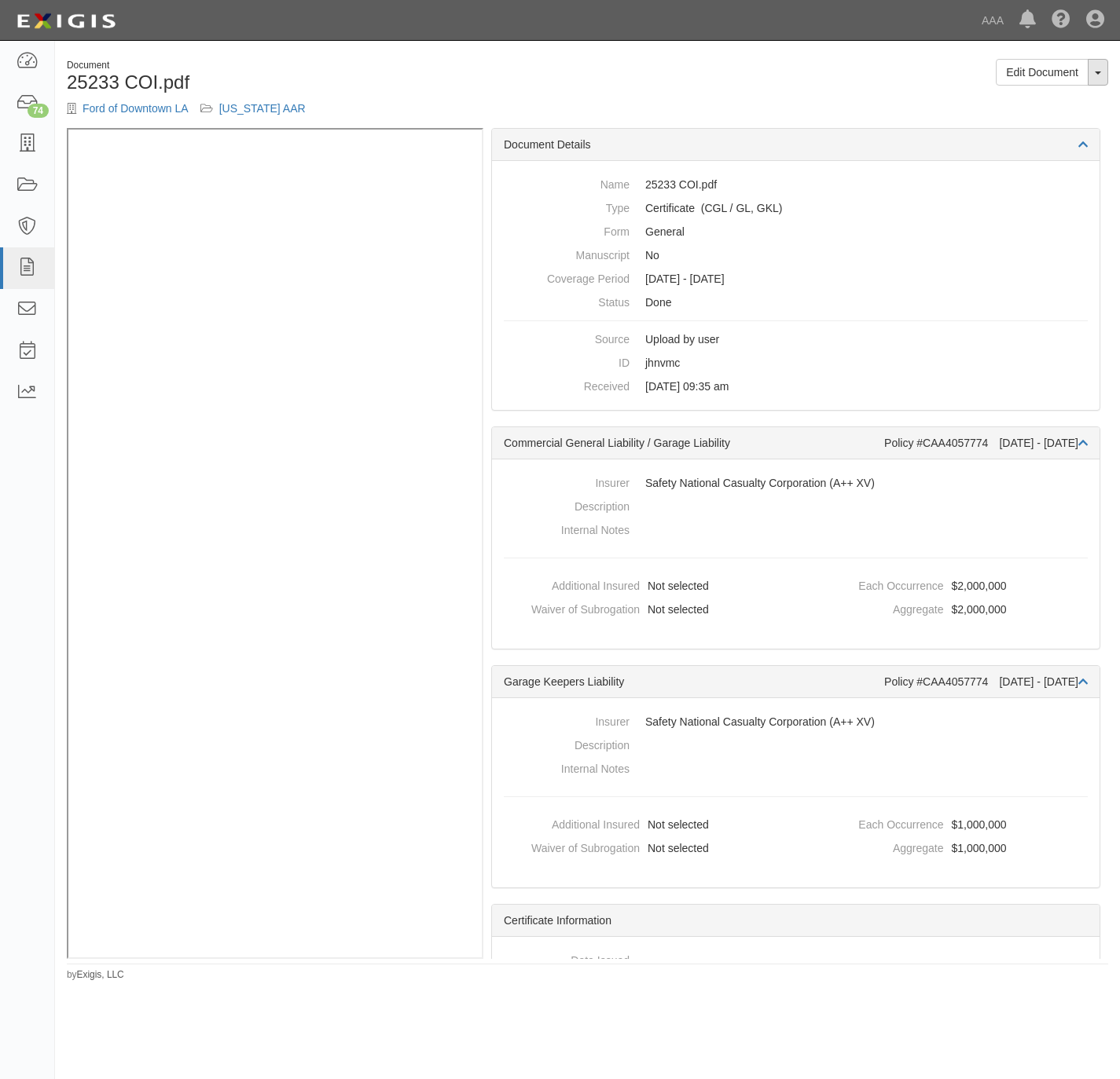
click at [1099, 74] on button "Toggle Document Dropdown" at bounding box center [1098, 72] width 20 height 27
click at [1059, 121] on link "View Audit Trail" at bounding box center [1044, 122] width 124 height 20
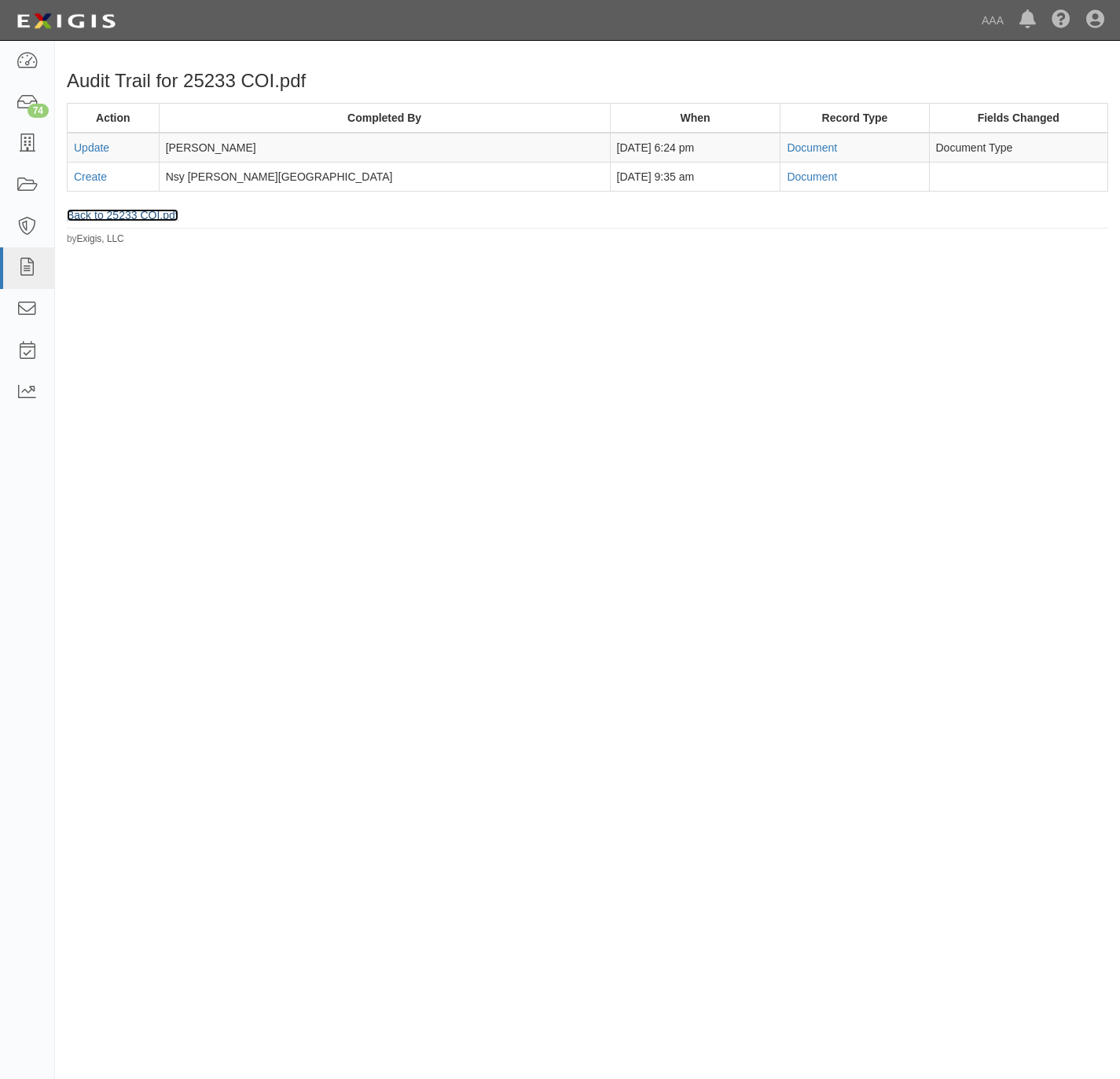
click at [95, 215] on link "Back to 25233 COI.pdf" at bounding box center [122, 215] width 111 height 13
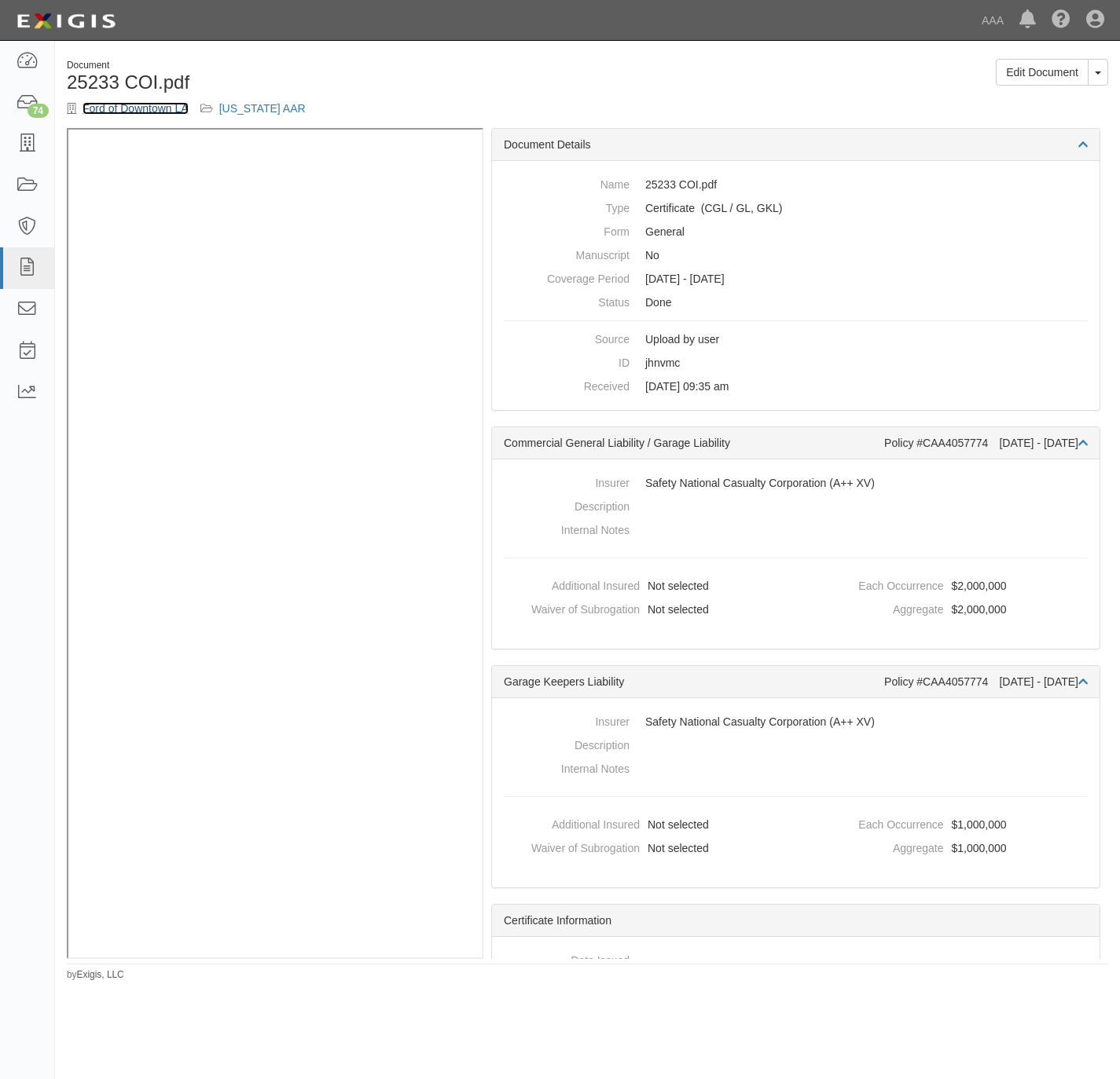
click at [135, 111] on link "Ford of Downtown LA" at bounding box center [135, 109] width 106 height 13
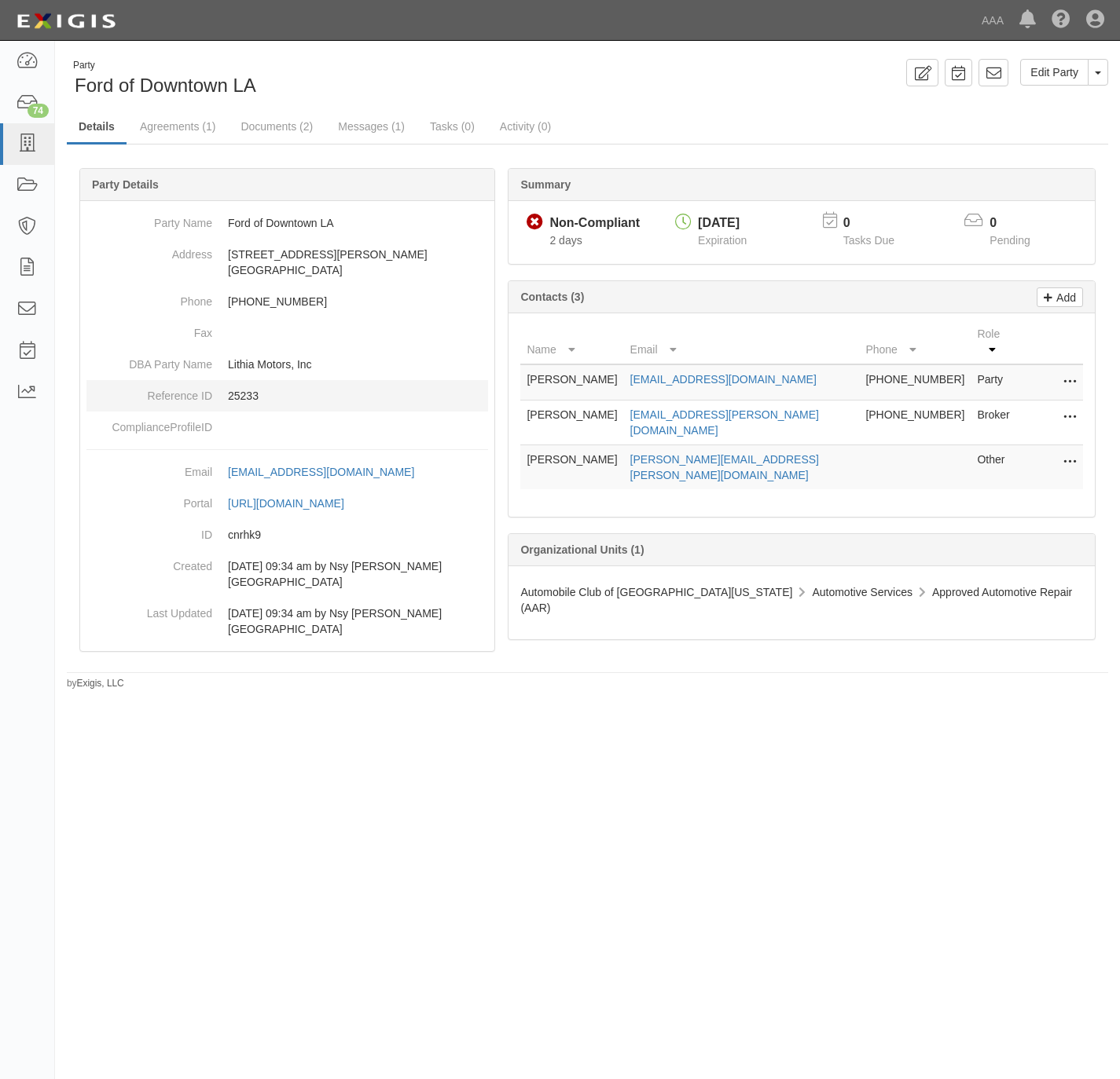
click at [249, 396] on p "25233" at bounding box center [357, 395] width 260 height 16
copy p "25233"
click at [24, 137] on icon at bounding box center [27, 145] width 22 height 18
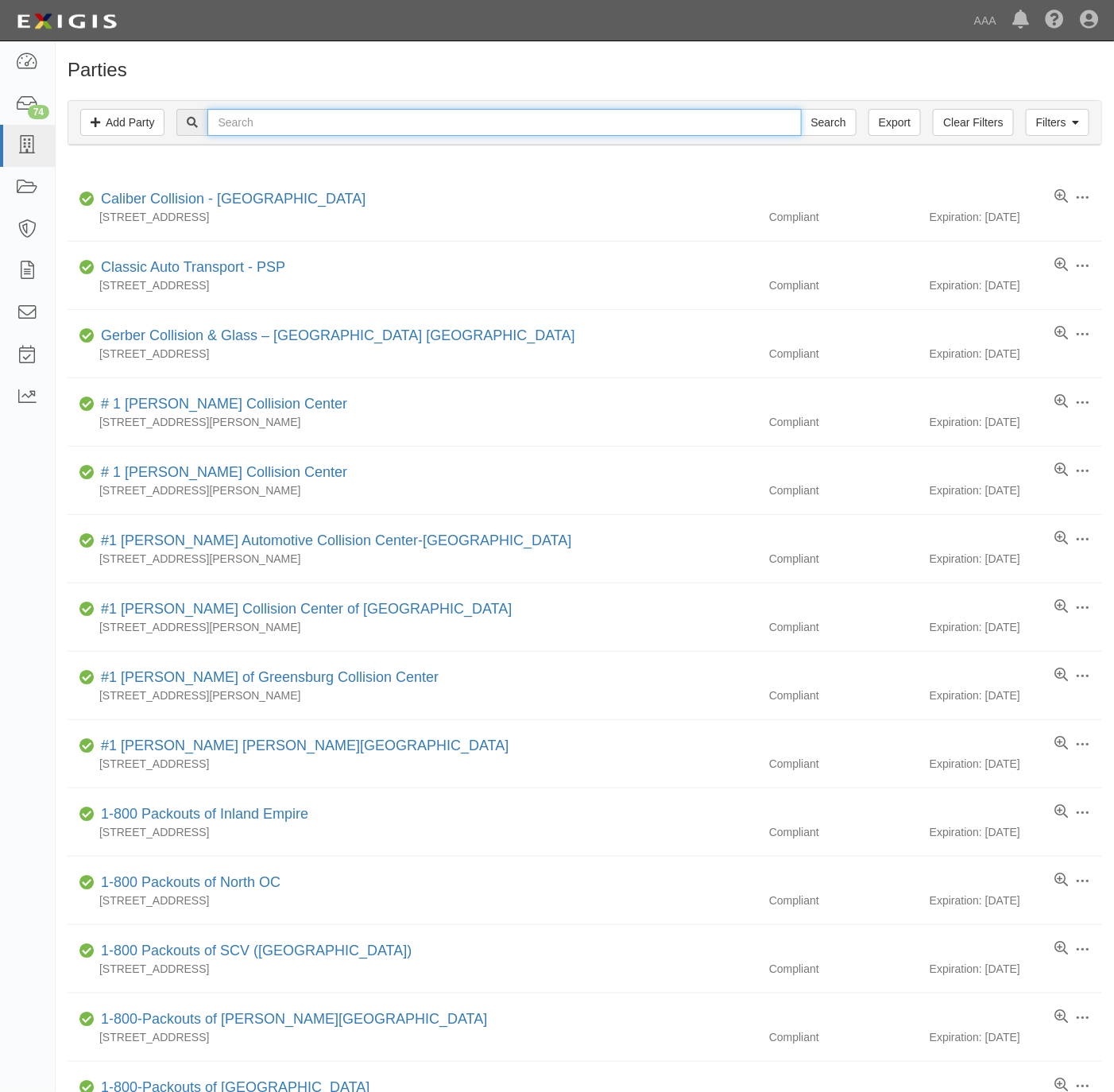
drag, startPoint x: 279, startPoint y: 132, endPoint x: 301, endPoint y: 129, distance: 22.2
click at [279, 133] on input "text" at bounding box center [504, 122] width 593 height 27
paste input "[PERSON_NAME]"
type input "[PERSON_NAME]"
click at [836, 128] on input "Search" at bounding box center [829, 122] width 56 height 27
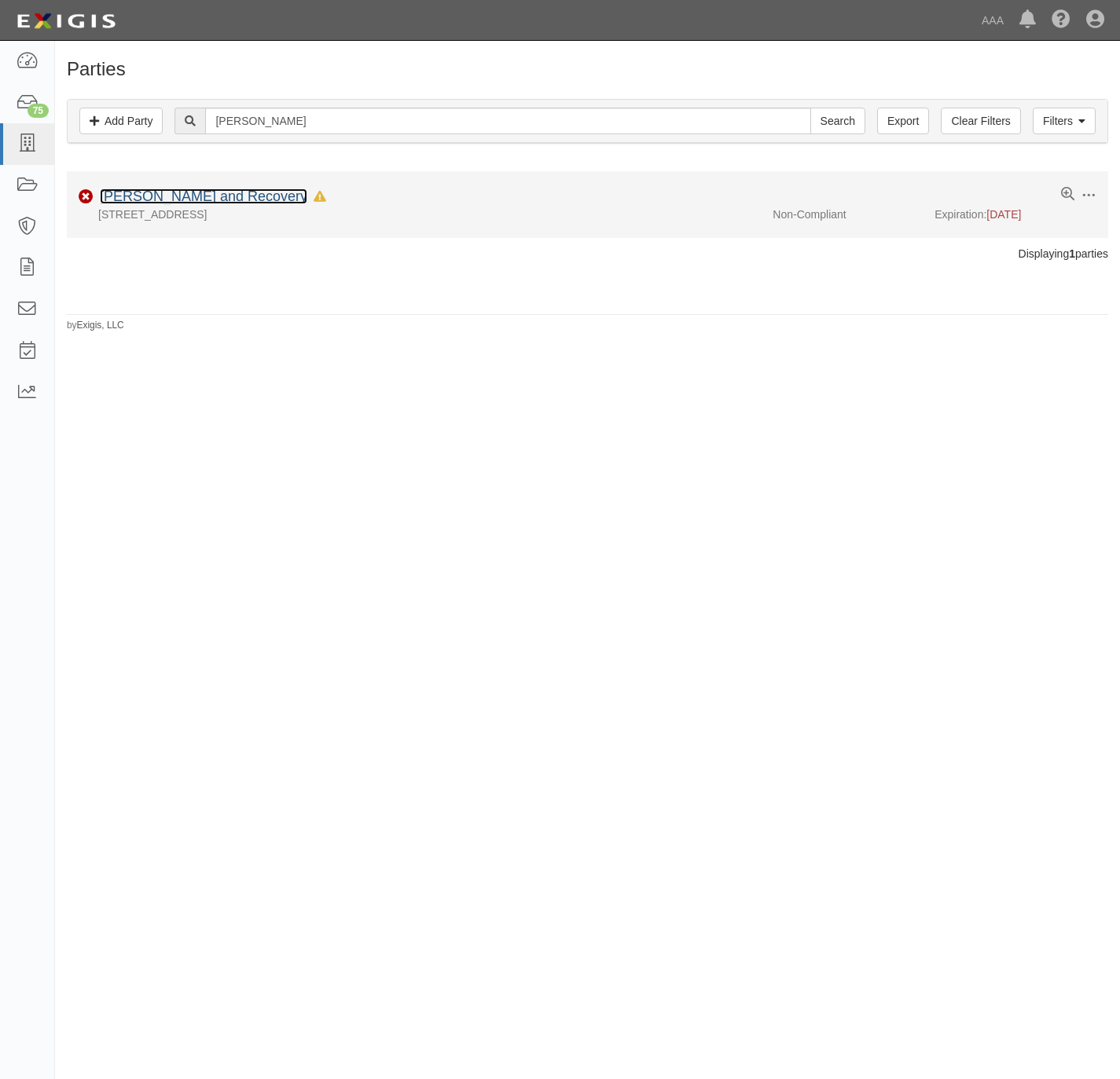
drag, startPoint x: 0, startPoint y: 0, endPoint x: 224, endPoint y: 201, distance: 301.0
click at [224, 199] on link "[PERSON_NAME] and Recovery" at bounding box center [203, 196] width 207 height 16
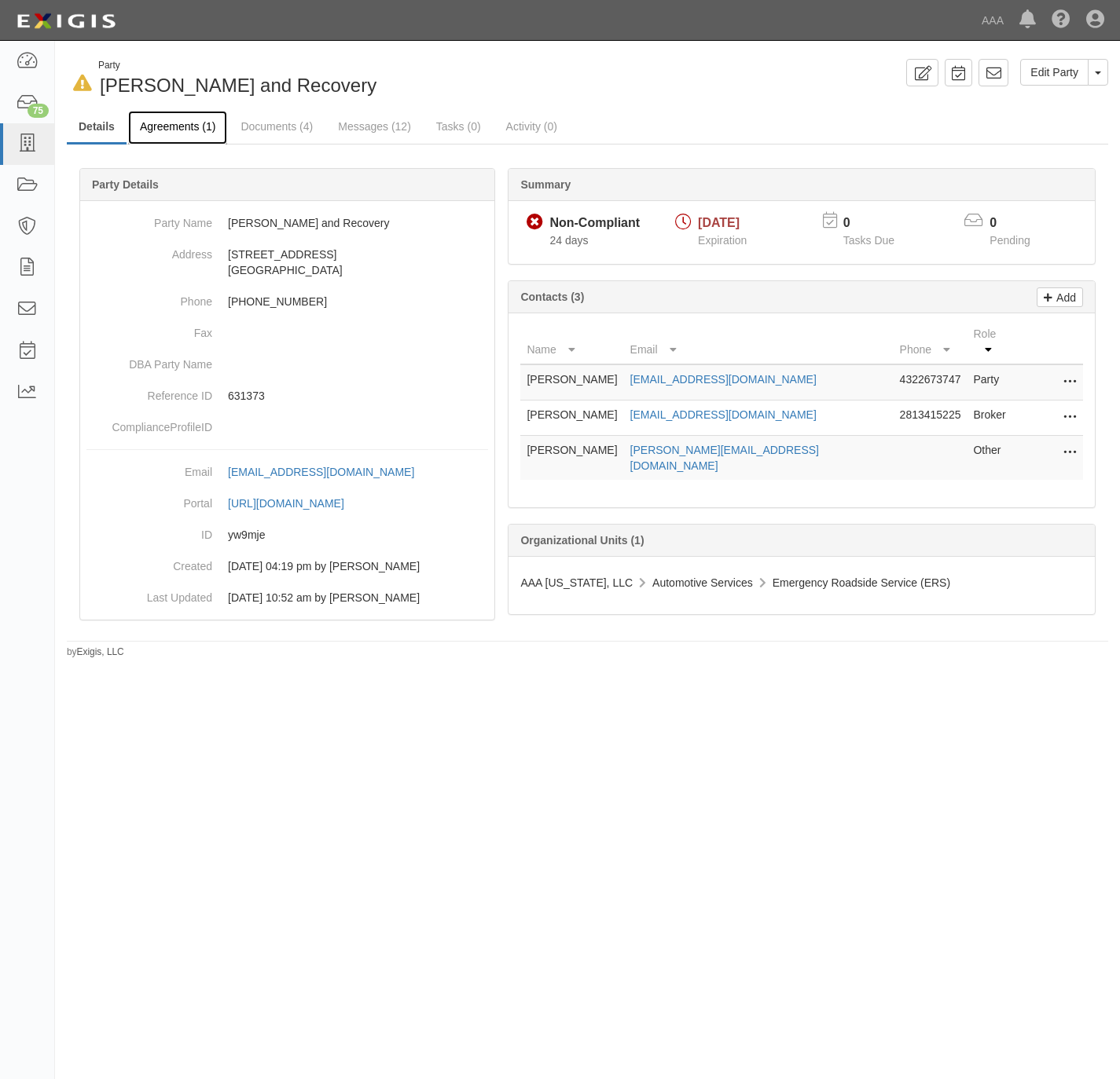
click at [184, 122] on link "Agreements (1)" at bounding box center [177, 127] width 99 height 34
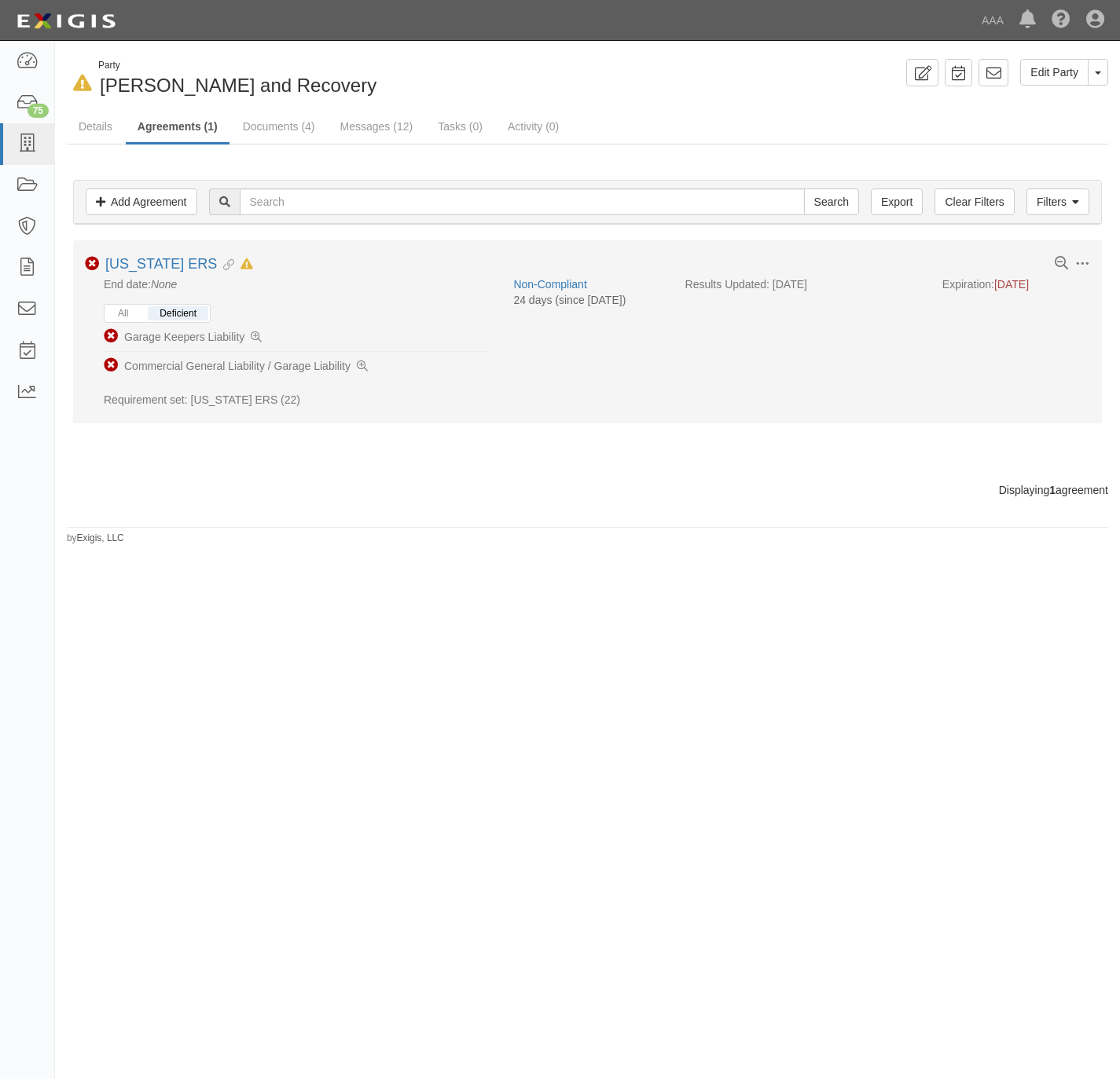
click at [142, 317] on div "All Deficient" at bounding box center [158, 313] width 107 height 18
click at [135, 314] on button "All" at bounding box center [122, 313] width 34 height 14
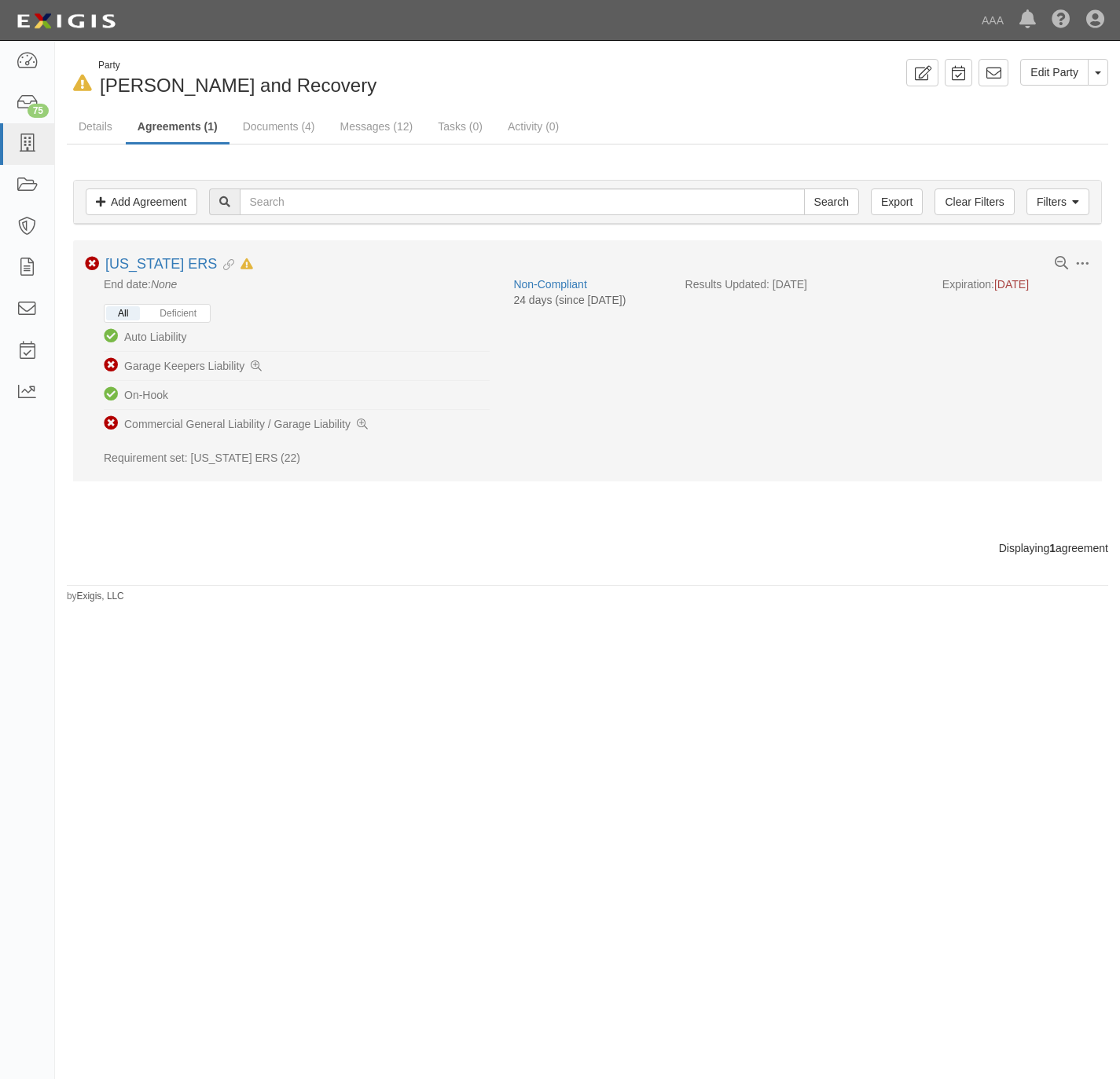
click at [182, 307] on div "All Deficient" at bounding box center [158, 313] width 107 height 18
click at [182, 311] on button "Deficient" at bounding box center [178, 313] width 61 height 14
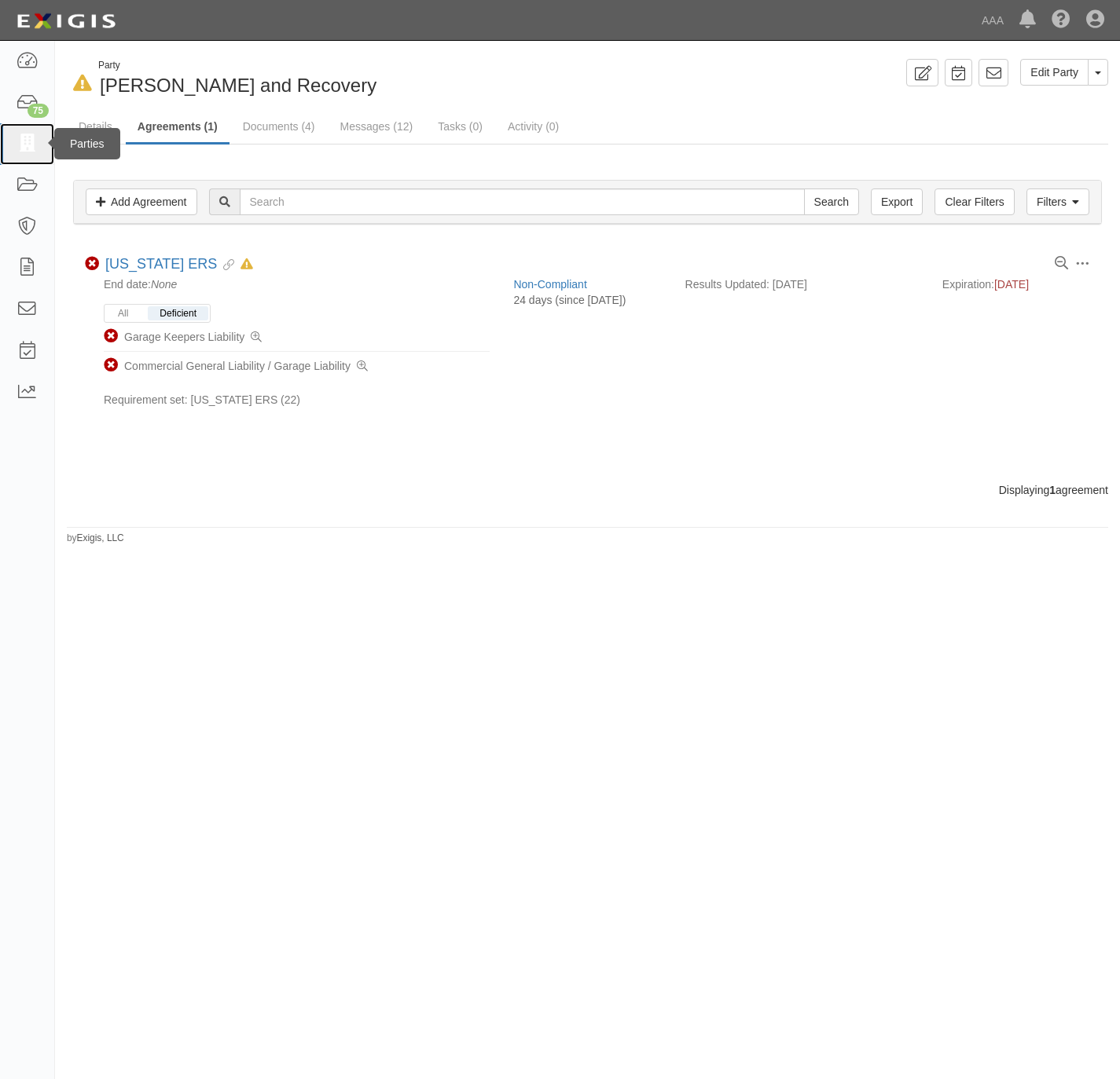
click at [24, 146] on icon at bounding box center [27, 145] width 22 height 18
